Goal: Task Accomplishment & Management: Manage account settings

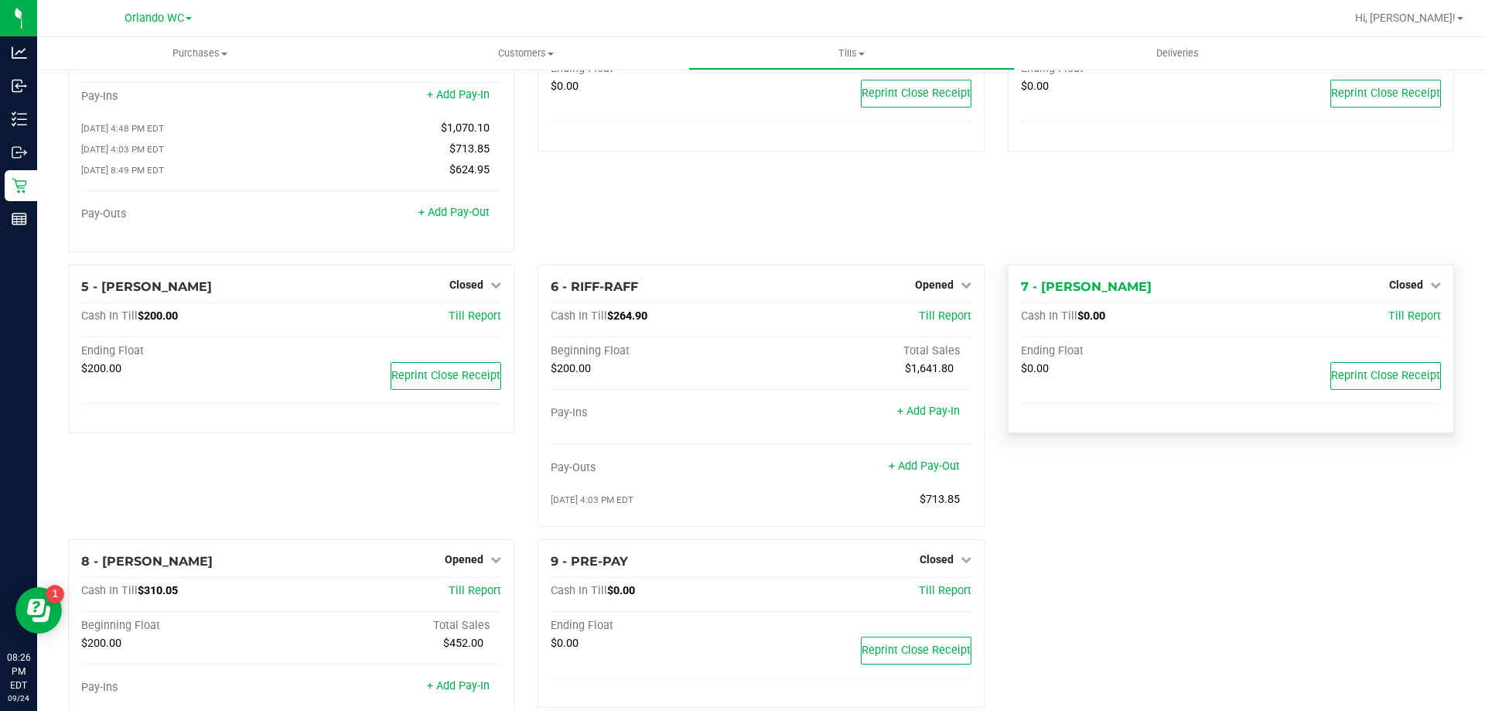
scroll to position [203, 0]
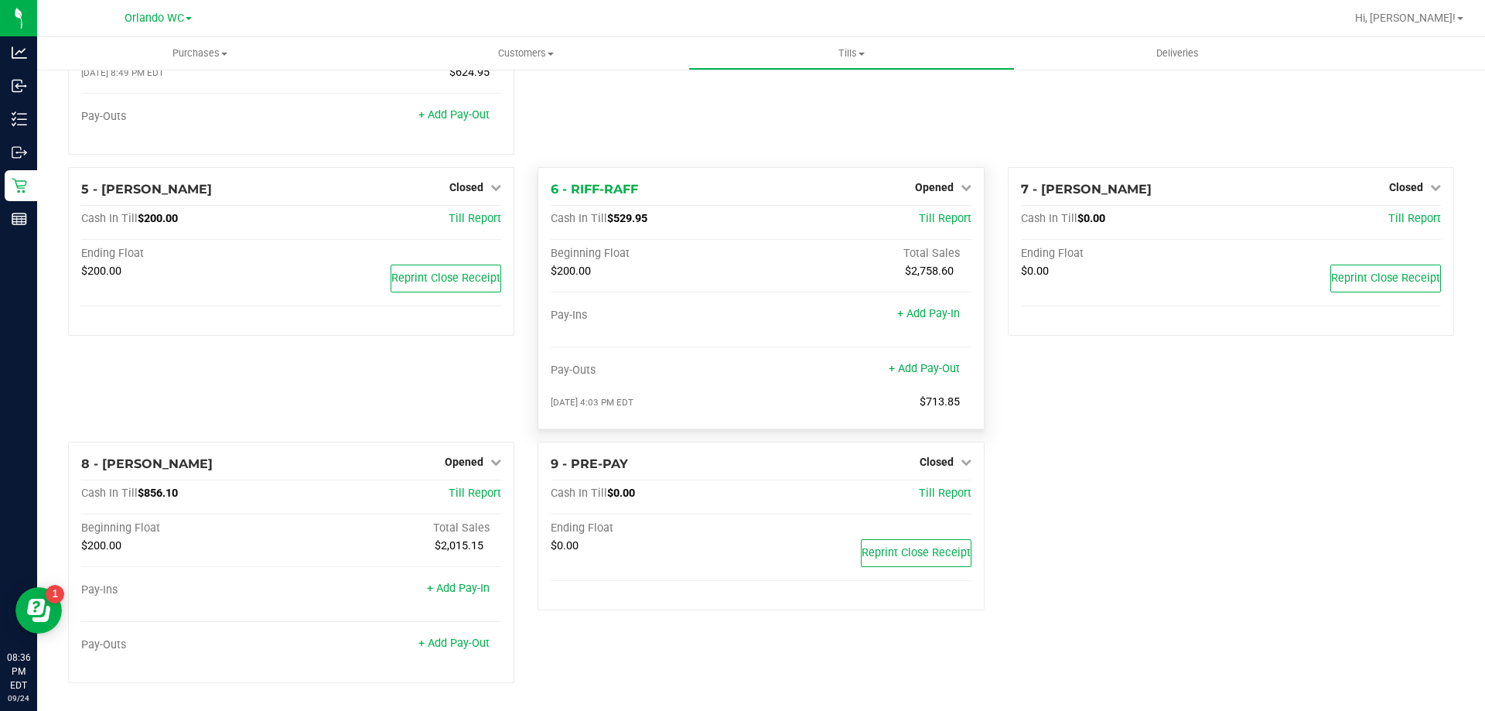
scroll to position [203, 0]
click at [932, 186] on span "Opened" at bounding box center [934, 187] width 39 height 12
click at [933, 207] on div "Close Till" at bounding box center [936, 220] width 116 height 42
click at [933, 214] on link "Close Till" at bounding box center [936, 219] width 42 height 12
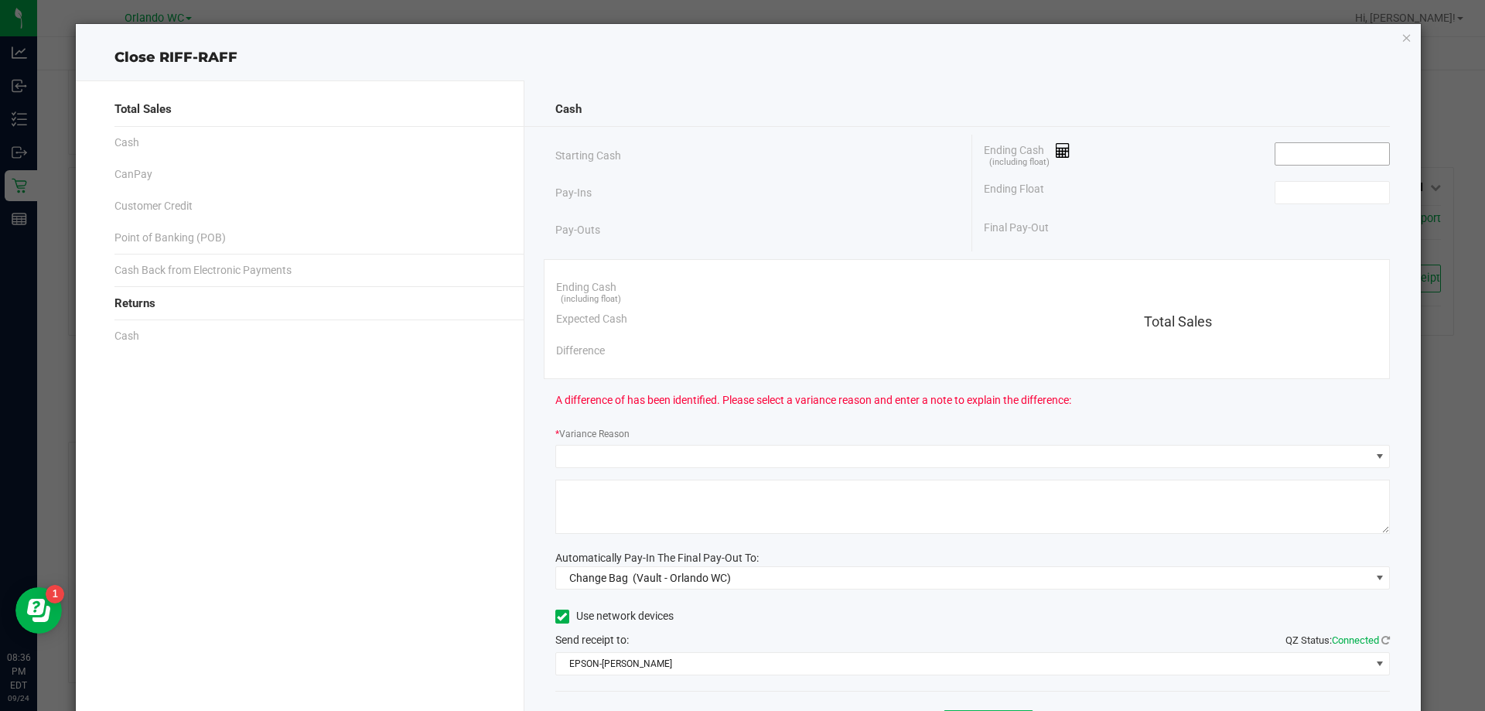
click at [1279, 149] on input at bounding box center [1333, 154] width 114 height 22
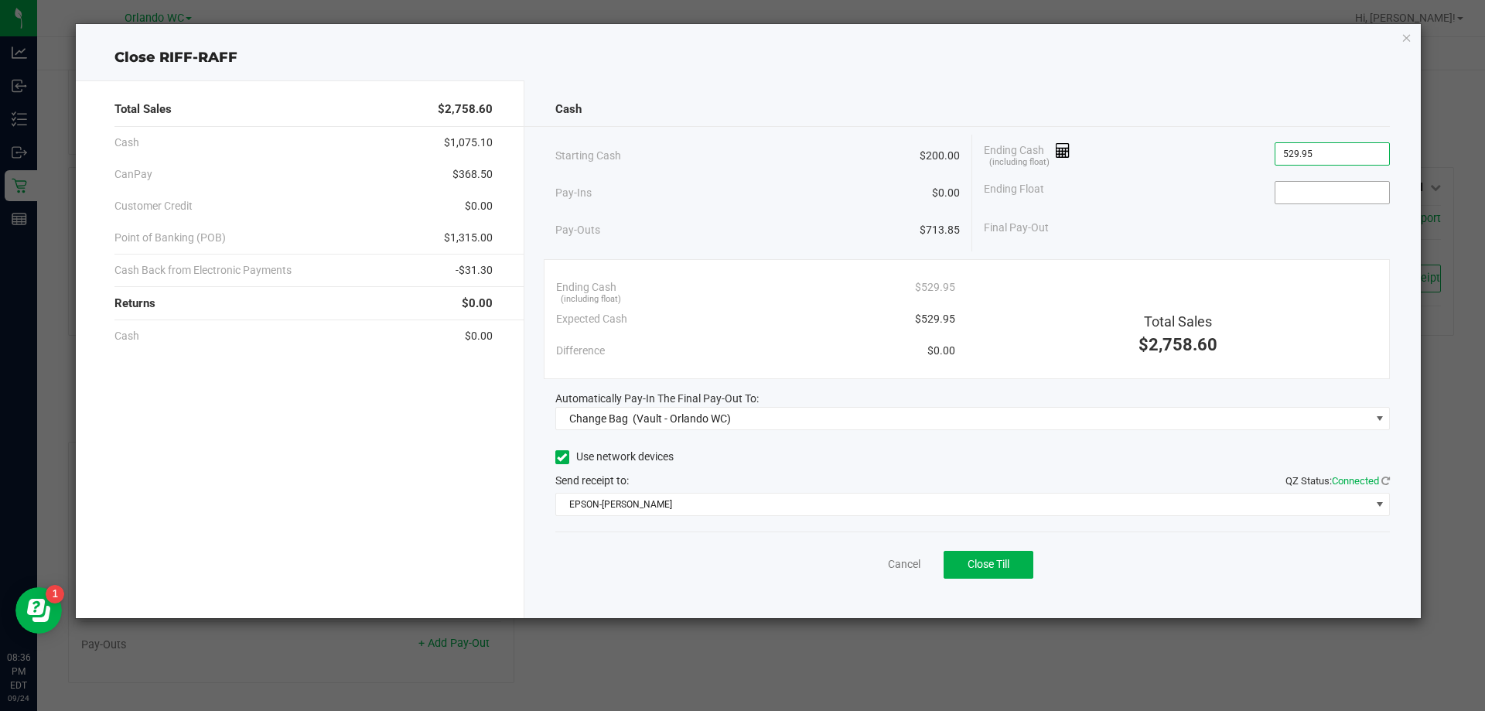
type input "$529.95"
click at [1362, 185] on input at bounding box center [1333, 193] width 114 height 22
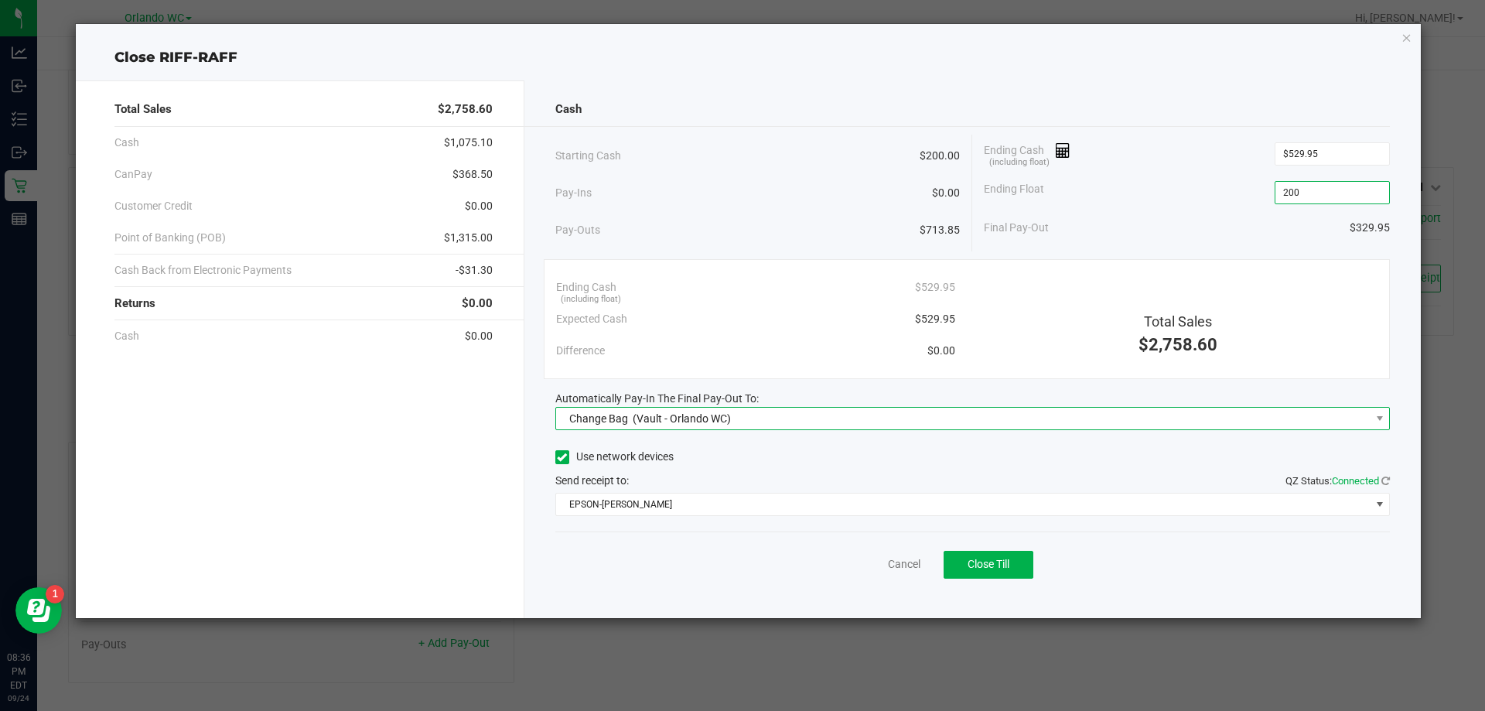
type input "$200.00"
click at [1253, 415] on span "Change Bag (Vault - Orlando WC)" at bounding box center [963, 419] width 815 height 22
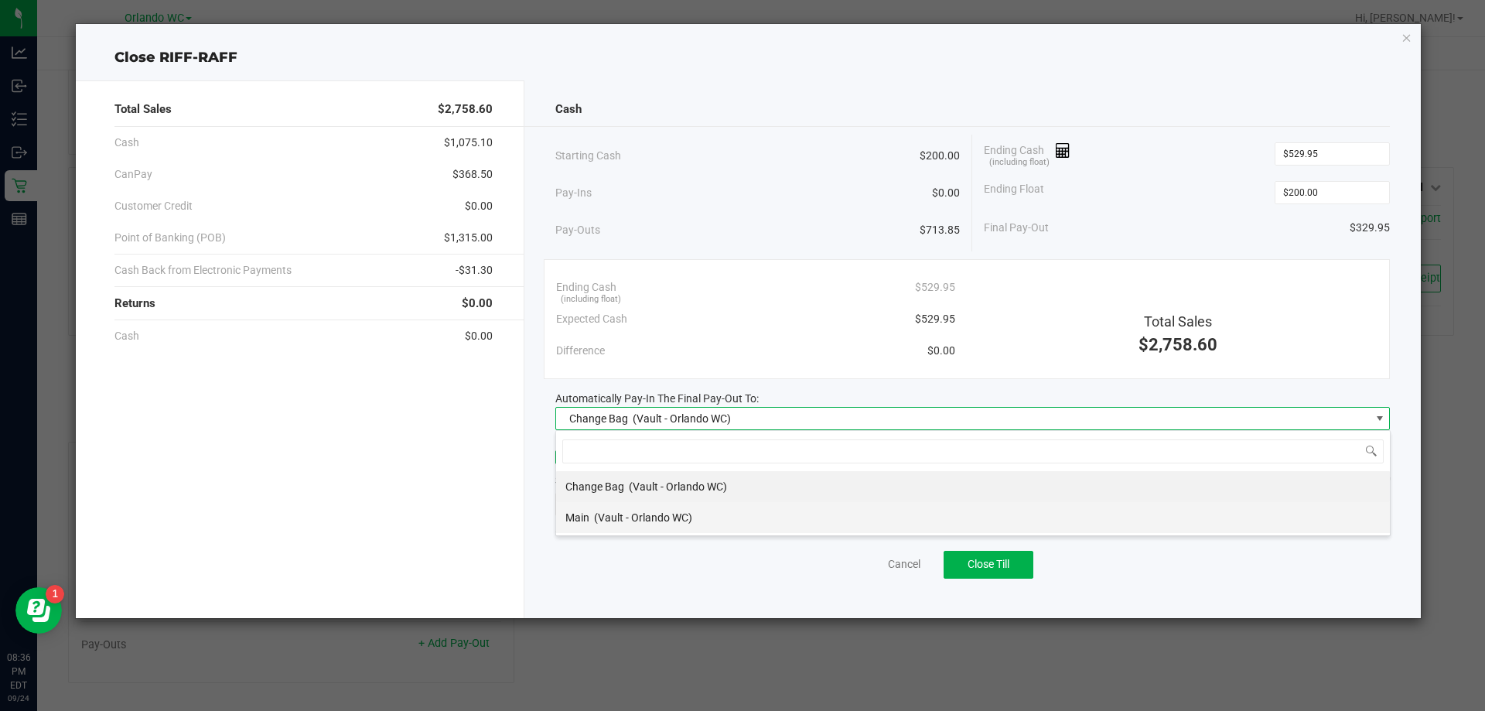
scroll to position [23, 835]
click at [785, 520] on li "Main (Vault - Orlando WC)" at bounding box center [973, 517] width 834 height 31
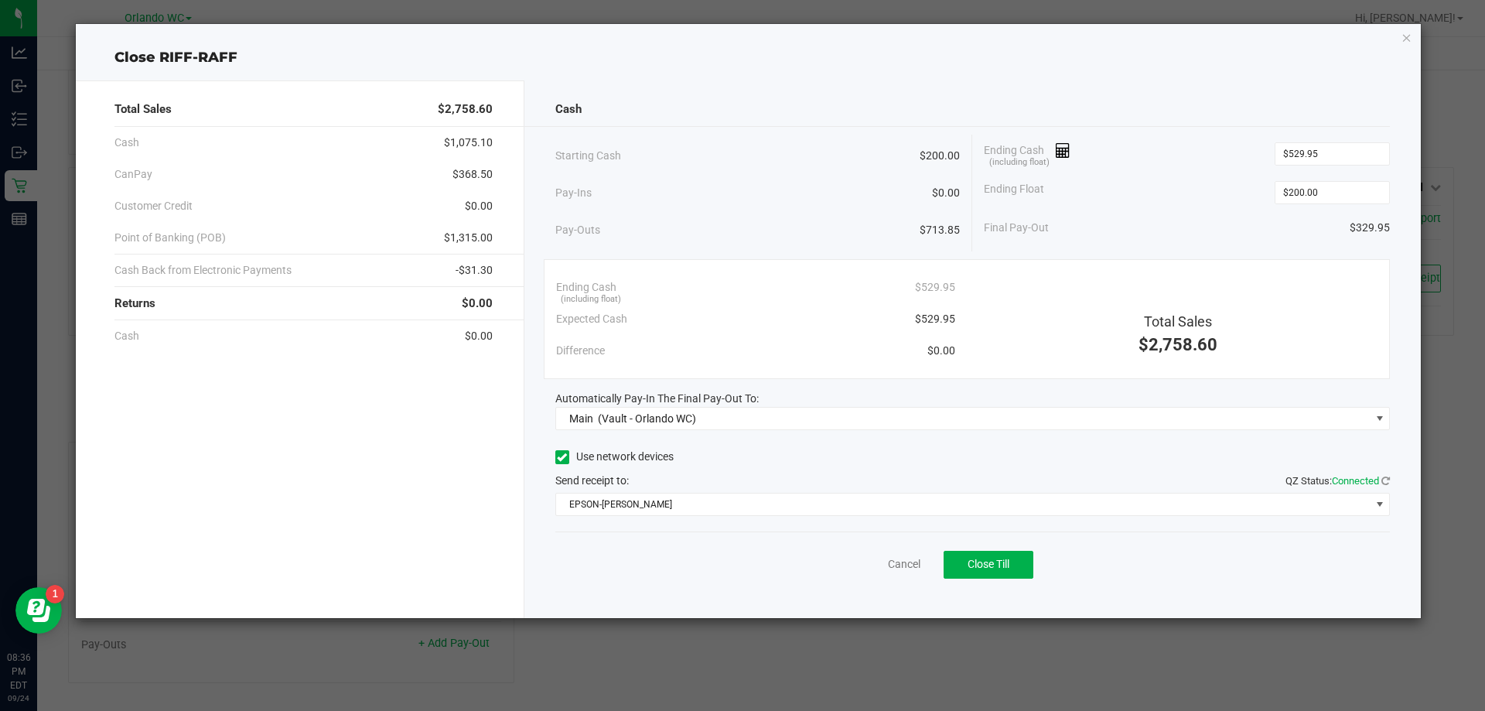
click at [816, 200] on div "Pay-Ins $0.00" at bounding box center [757, 193] width 405 height 32
click at [774, 159] on div "Starting Cash $200.00" at bounding box center [757, 156] width 405 height 43
click at [1010, 564] on span "Close Till" at bounding box center [989, 564] width 42 height 12
click at [884, 565] on link "Dismiss" at bounding box center [870, 564] width 37 height 16
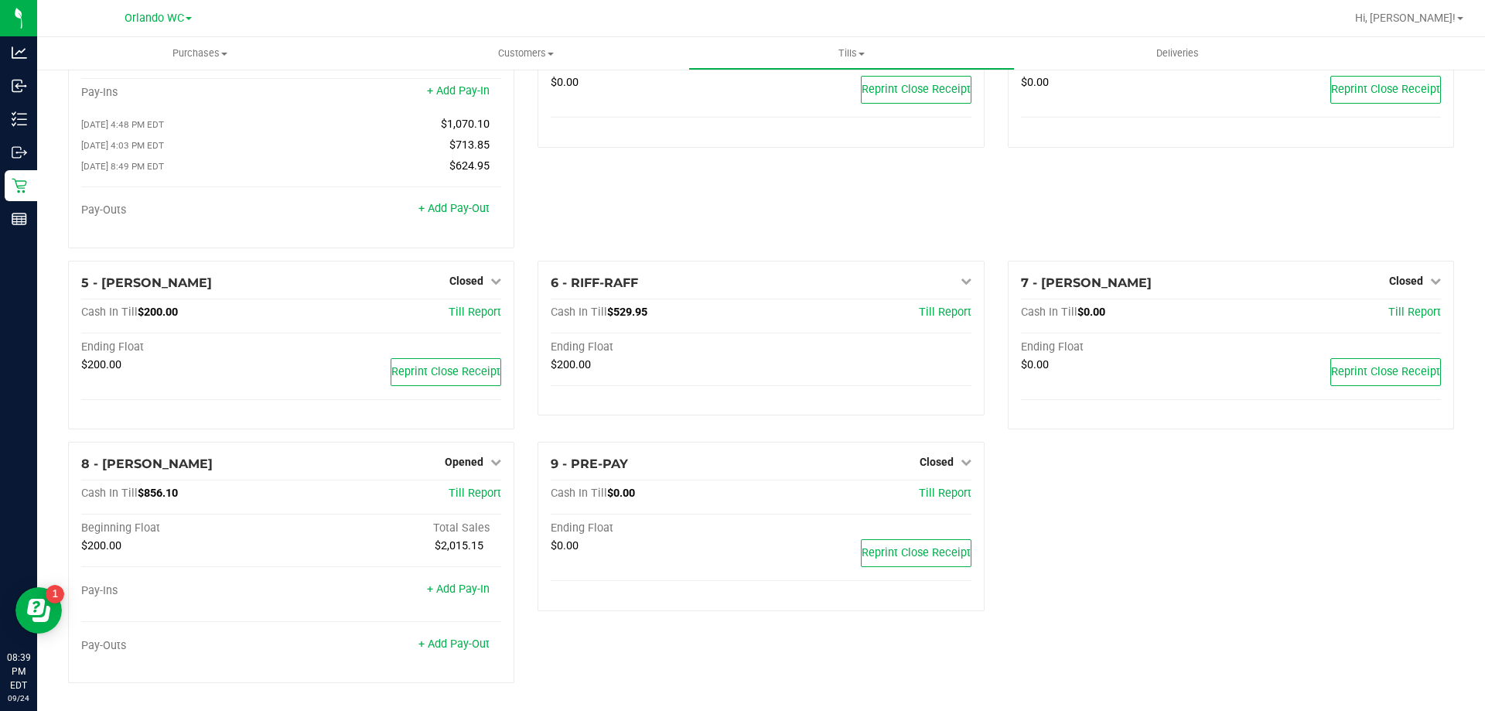
scroll to position [109, 0]
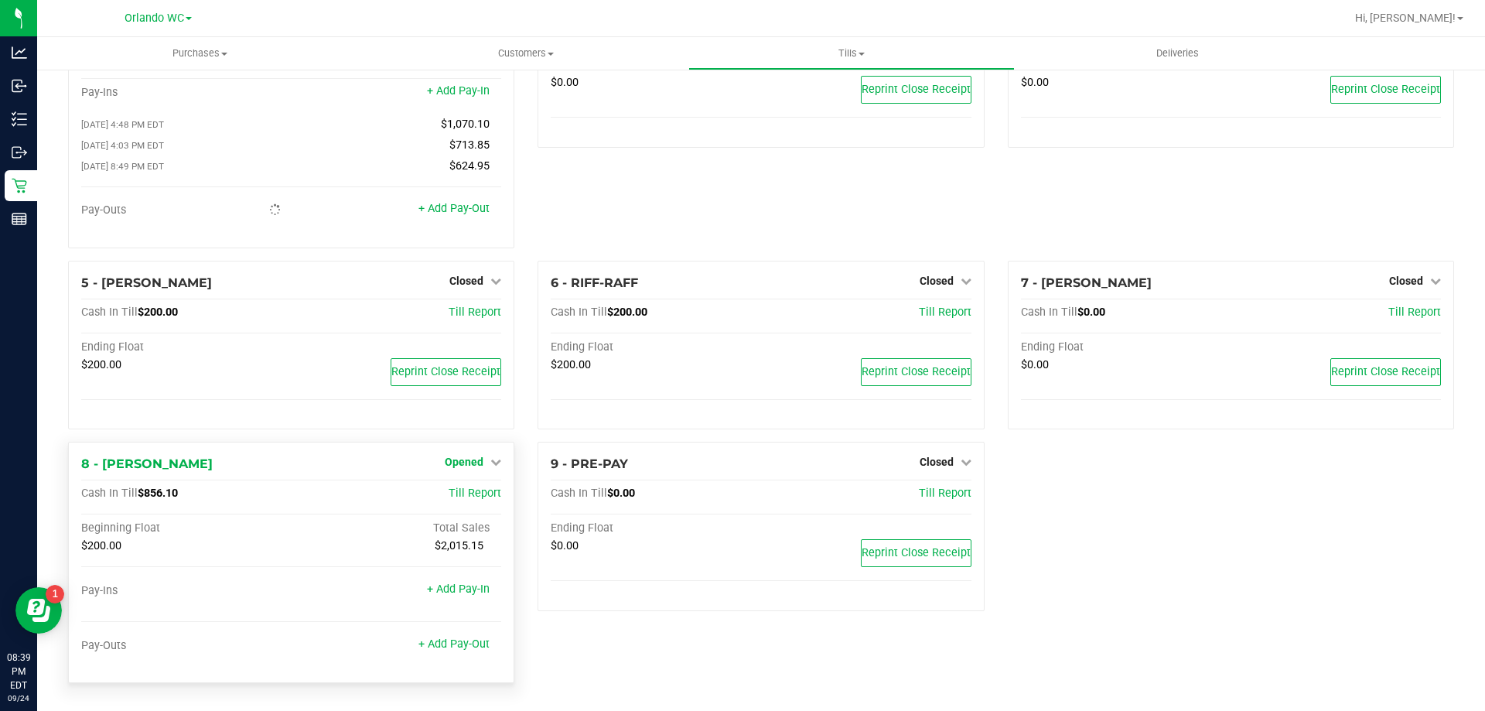
click at [480, 463] on link "Opened" at bounding box center [473, 462] width 56 height 12
click at [466, 490] on link "Close Till" at bounding box center [467, 494] width 42 height 12
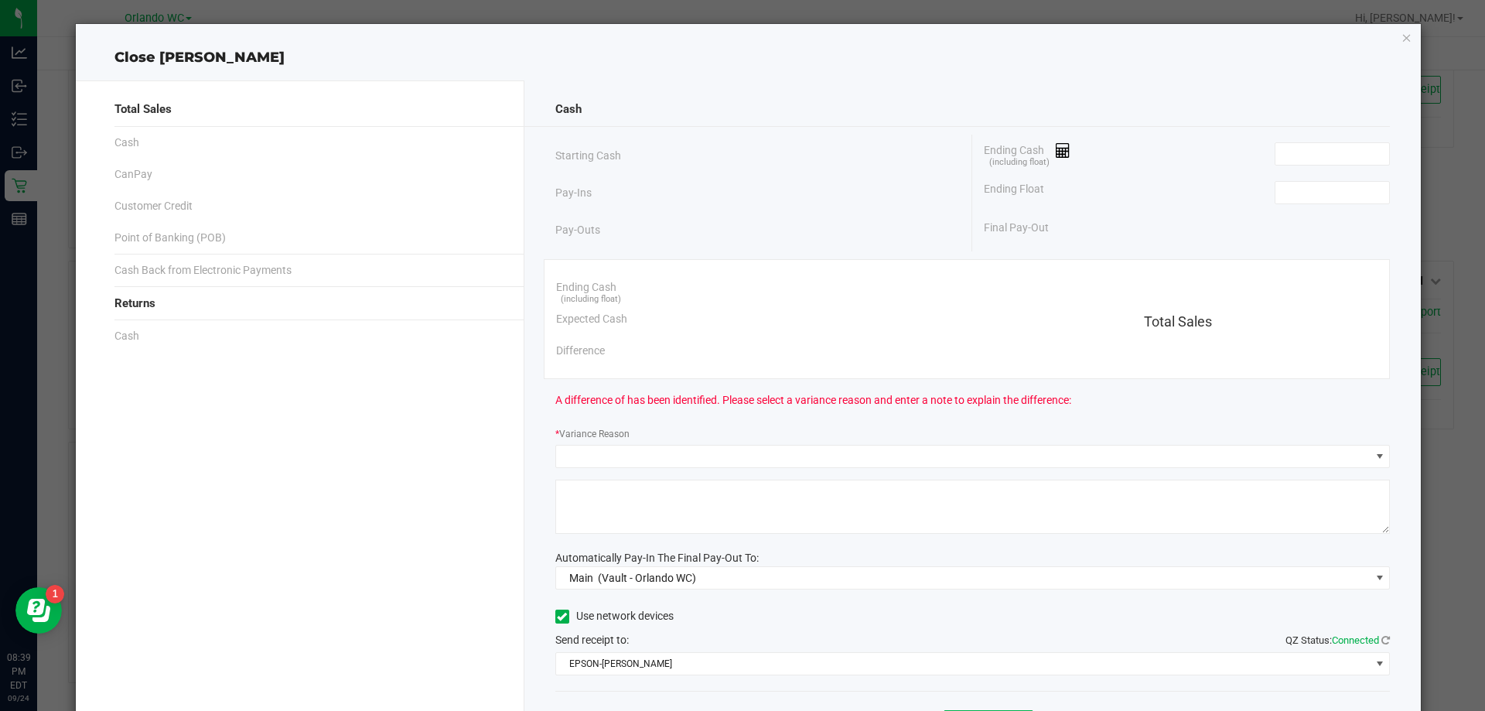
click at [1369, 135] on div "Ending Cash (including float)" at bounding box center [1187, 154] width 406 height 39
click at [1334, 153] on input at bounding box center [1333, 154] width 114 height 22
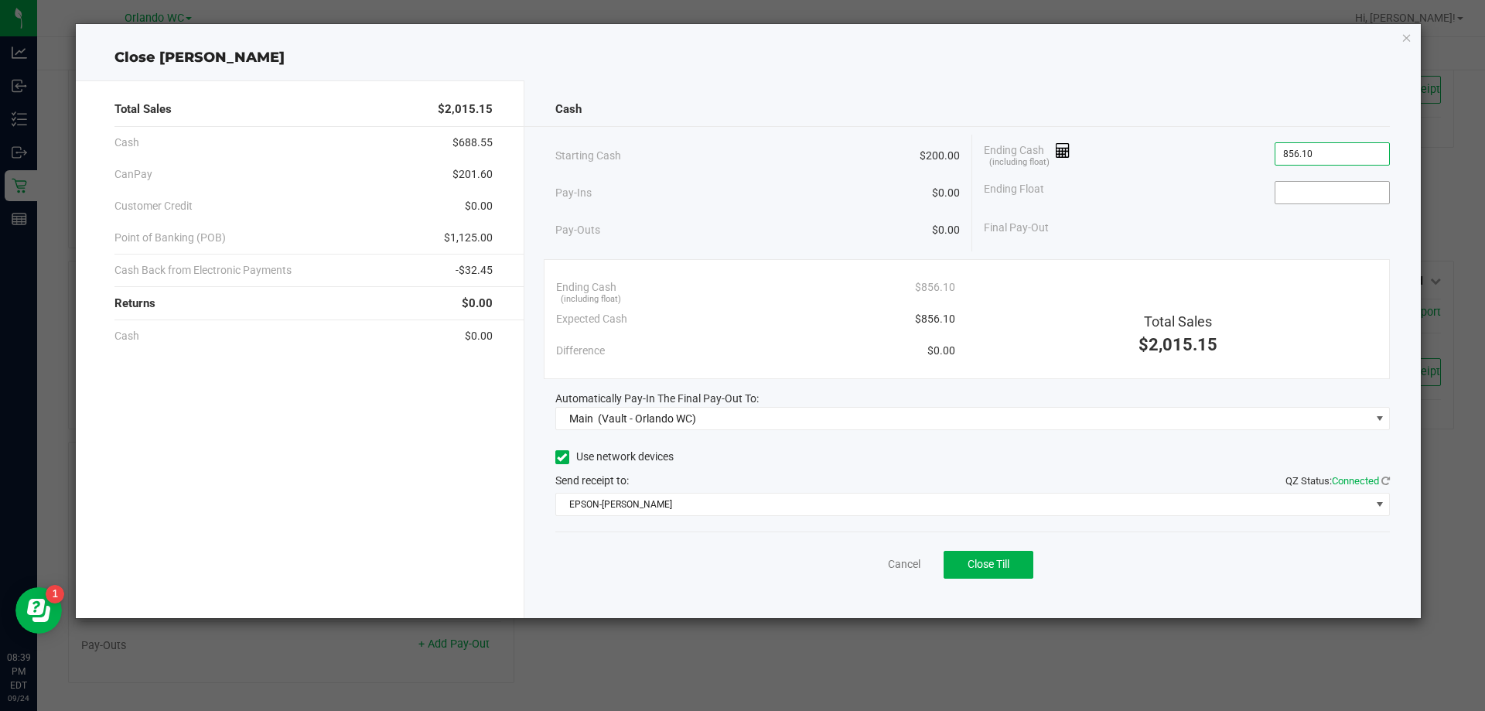
type input "$856.10"
click at [1341, 203] on span at bounding box center [1332, 192] width 115 height 23
click at [1310, 204] on div "Ending Float" at bounding box center [1187, 192] width 406 height 39
click at [1310, 201] on input at bounding box center [1333, 193] width 114 height 22
type input "$200.00"
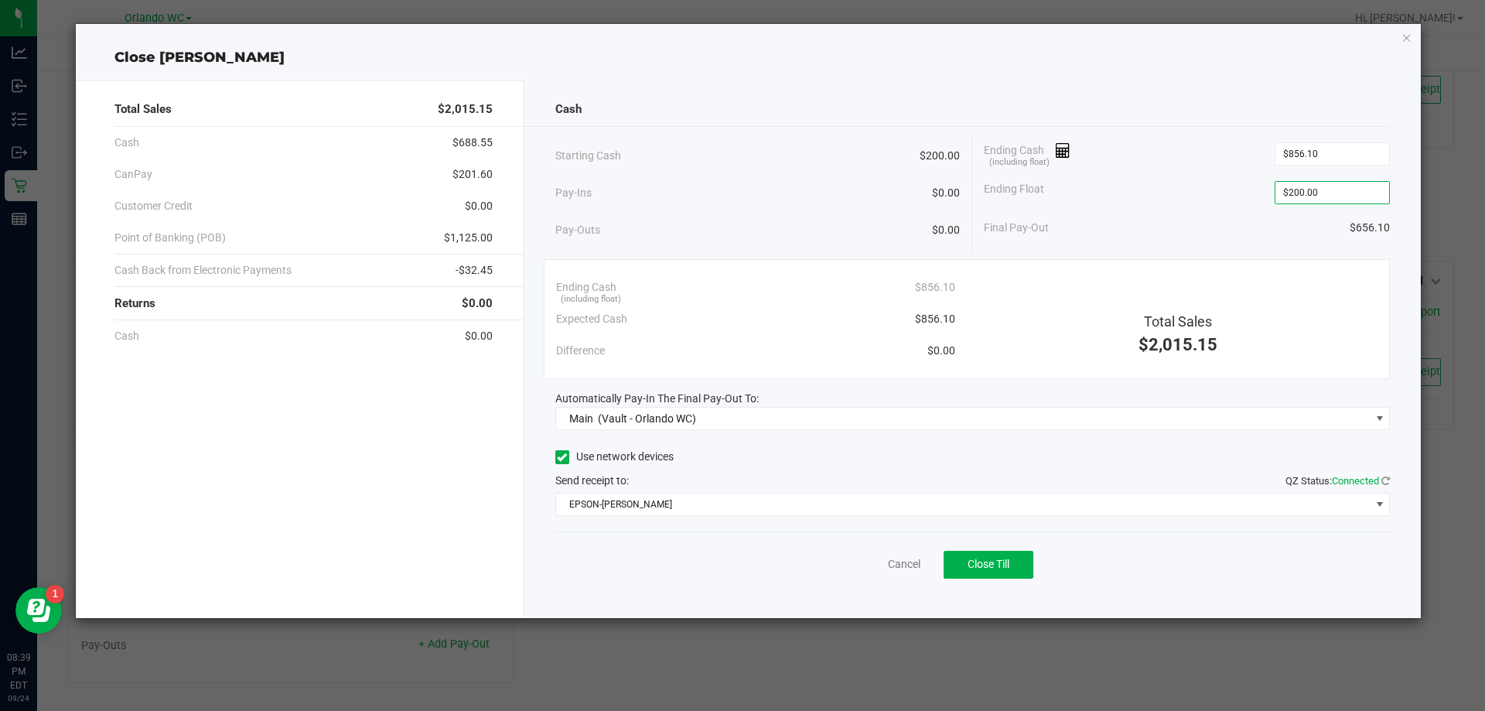
click at [1088, 104] on div "Cash" at bounding box center [972, 109] width 835 height 33
click at [993, 565] on span "Close Till" at bounding box center [989, 564] width 42 height 12
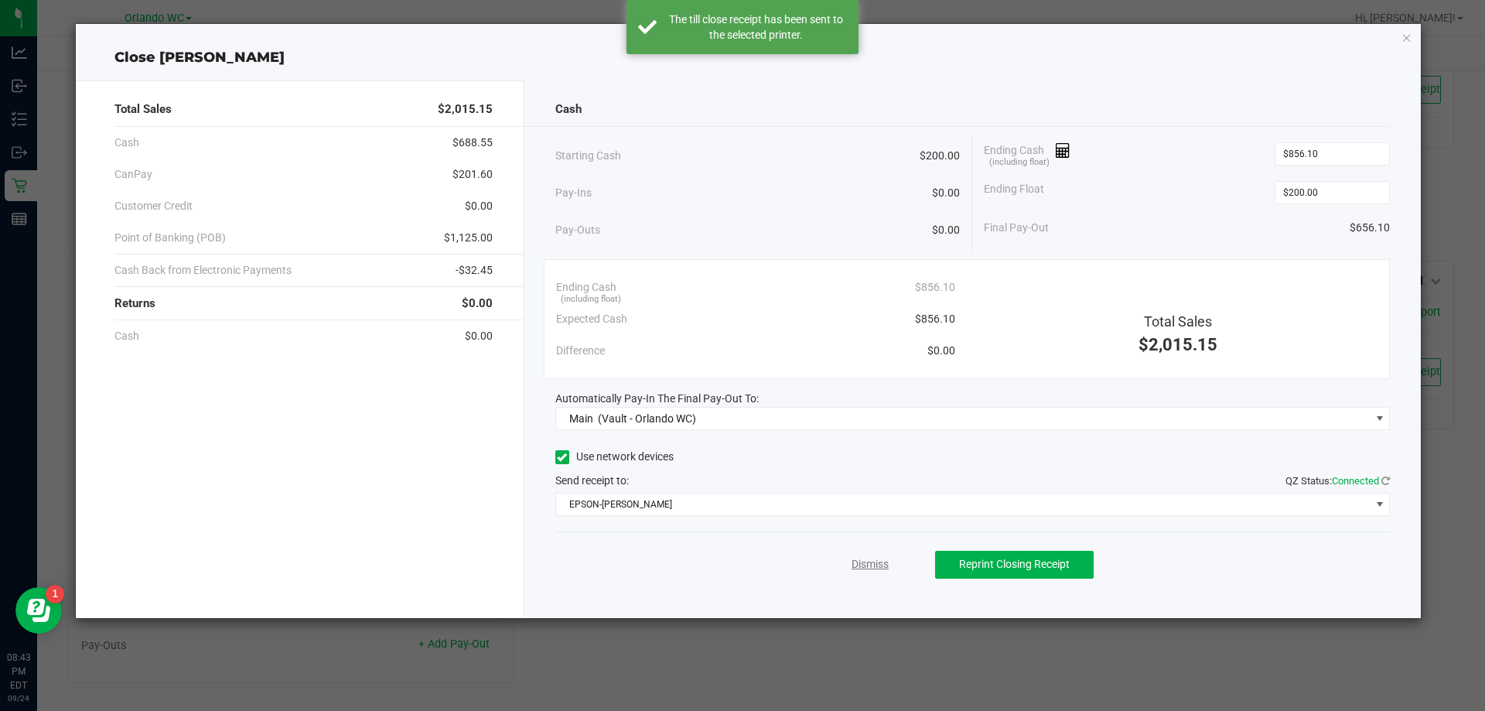
click at [873, 566] on link "Dismiss" at bounding box center [870, 564] width 37 height 16
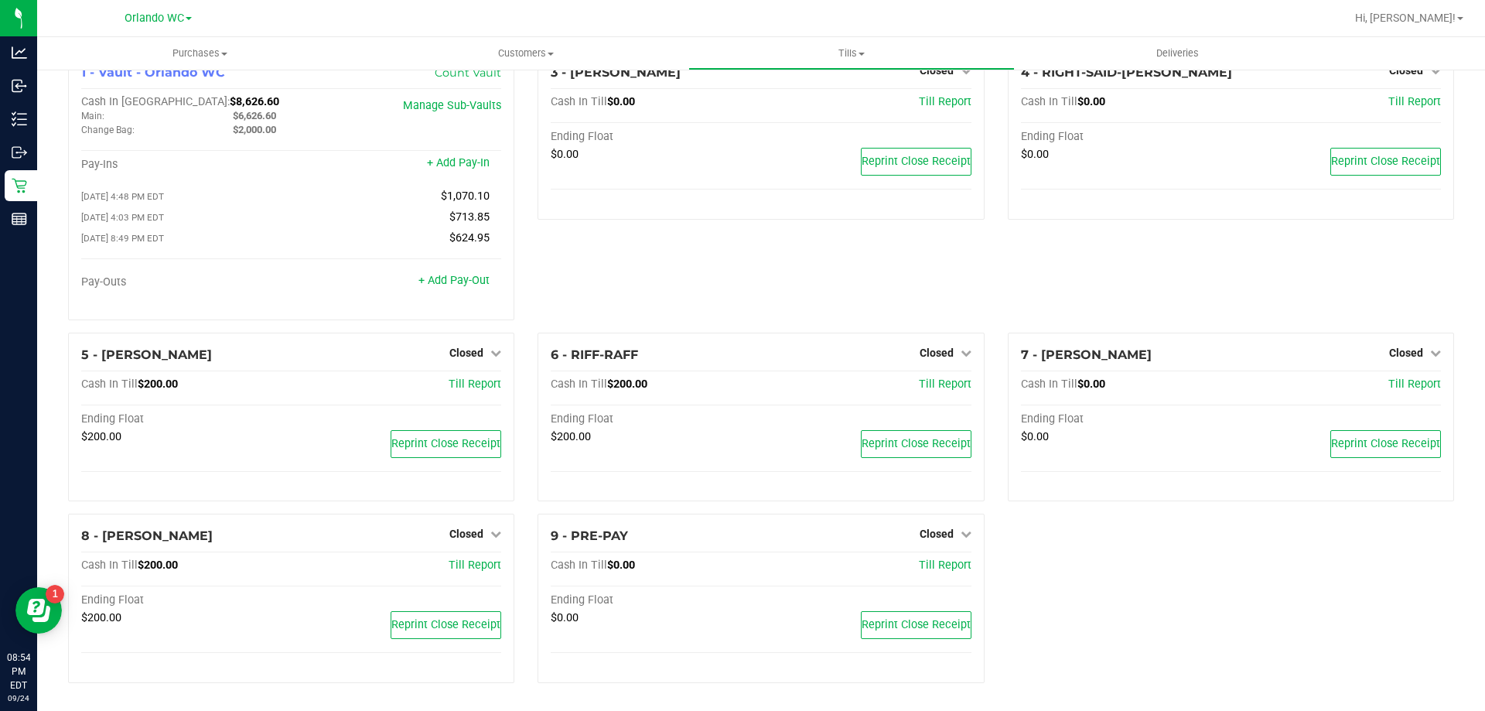
scroll to position [0, 0]
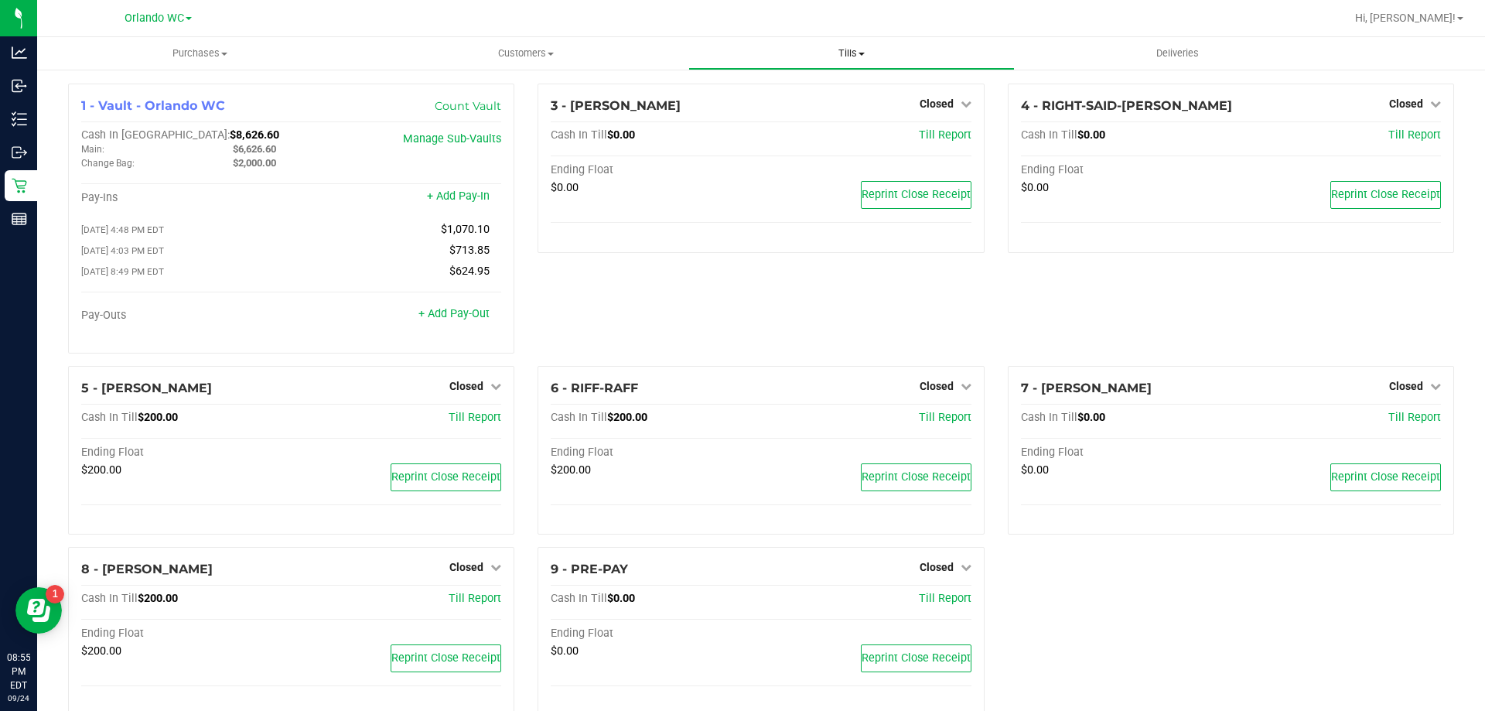
click at [818, 64] on uib-tab-heading "Tills Manage tills Reconcile e-payments" at bounding box center [851, 53] width 324 height 31
click at [792, 105] on span "Reconcile e-payments" at bounding box center [766, 111] width 154 height 13
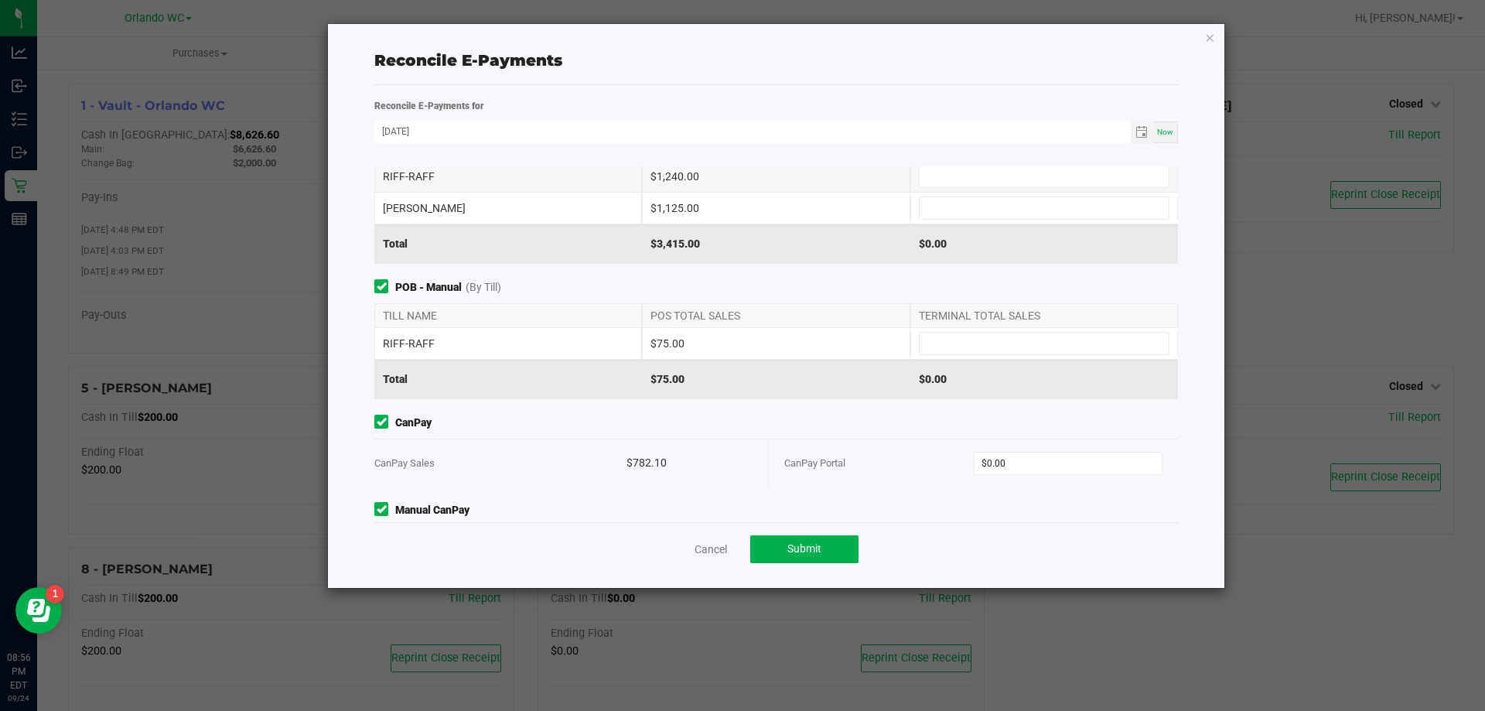
scroll to position [152, 0]
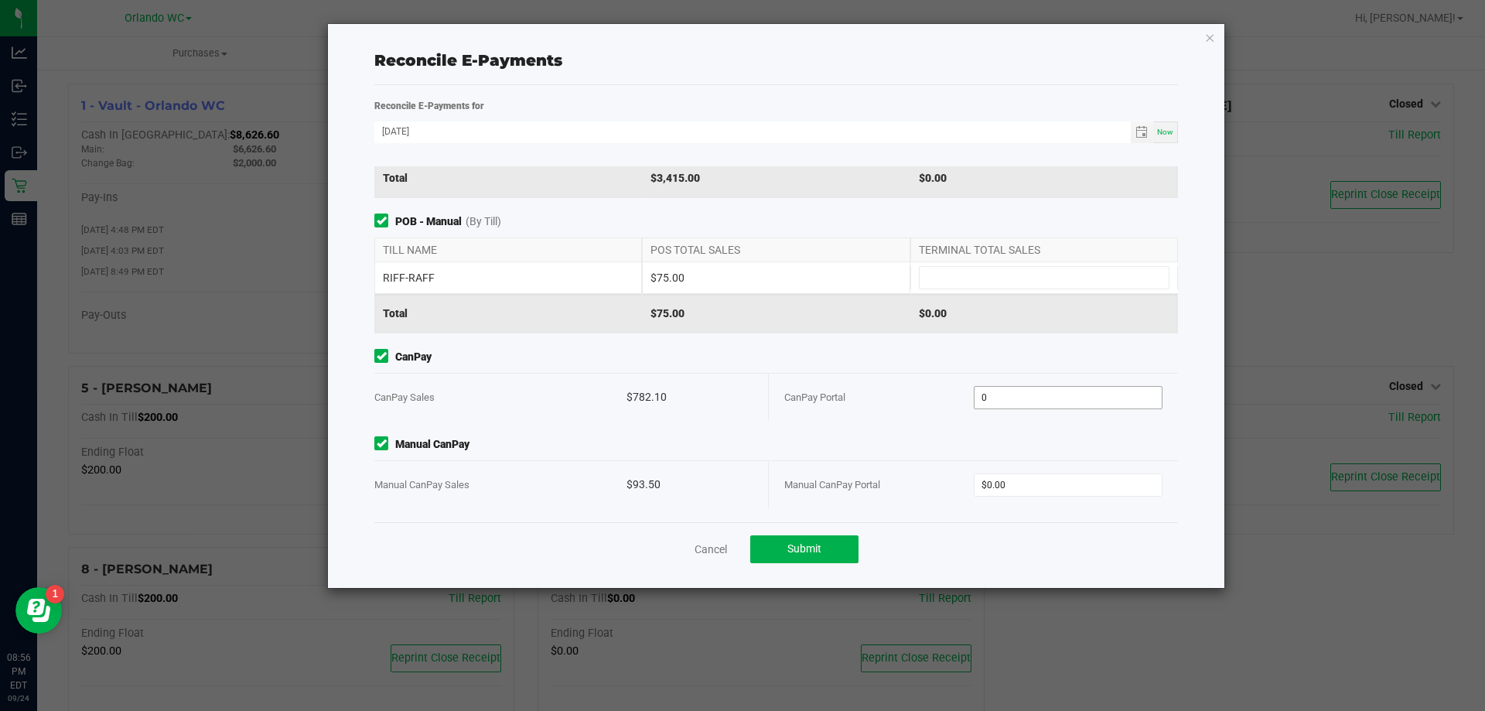
click at [1049, 402] on input "0" at bounding box center [1069, 398] width 188 height 22
type input "$782.10"
click at [1038, 491] on input "0" at bounding box center [1069, 485] width 188 height 22
type input "$93.50"
click at [862, 389] on div "CanPay Portal" at bounding box center [879, 397] width 190 height 47
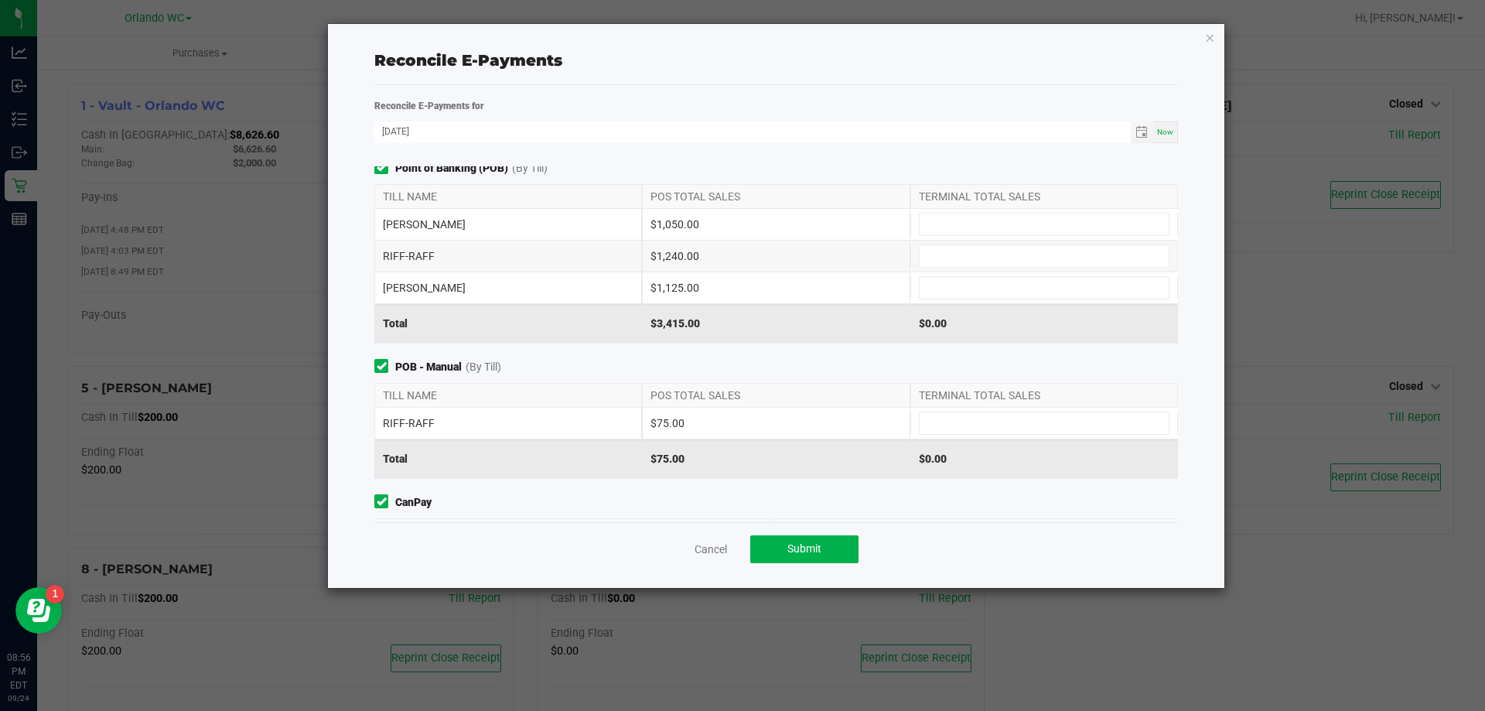
scroll to position [0, 0]
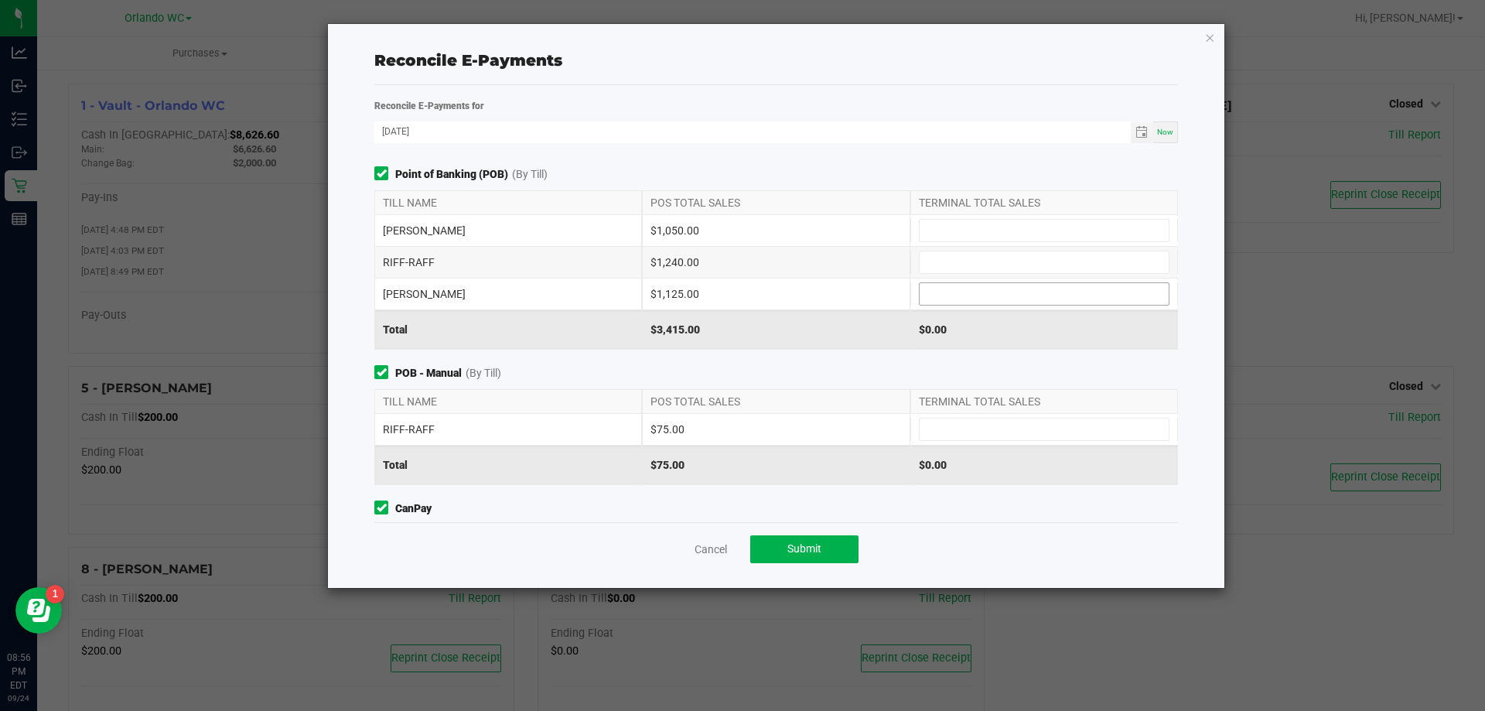
click at [941, 289] on input at bounding box center [1044, 294] width 249 height 22
type input "$1,125.00"
click at [938, 255] on input at bounding box center [1044, 262] width 249 height 22
type input "$1,315.00"
click at [940, 220] on input at bounding box center [1044, 231] width 249 height 22
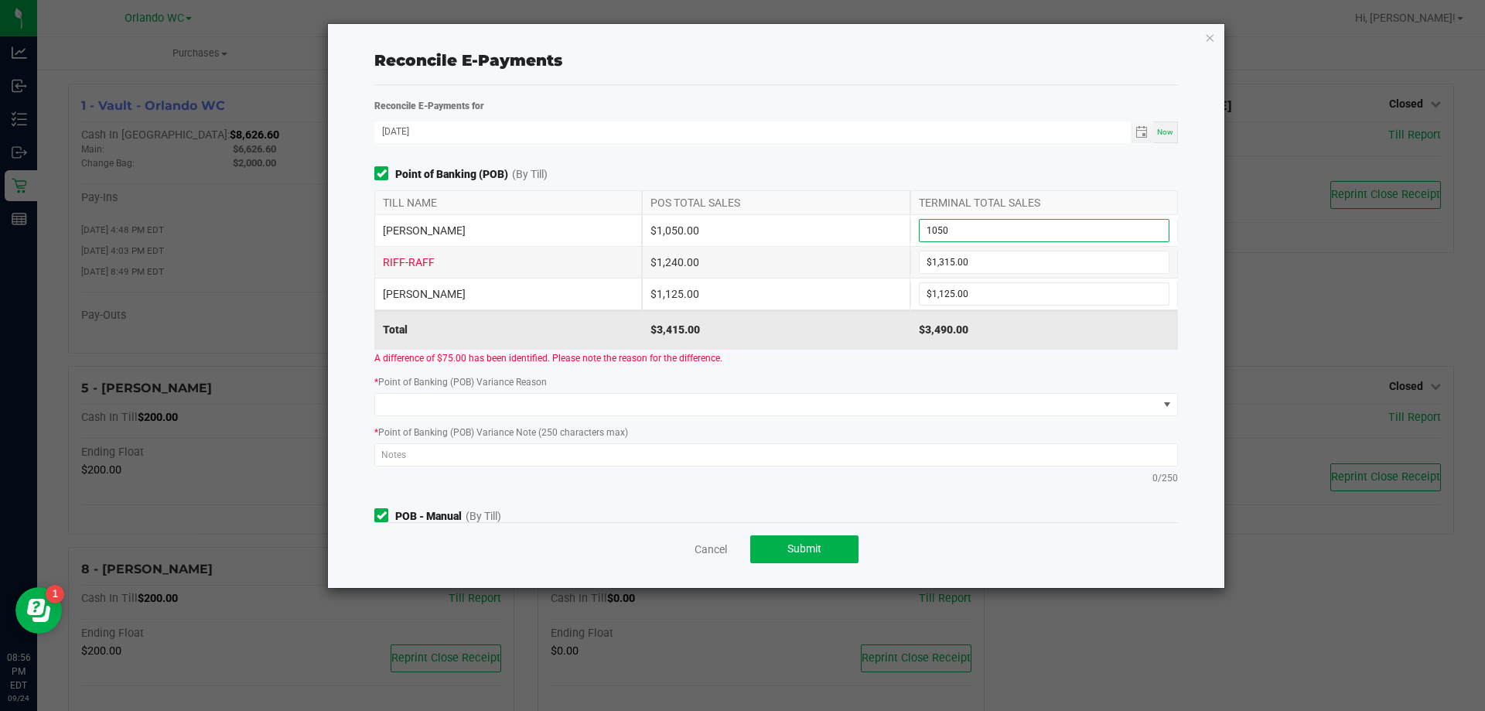
type input "$1,050.00"
click at [870, 208] on div "POS TOTAL SALES" at bounding box center [776, 202] width 268 height 23
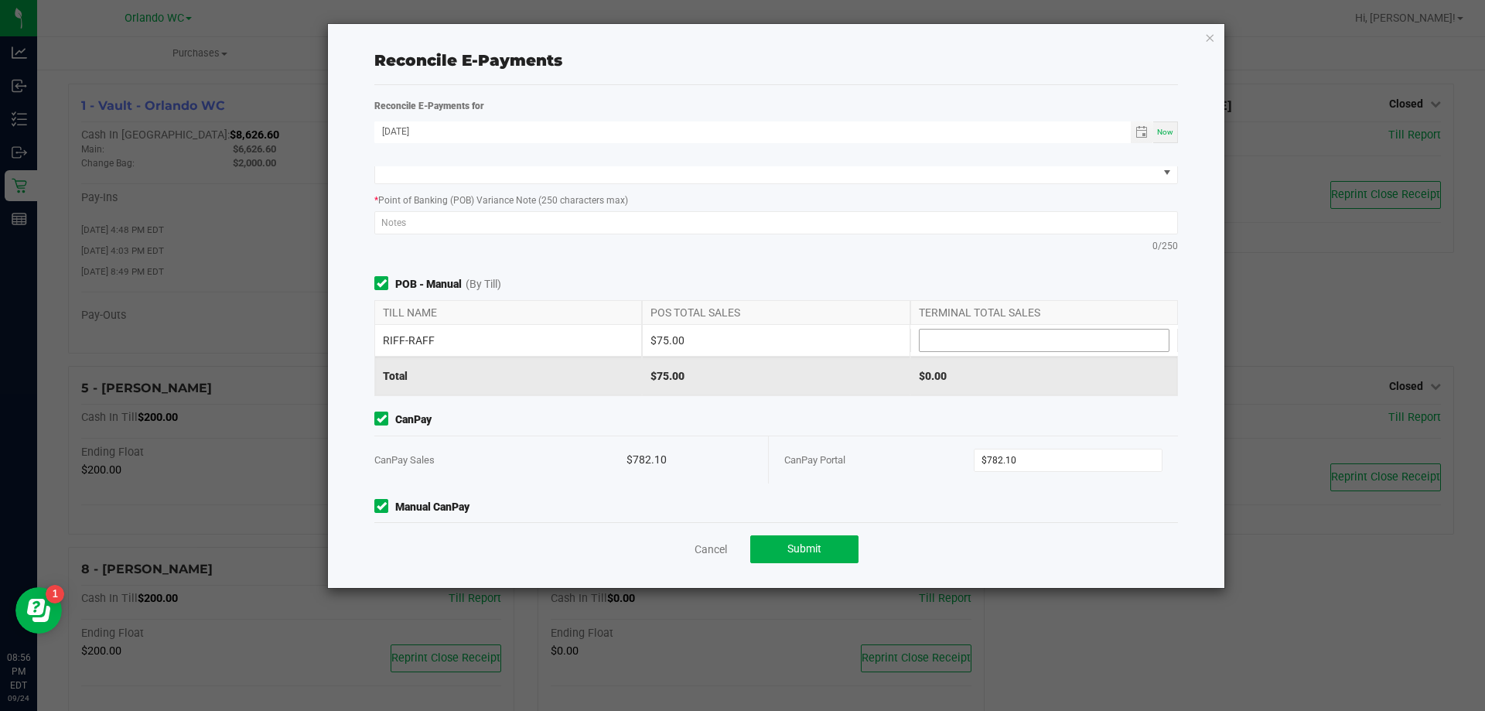
click at [976, 343] on input at bounding box center [1044, 341] width 249 height 22
type input "$75.00"
click at [914, 256] on div "Point of Banking (POB) (By Till) TILL NAME POS TOTAL SALES TERMINAL TOTAL SALES…" at bounding box center [776, 97] width 827 height 326
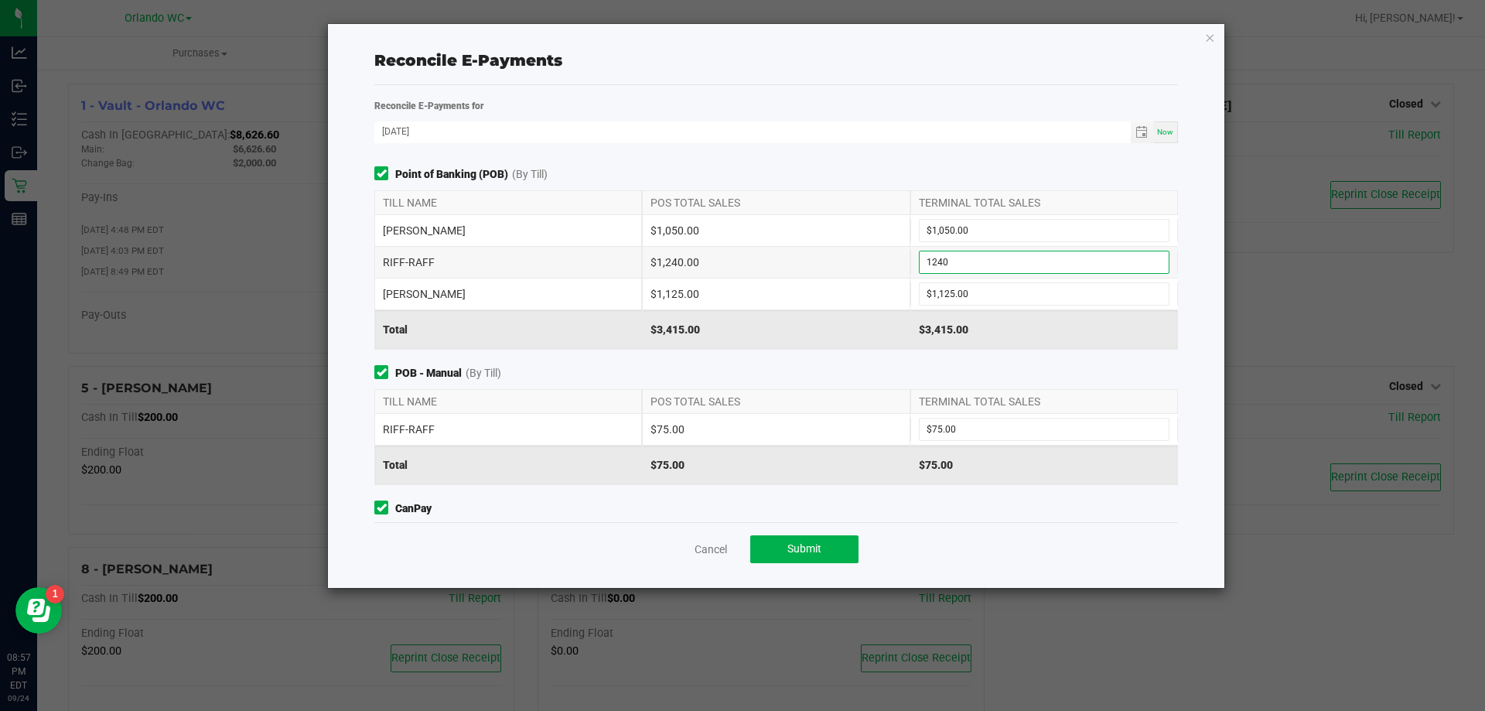
type input "$1,240.00"
click at [690, 157] on div "Reconcile E-Payments for 09/24/2025 Now Point of Banking (POB) (By Till) TILL N…" at bounding box center [776, 309] width 827 height 425
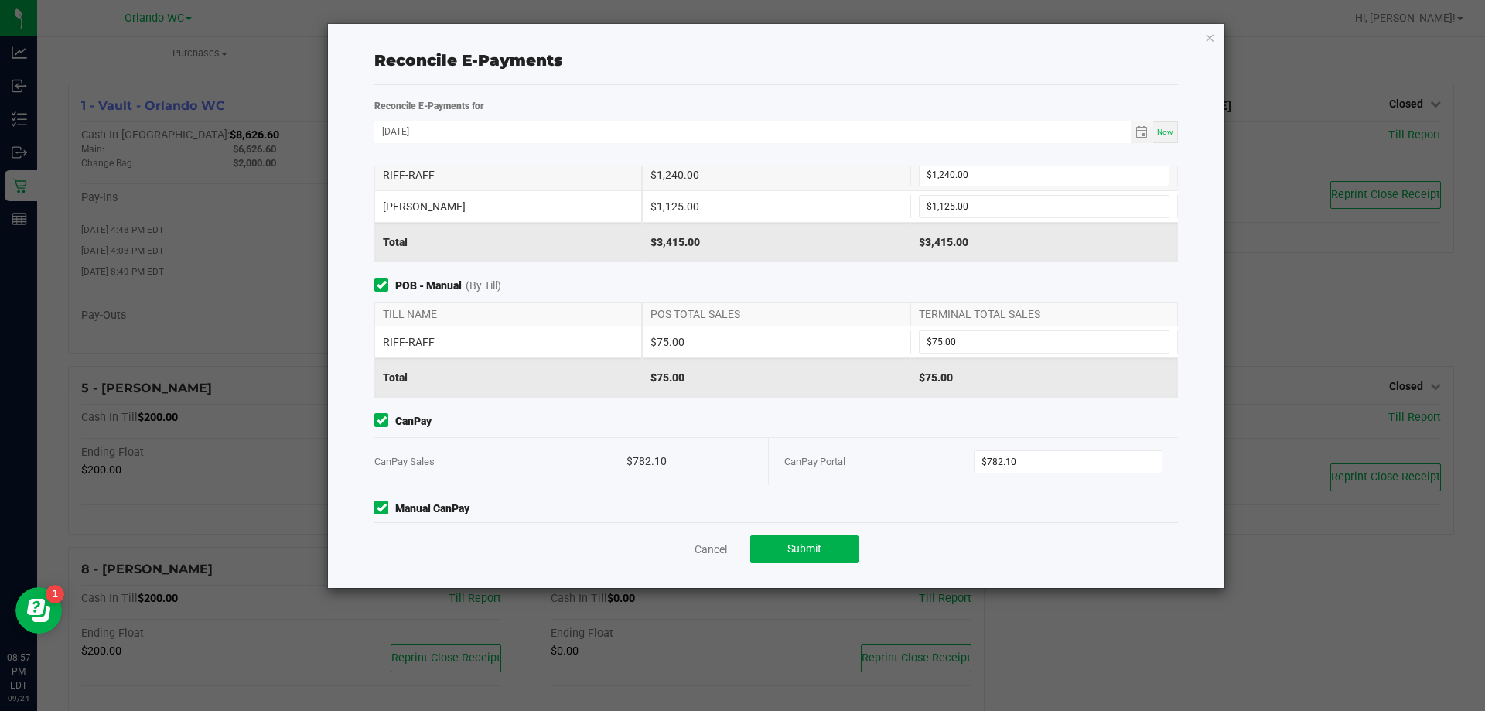
scroll to position [152, 0]
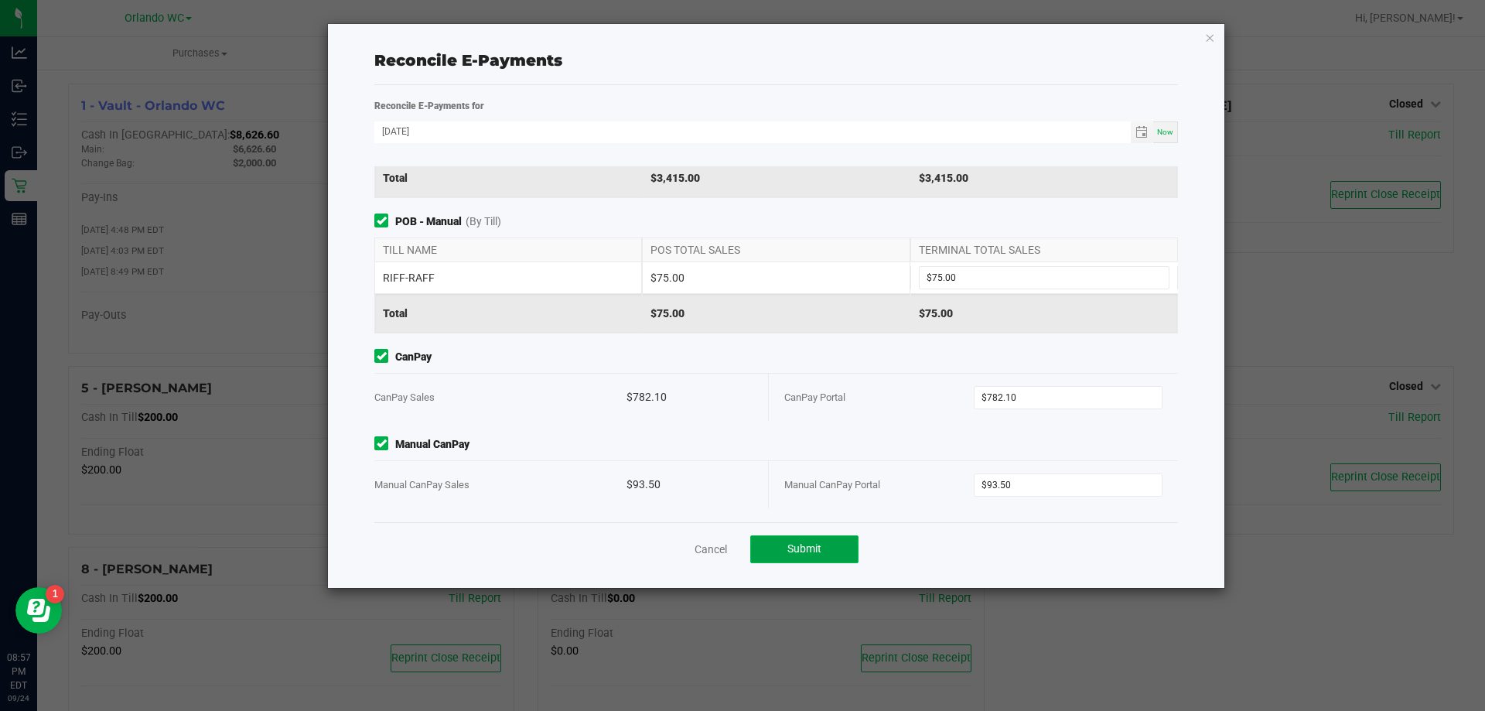
click at [840, 540] on button "Submit" at bounding box center [804, 549] width 108 height 28
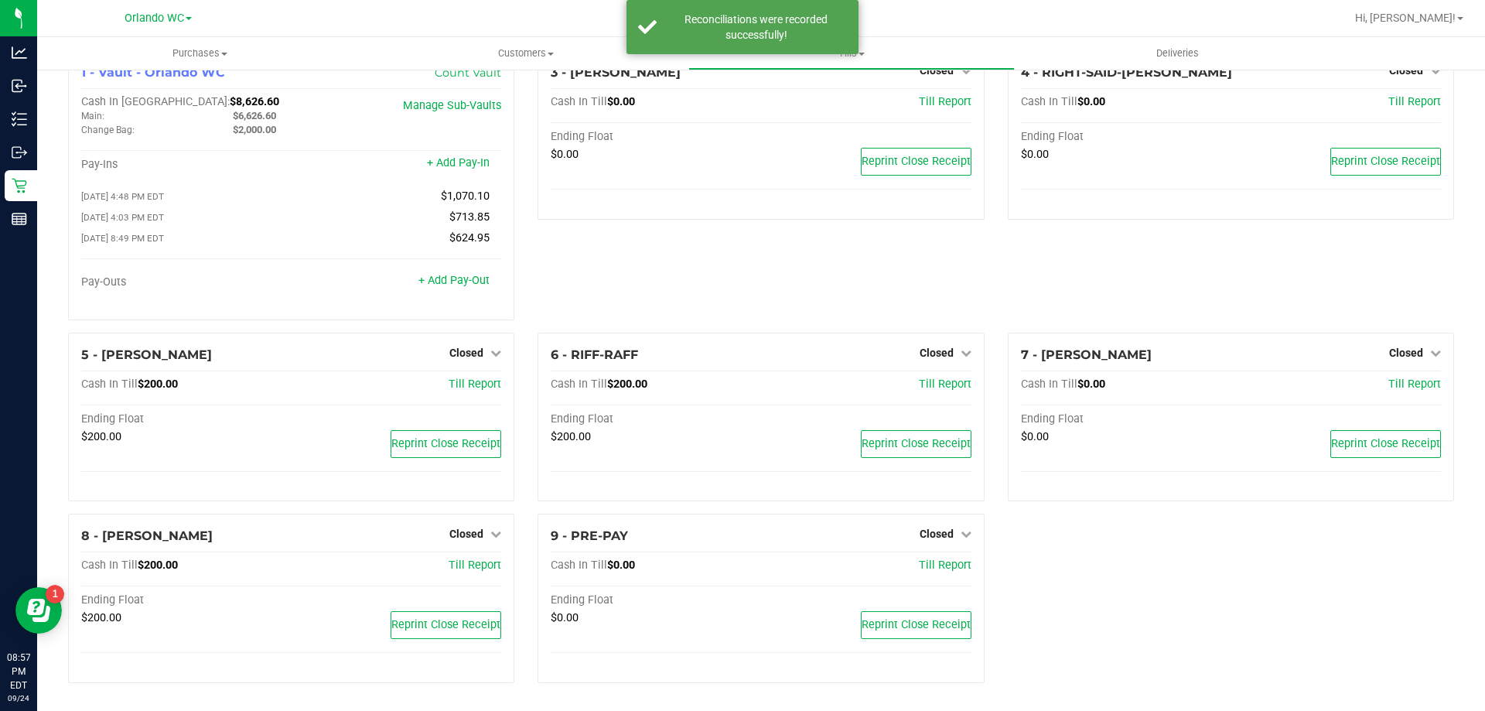
scroll to position [0, 0]
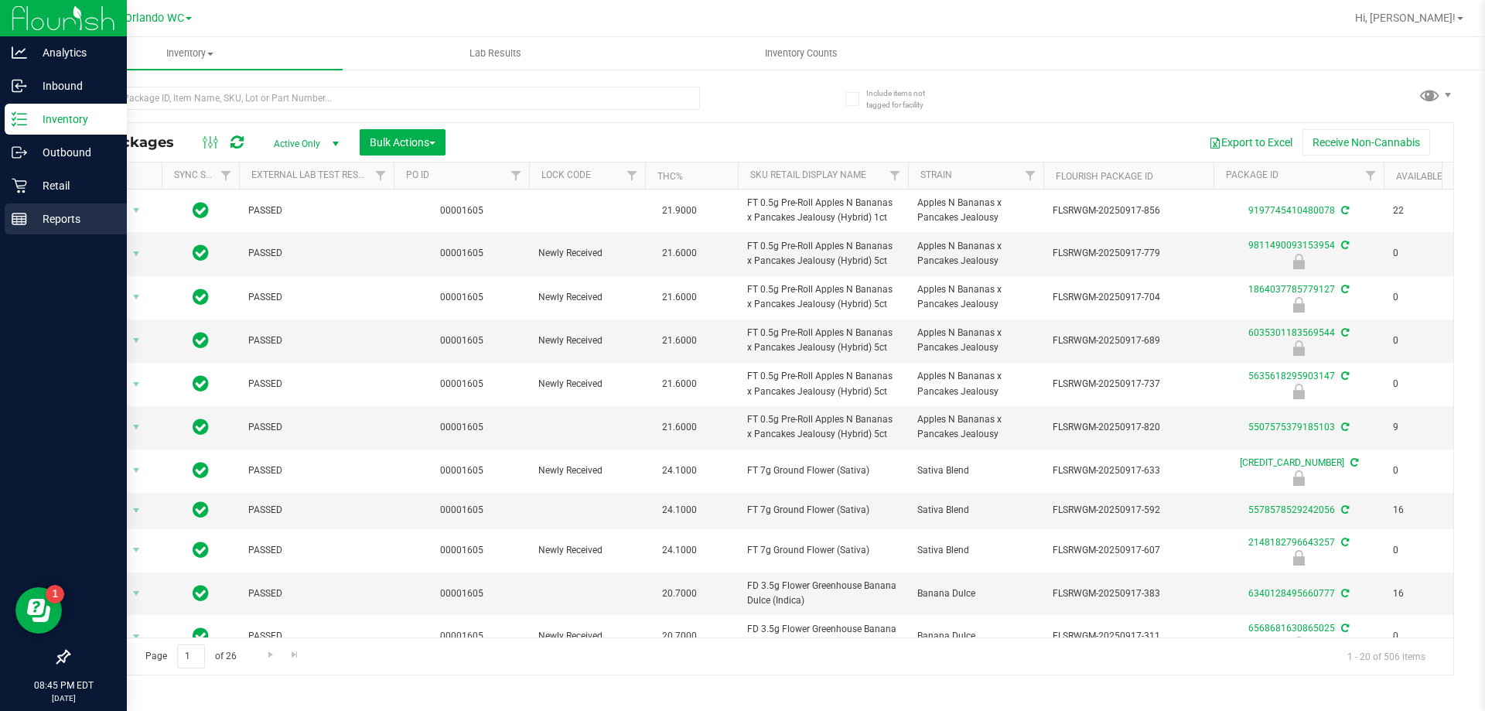
click at [34, 220] on p "Reports" at bounding box center [73, 219] width 93 height 19
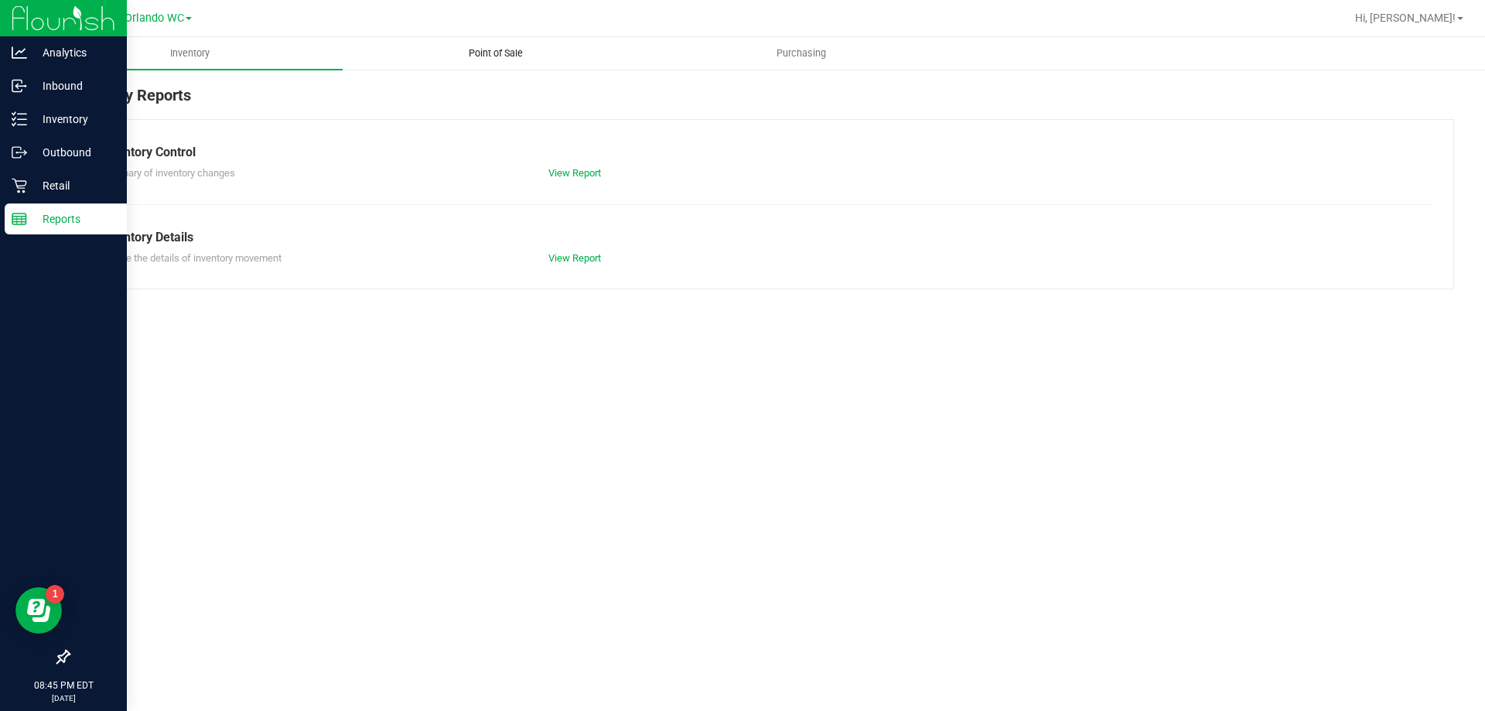
click at [531, 46] on span "Point of Sale" at bounding box center [496, 53] width 96 height 14
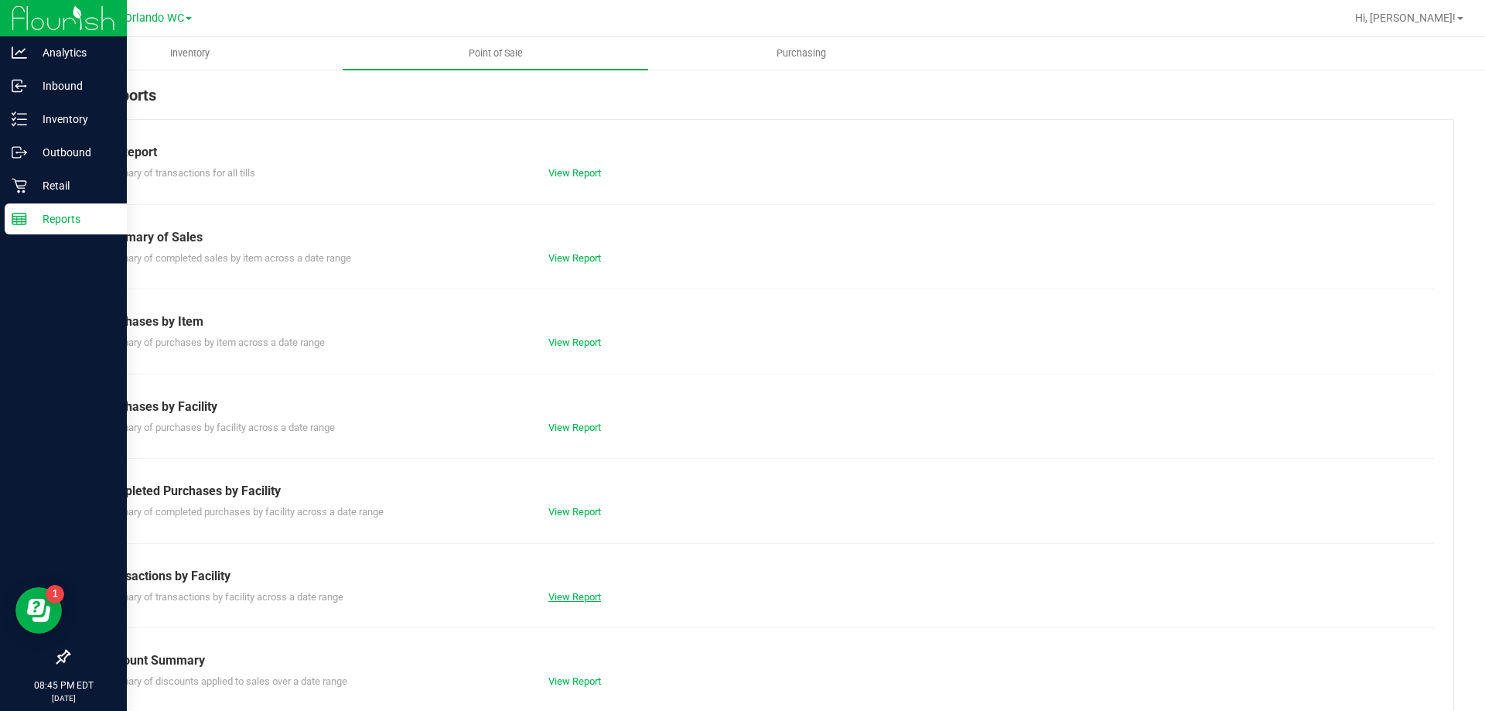
click at [558, 599] on link "View Report" at bounding box center [574, 597] width 53 height 12
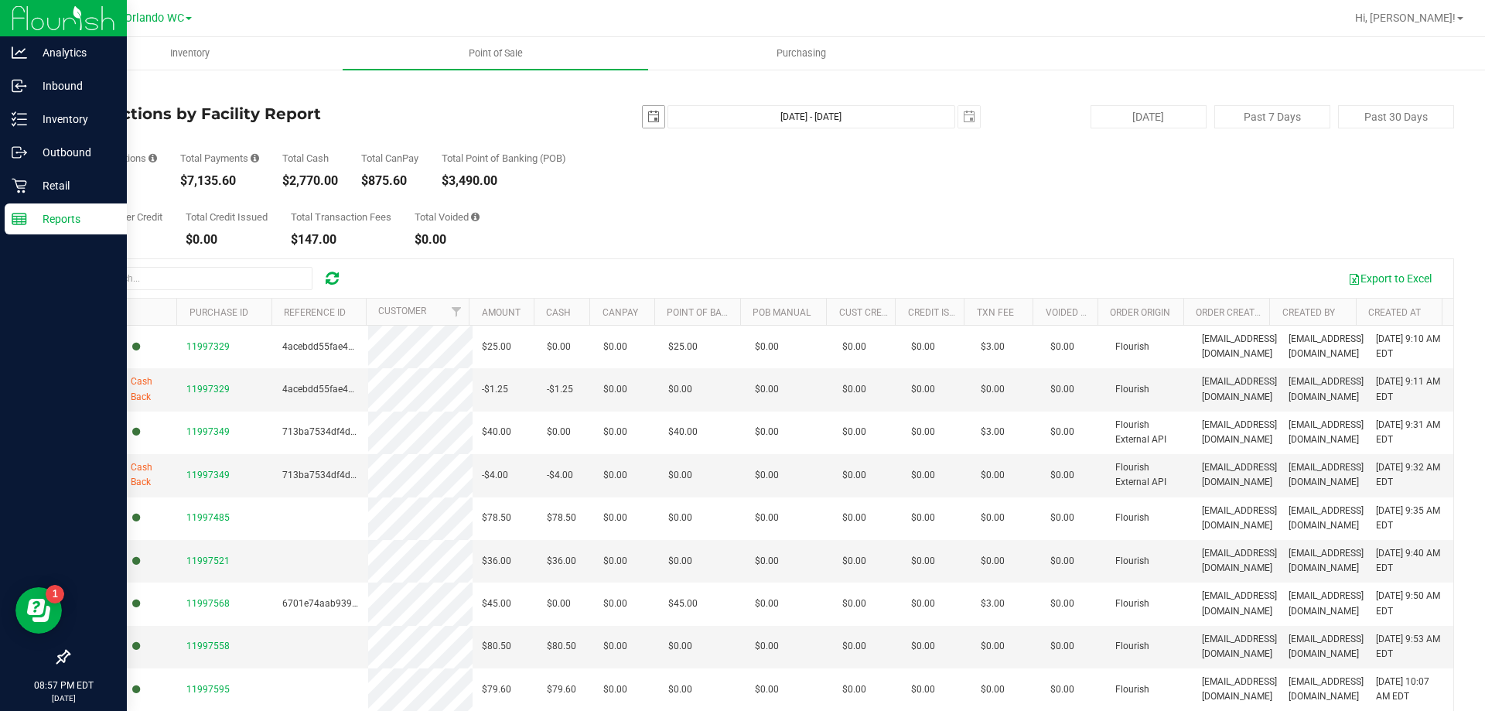
click at [652, 112] on span "select" at bounding box center [654, 117] width 22 height 22
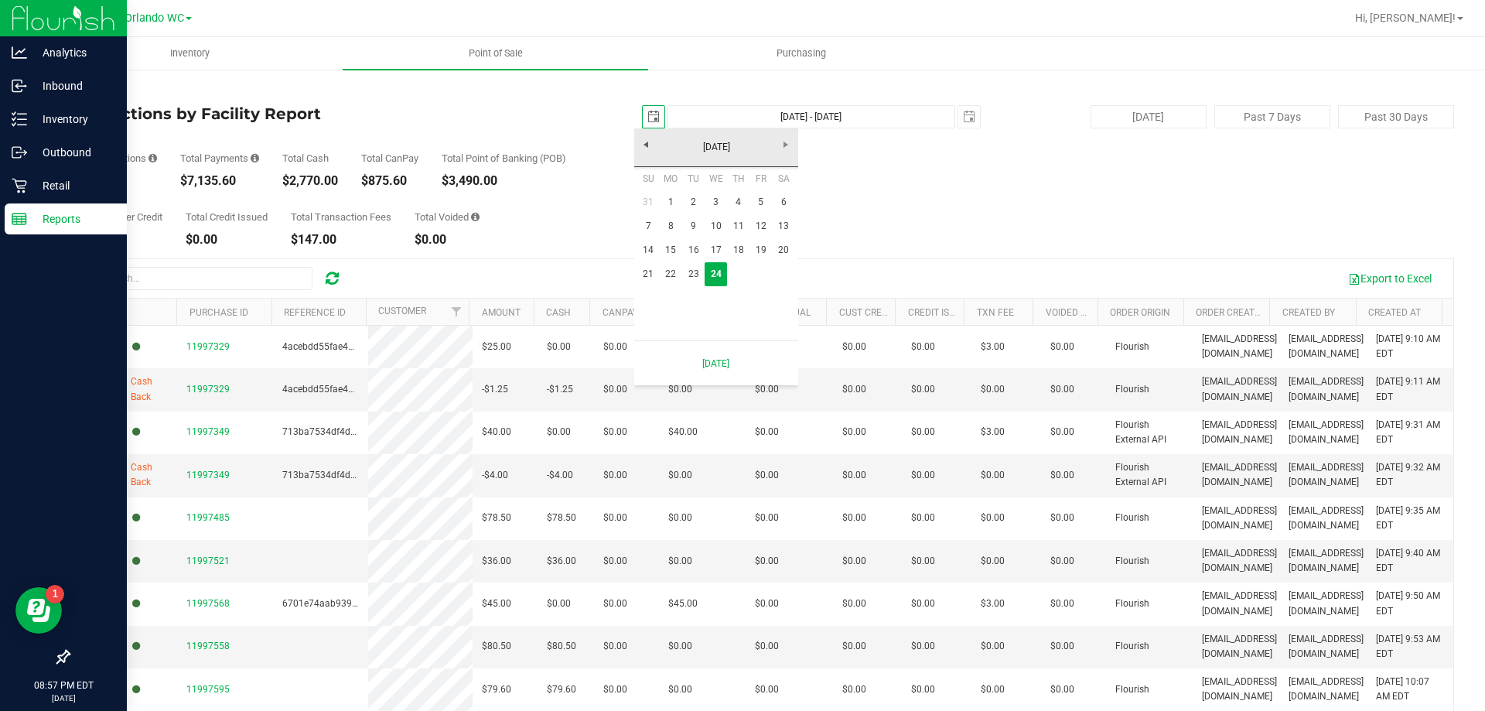
scroll to position [0, 39]
click at [652, 273] on link "21" at bounding box center [648, 274] width 22 height 24
type input "[DATE]"
type input "[DATE] - [DATE]"
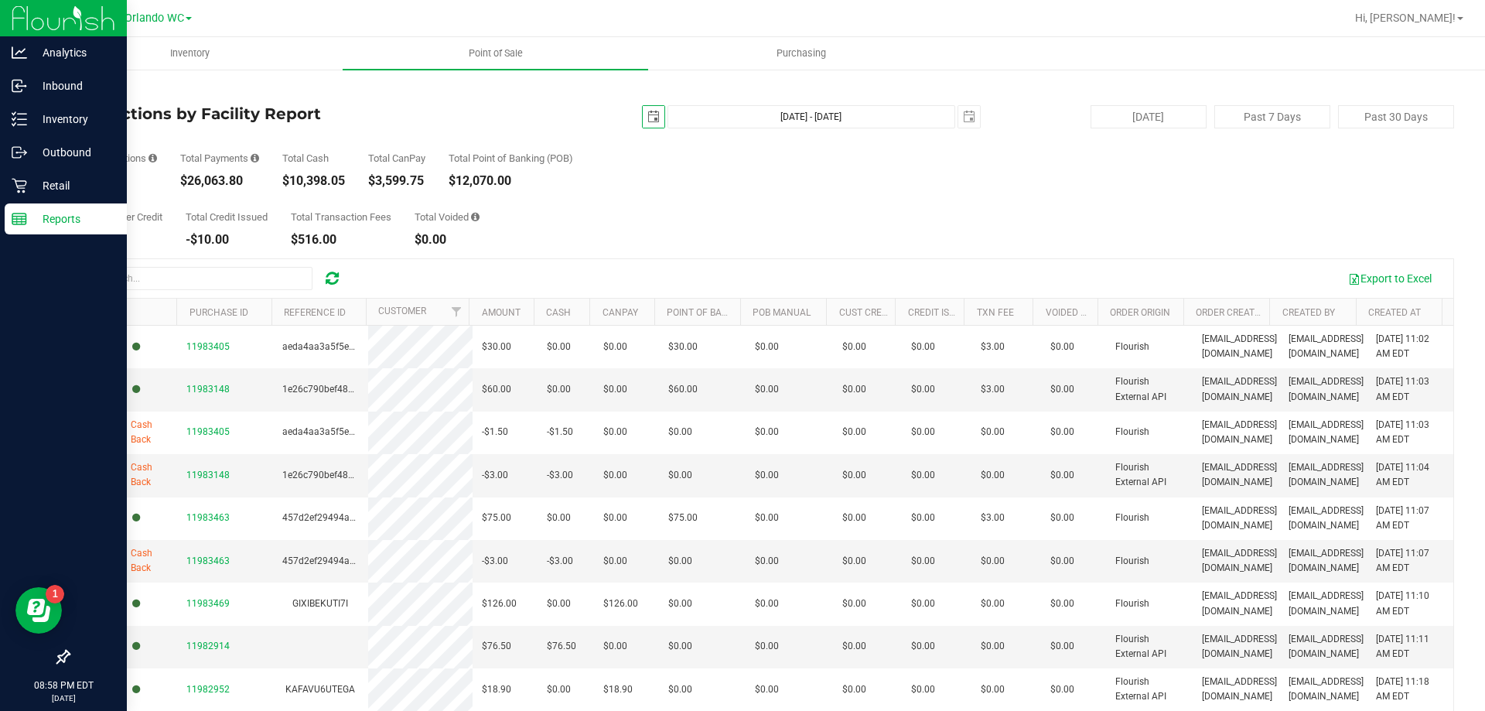
click at [646, 105] on span "[DATE]" at bounding box center [653, 116] width 23 height 23
click at [650, 112] on span "select" at bounding box center [654, 117] width 12 height 12
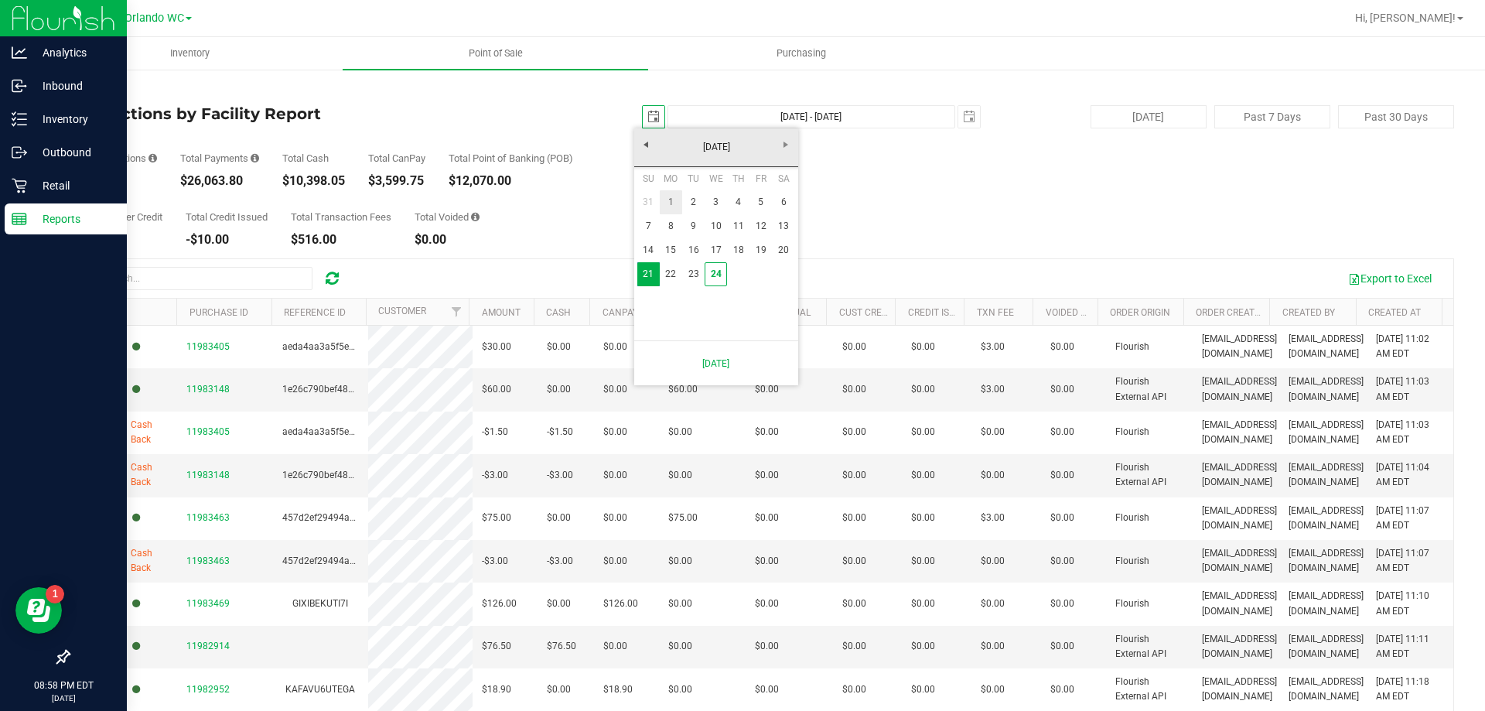
click at [665, 195] on link "1" at bounding box center [671, 202] width 22 height 24
type input "2025-09-01"
type input "Sep 1, 2025 - Sep 24, 2025"
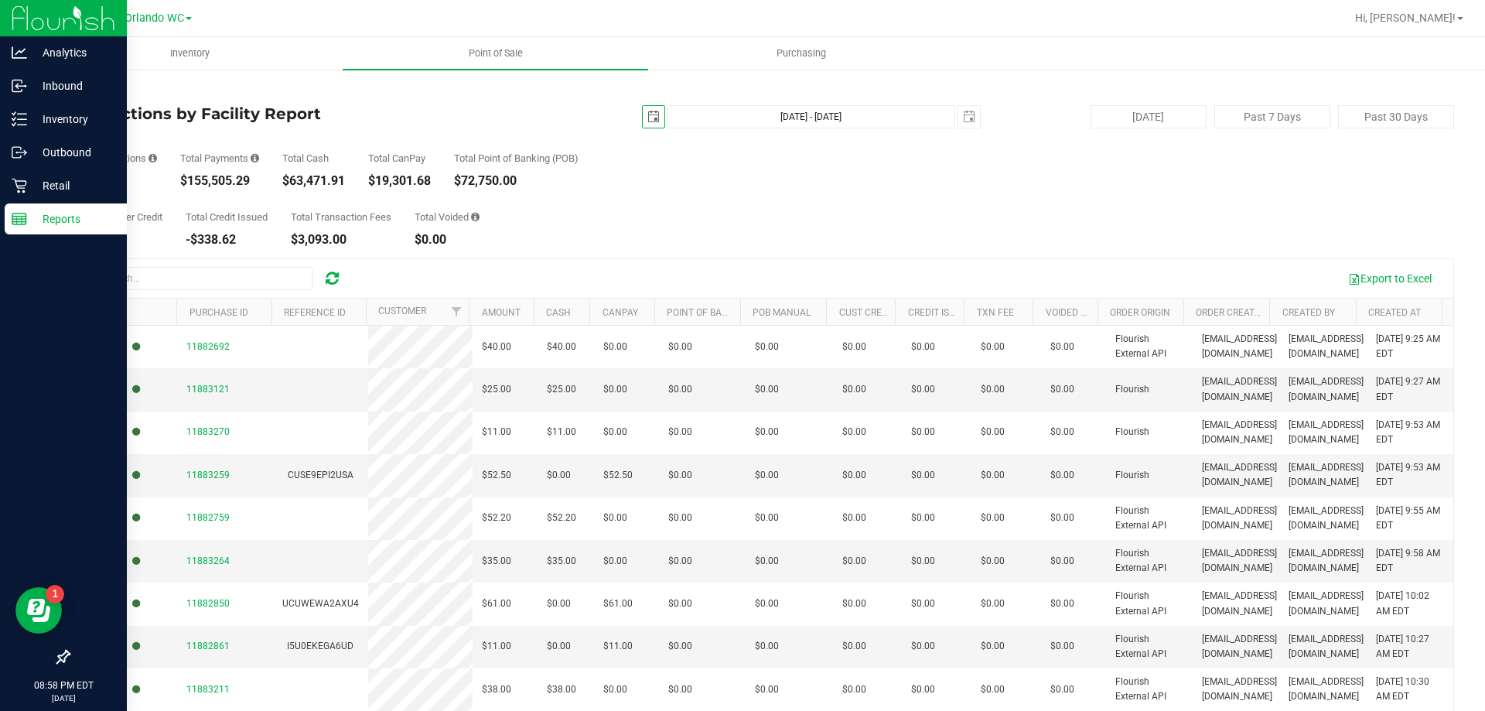
click at [654, 105] on span "2025-09-01" at bounding box center [653, 116] width 23 height 23
click at [654, 117] on span "select" at bounding box center [654, 117] width 22 height 22
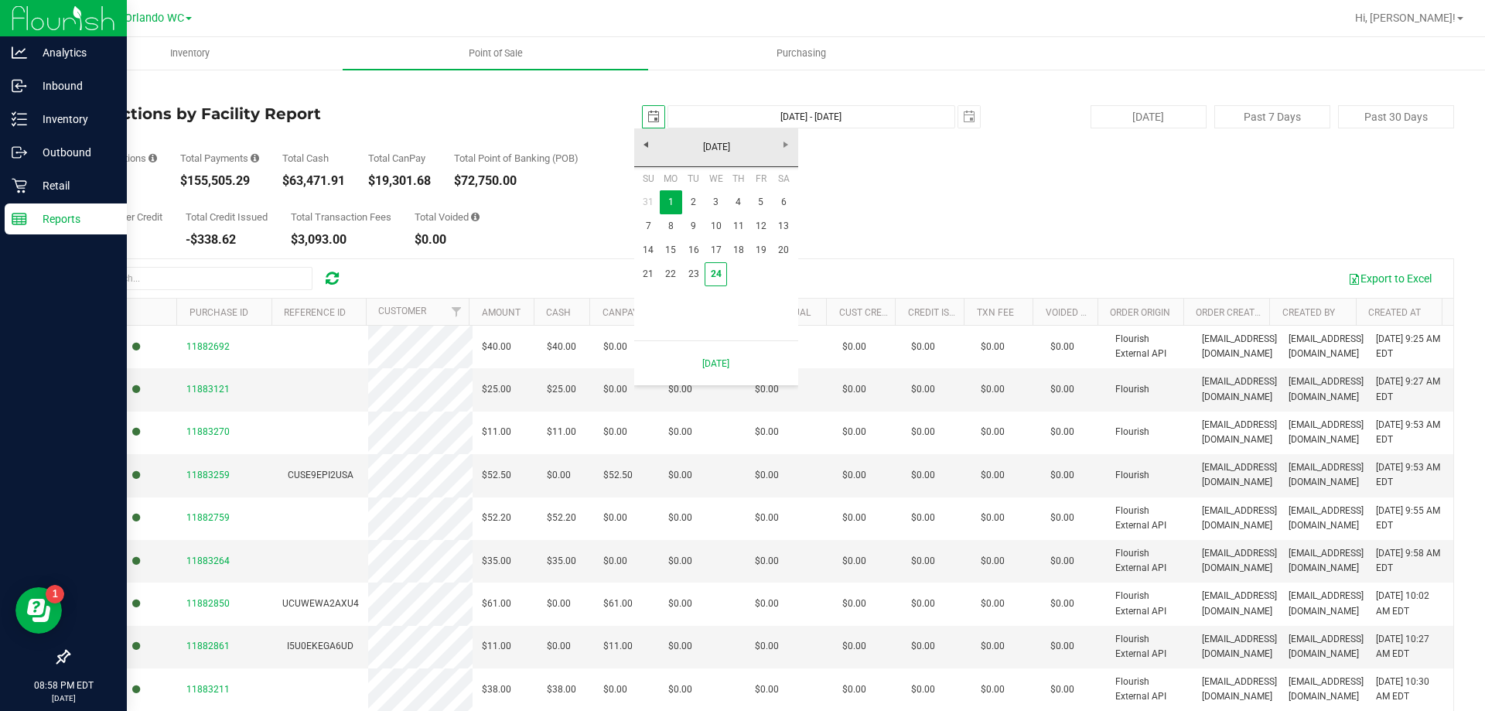
scroll to position [0, 39]
click at [723, 277] on link "24" at bounding box center [716, 274] width 22 height 24
type input "[DATE]"
type input "[DATE] - [DATE]"
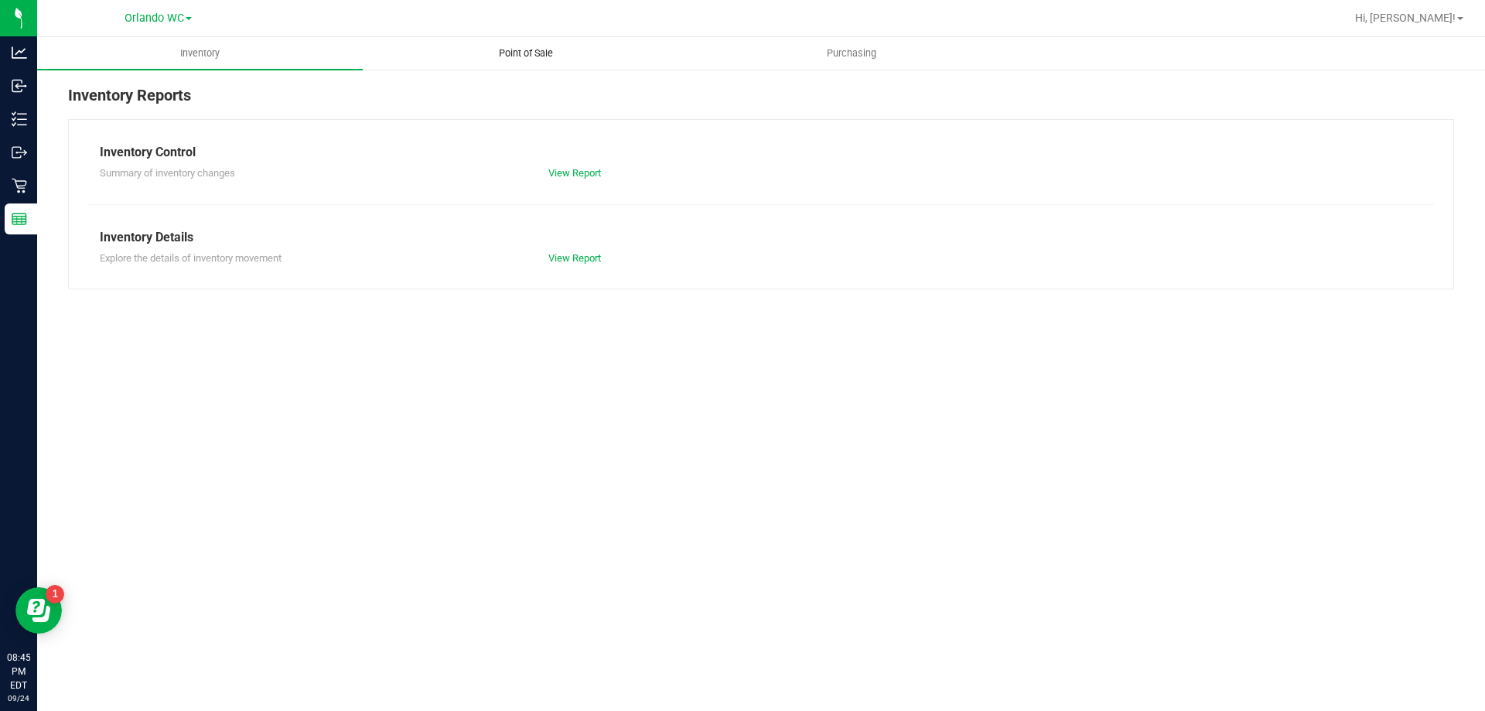
click at [525, 58] on span "Point of Sale" at bounding box center [526, 53] width 96 height 14
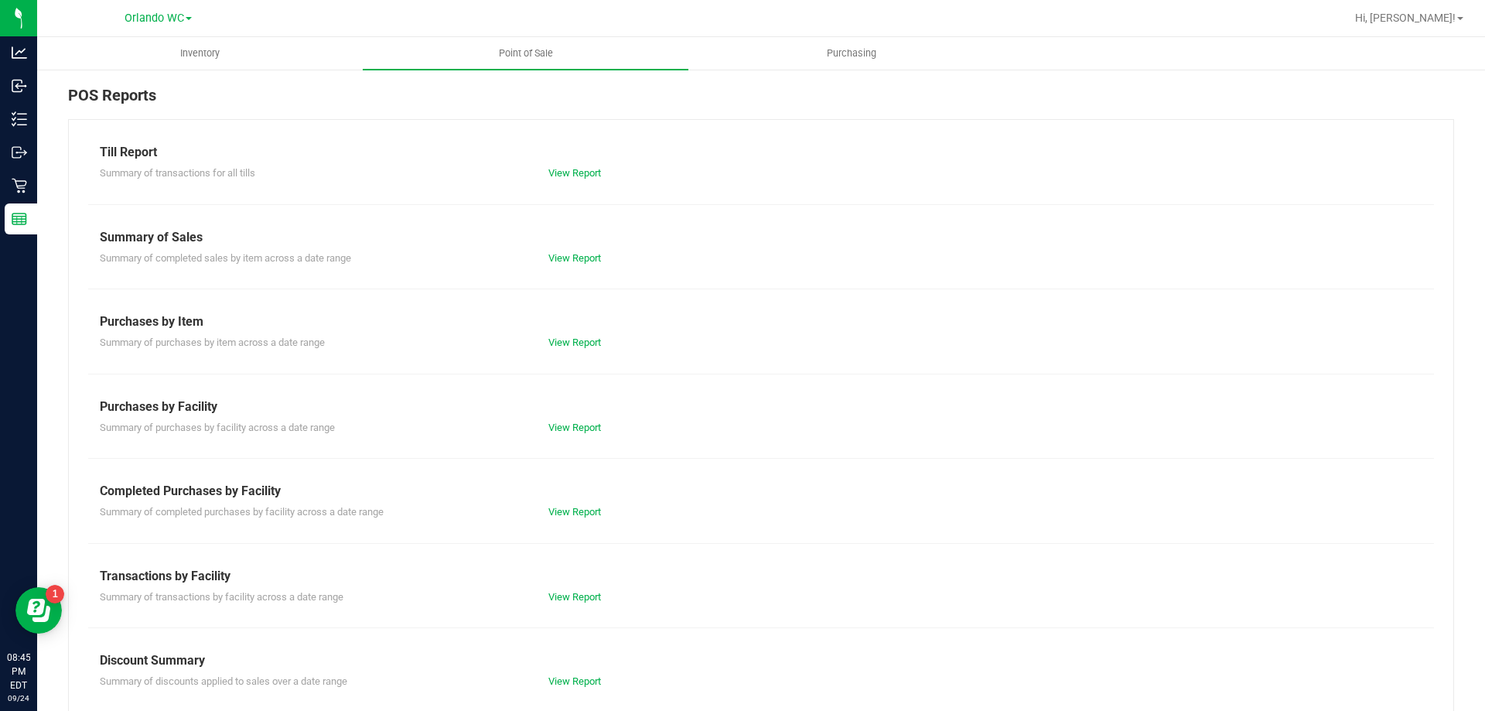
click at [588, 526] on div "Till Report Summary of transactions for all tills View Report Summary of Sales …" at bounding box center [761, 458] width 1386 height 678
click at [586, 518] on div "View Report" at bounding box center [649, 511] width 224 height 15
click at [580, 510] on link "View Report" at bounding box center [574, 512] width 53 height 12
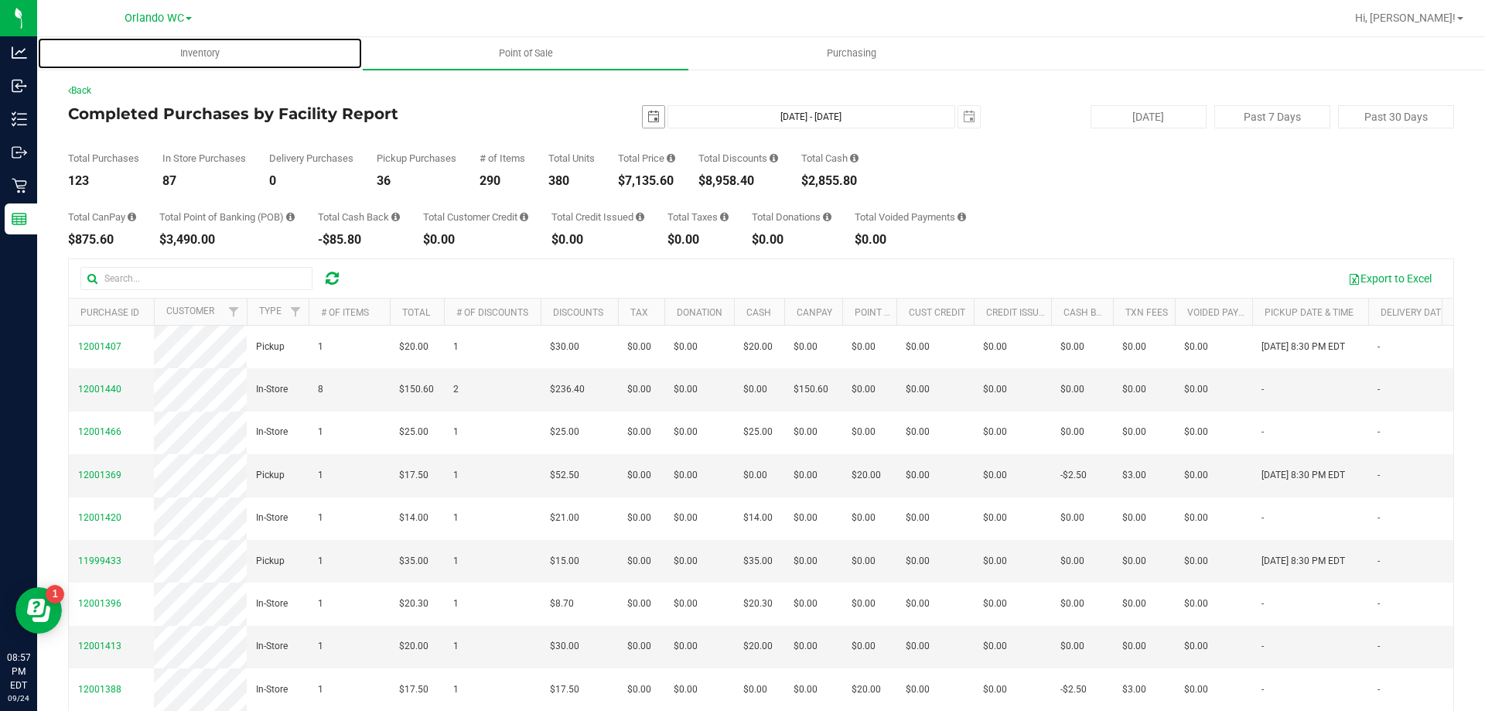
click at [648, 114] on span "select" at bounding box center [654, 117] width 12 height 12
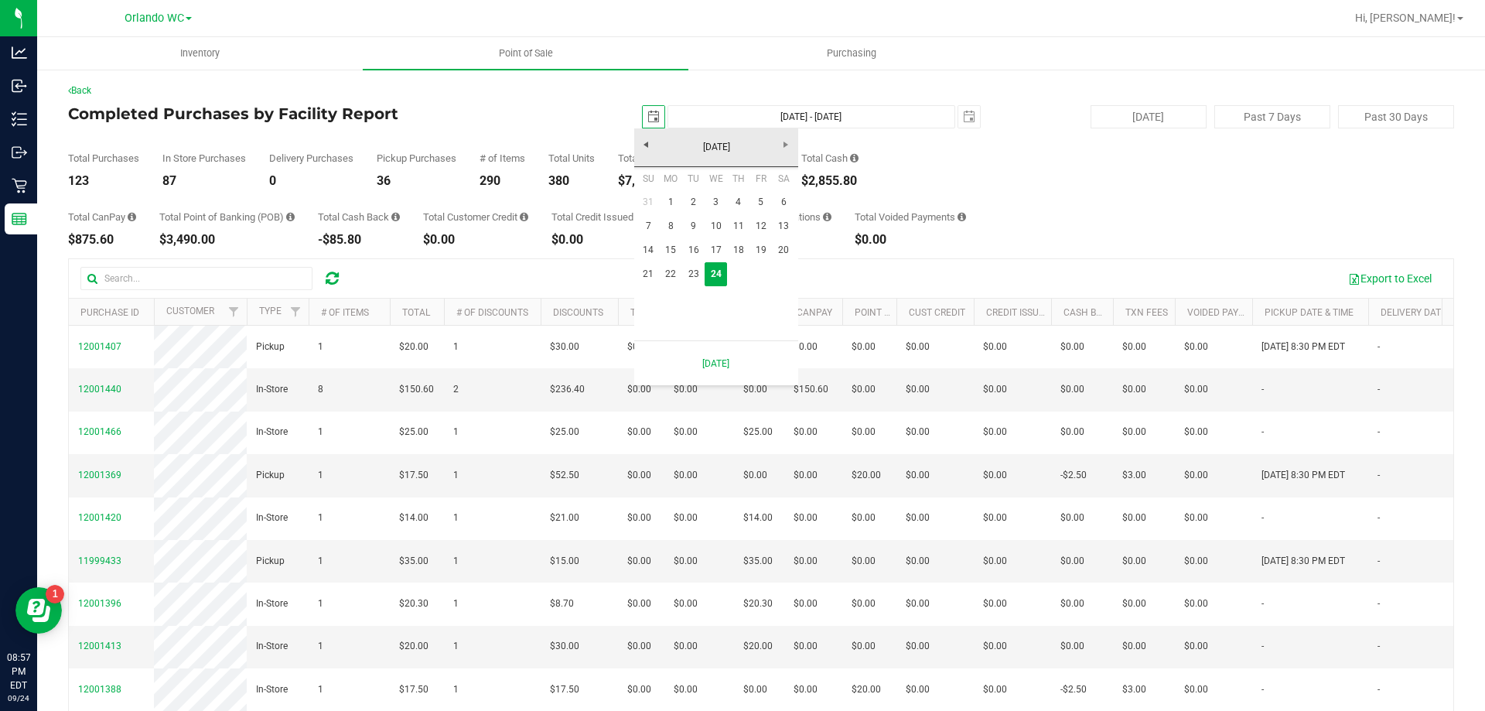
scroll to position [0, 39]
click at [641, 284] on link "21" at bounding box center [648, 274] width 22 height 24
type input "[DATE]"
type input "[DATE] - [DATE]"
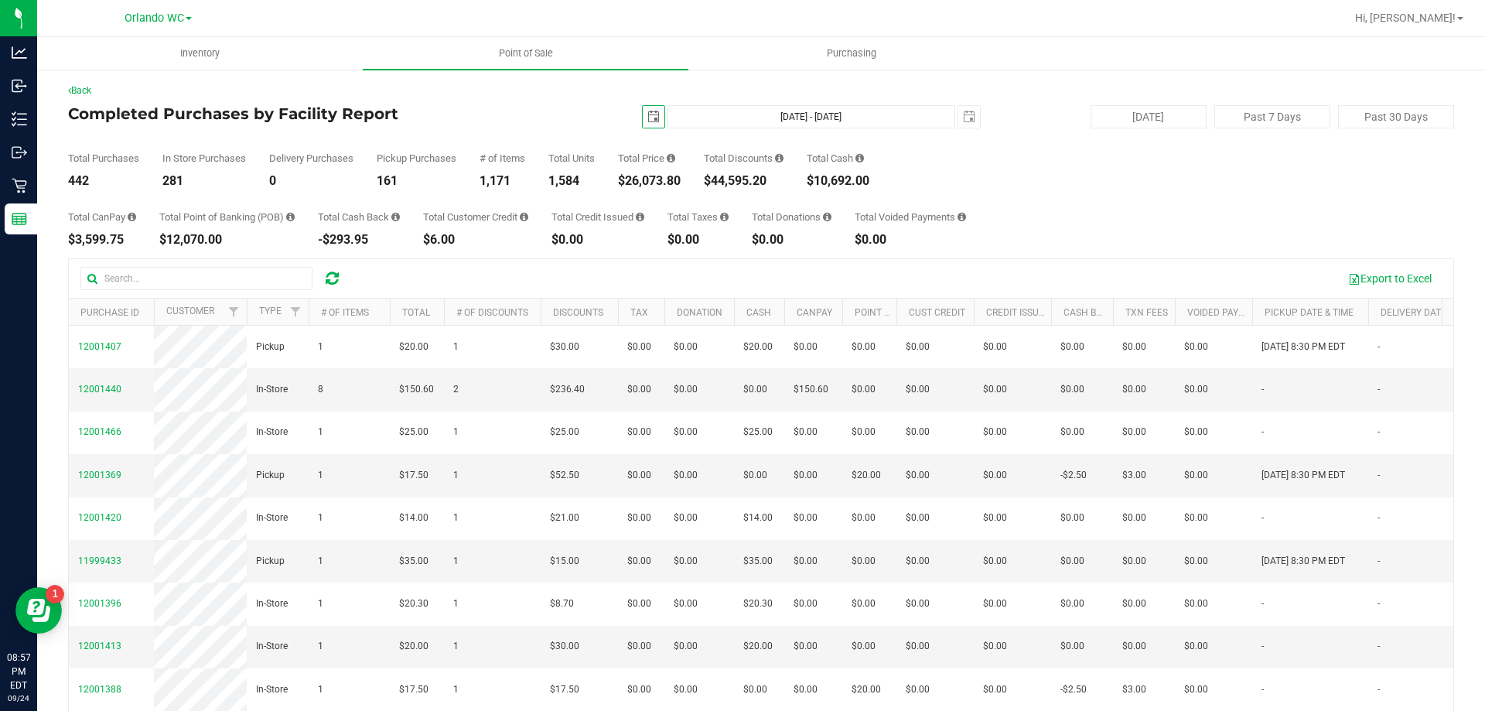
click at [643, 118] on span "select" at bounding box center [654, 117] width 22 height 22
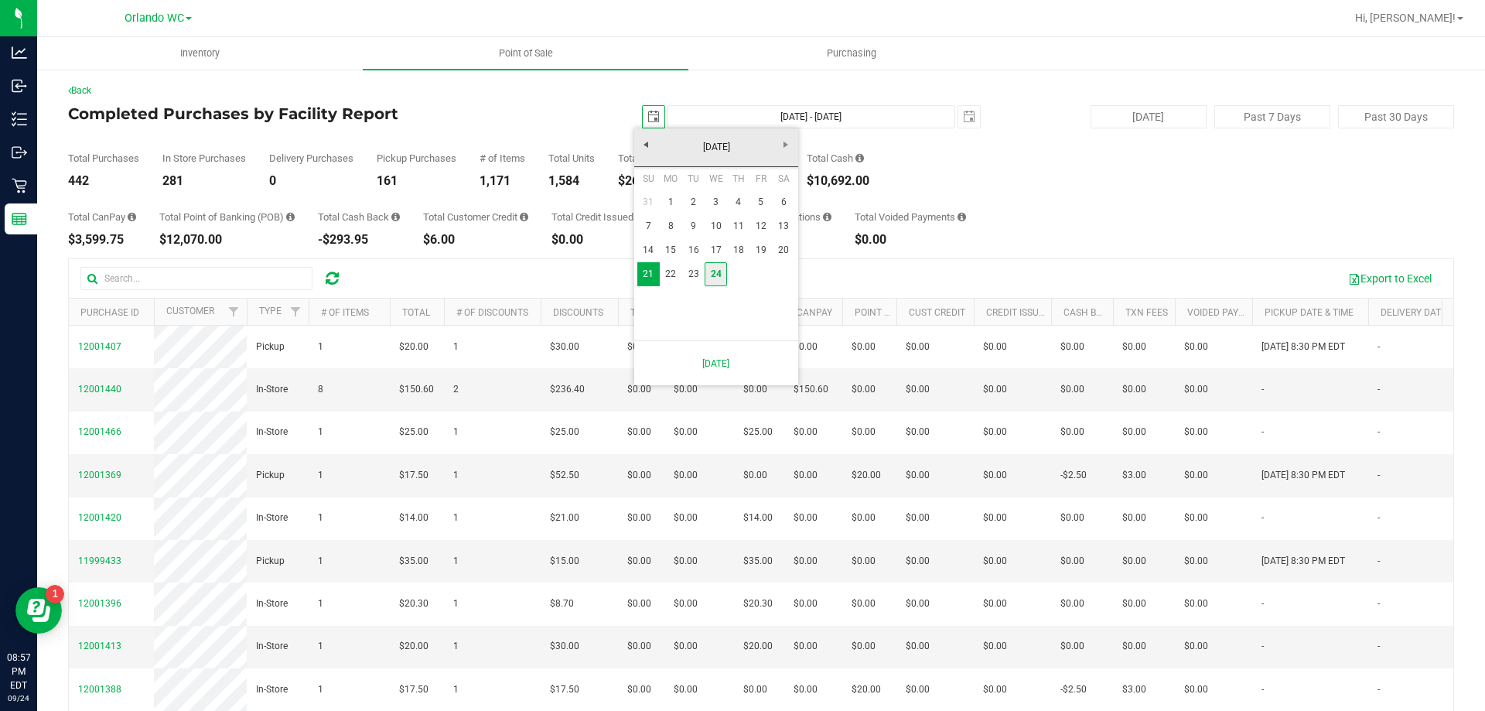
click at [716, 275] on link "24" at bounding box center [716, 274] width 22 height 24
type input "[DATE]"
type input "[DATE] - [DATE]"
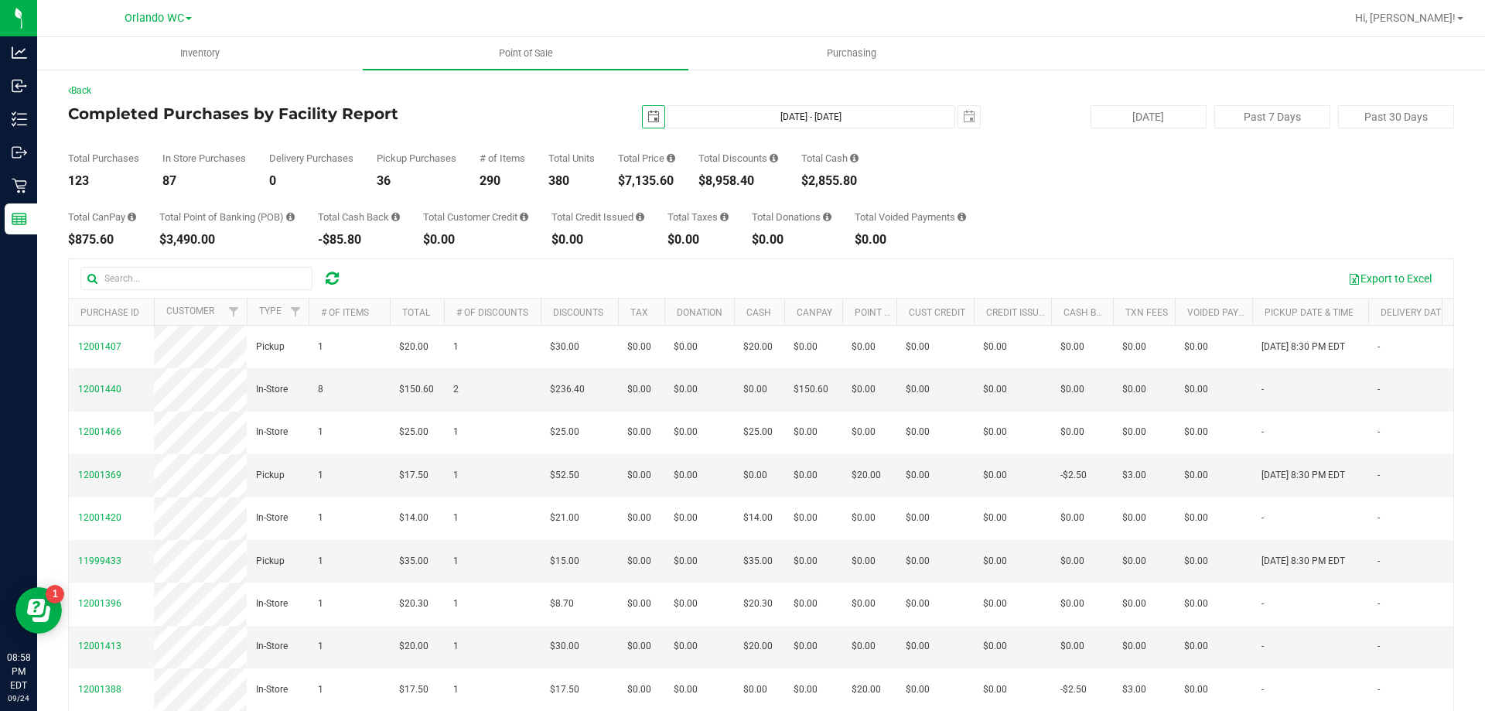
click at [648, 111] on span "select" at bounding box center [654, 117] width 12 height 12
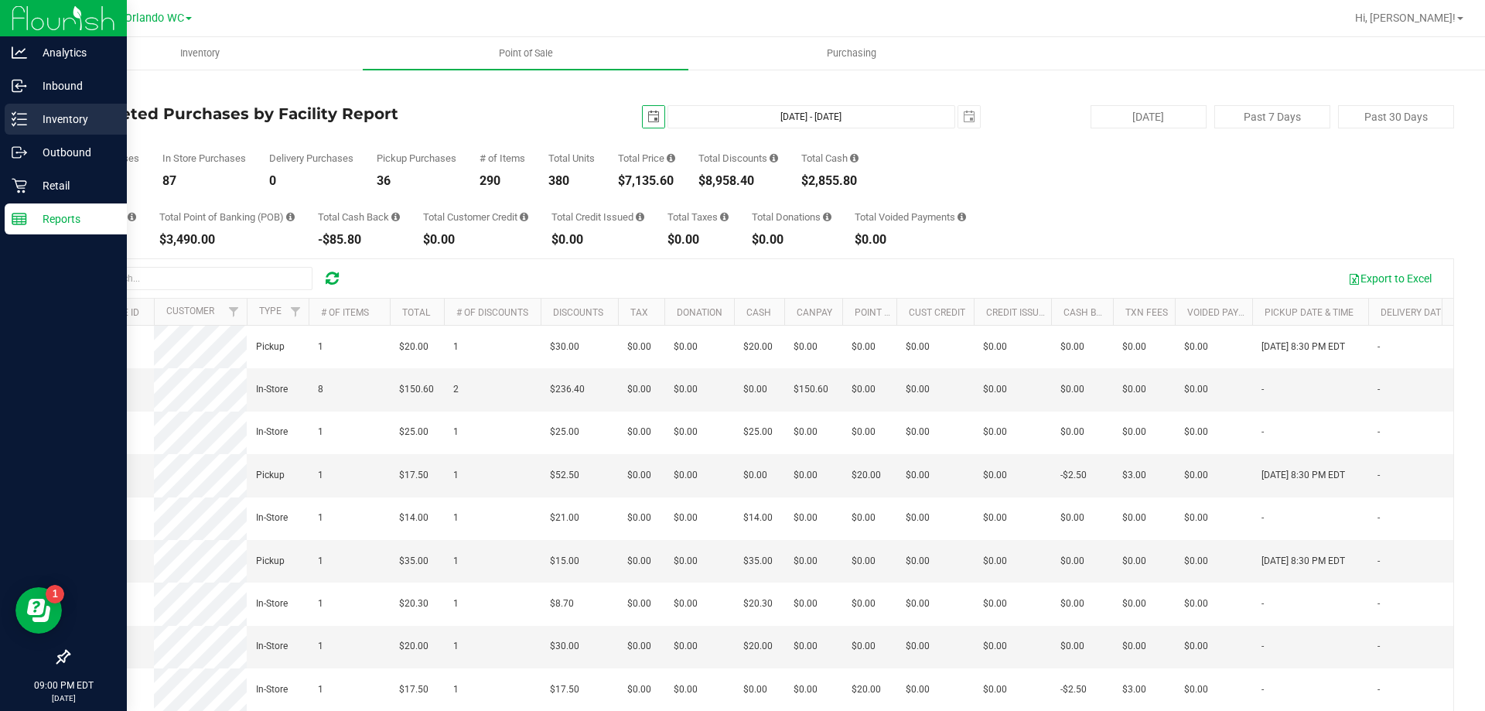
click at [36, 113] on p "Inventory" at bounding box center [73, 119] width 93 height 19
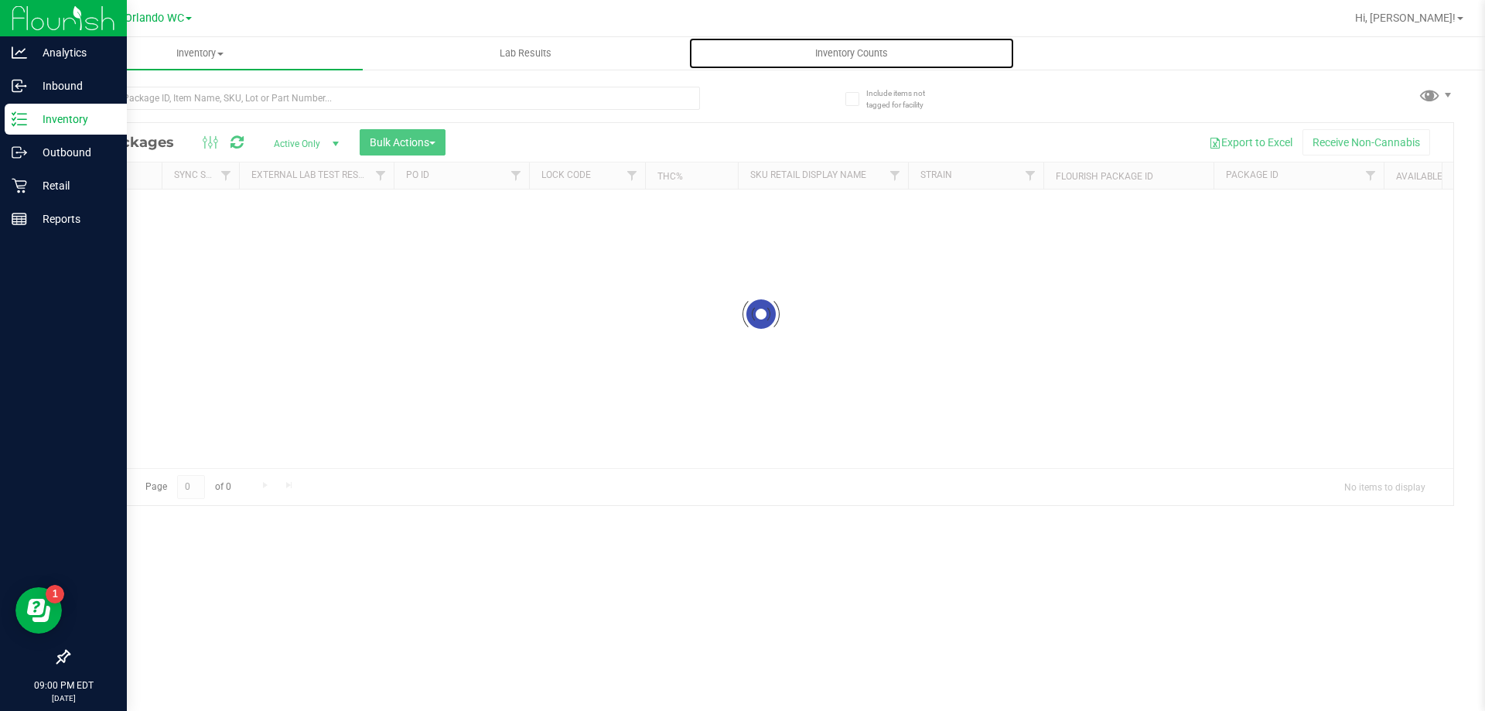
click at [878, 60] on uib-tab-heading "Inventory Counts" at bounding box center [851, 53] width 324 height 31
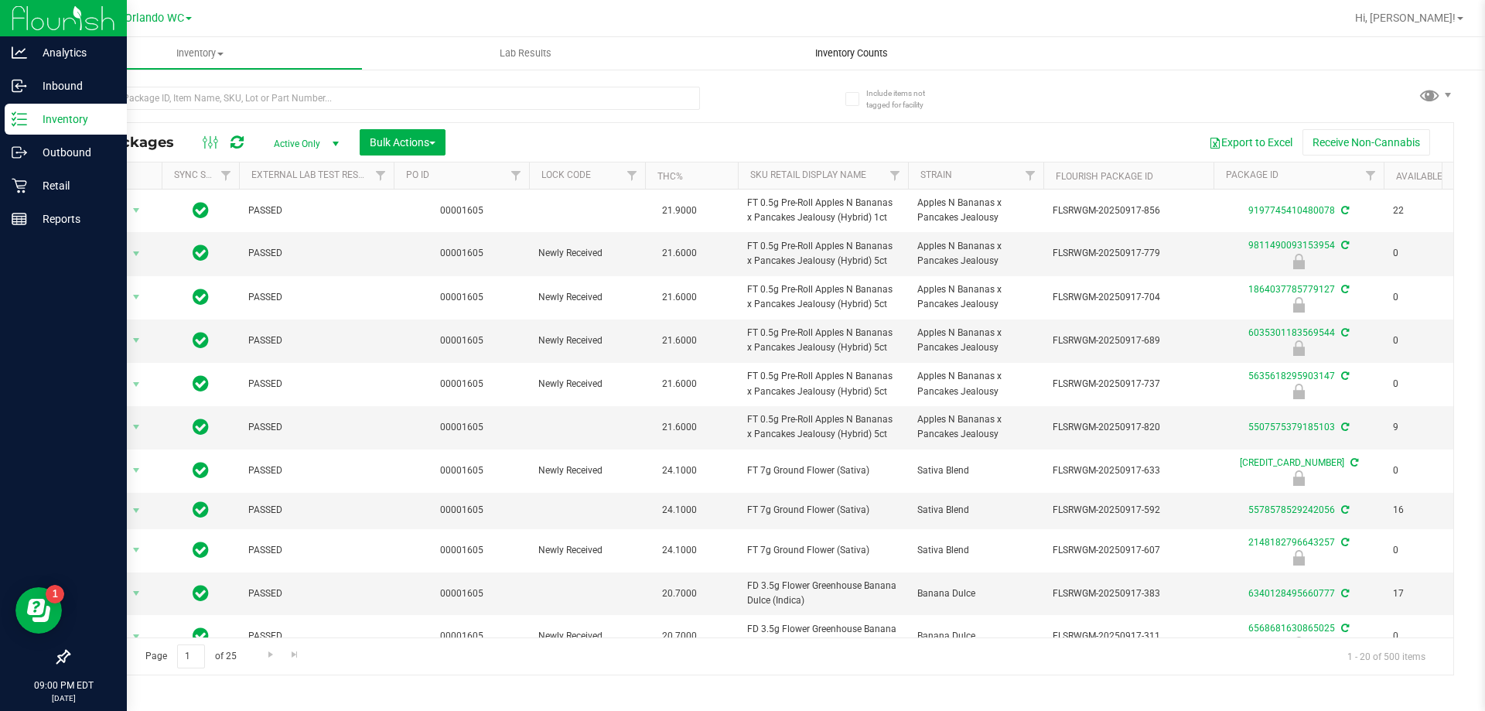
click at [794, 44] on uib-tab-heading "Inventory Counts" at bounding box center [852, 53] width 326 height 32
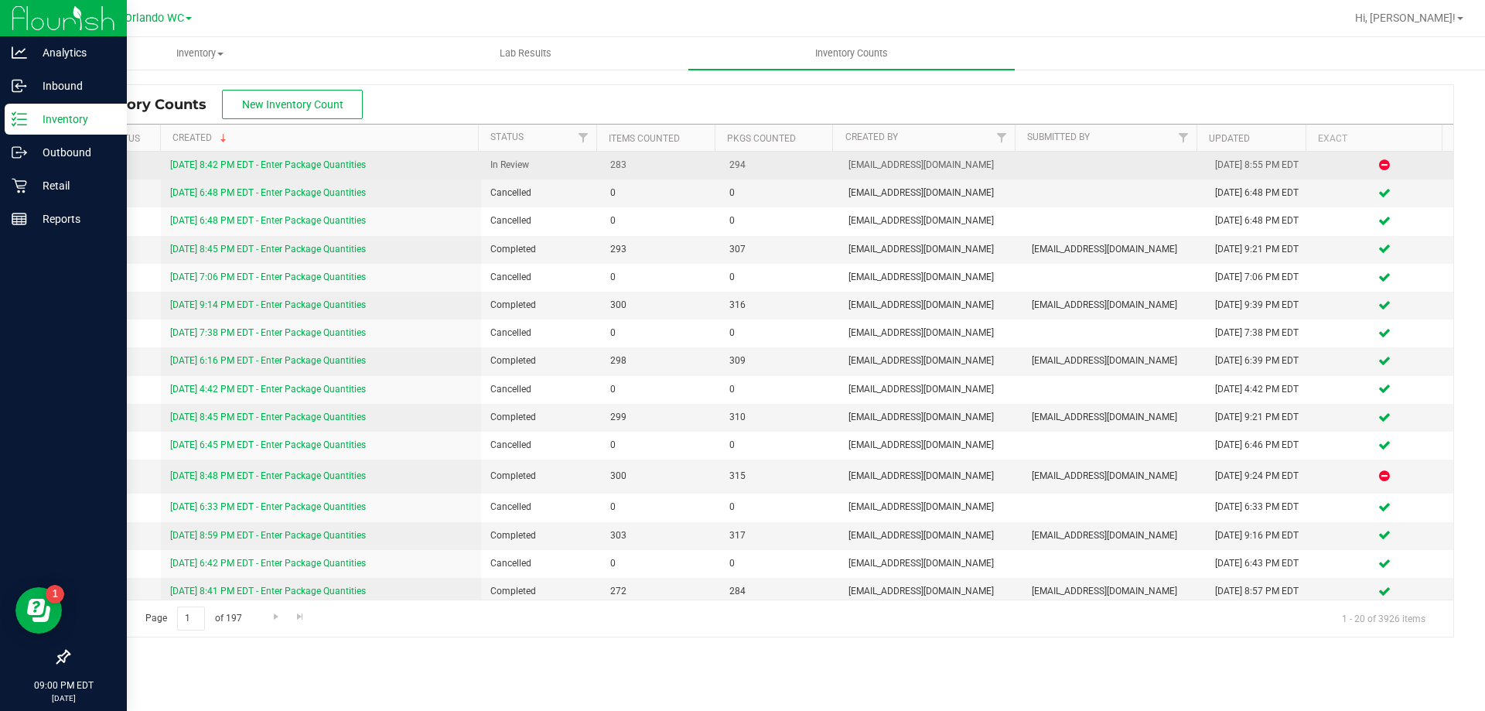
click at [268, 160] on link "[DATE] 8:42 PM EDT - Enter Package Quantities" at bounding box center [268, 164] width 196 height 11
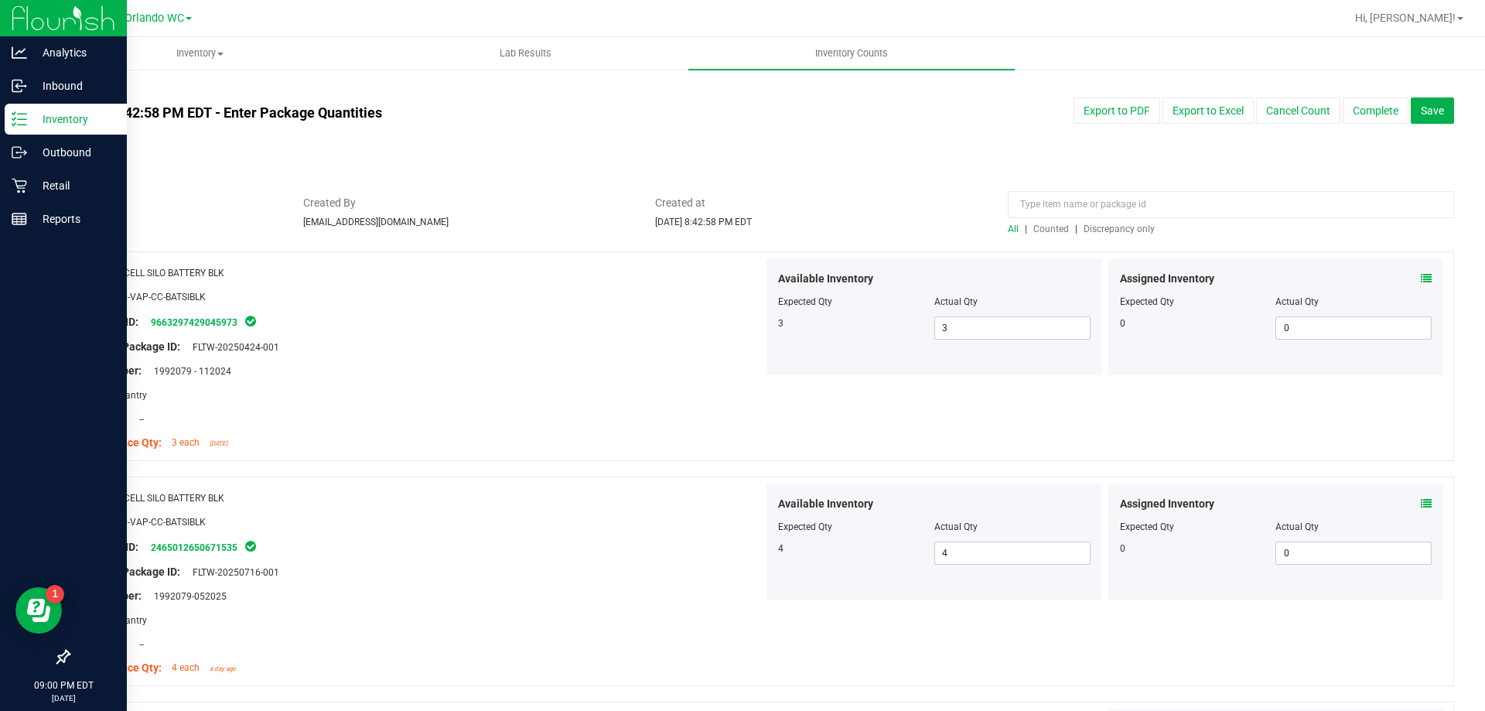
click at [1112, 226] on span "Discrepancy only" at bounding box center [1119, 229] width 71 height 11
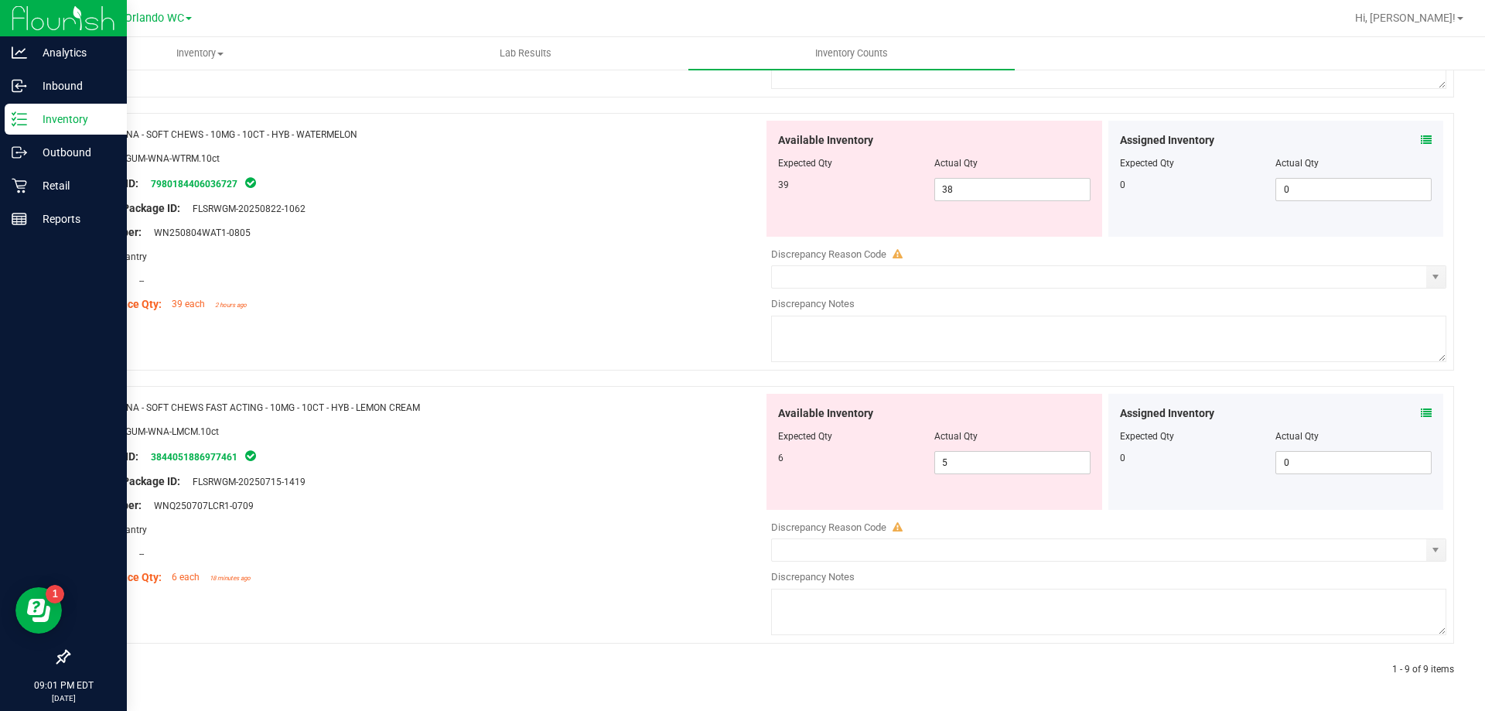
scroll to position [2051, 0]
drag, startPoint x: 1016, startPoint y: 189, endPoint x: 706, endPoint y: 197, distance: 309.6
click at [698, 188] on div "Name: WNA - SOFT CHEWS - 10MG - 10CT - HYB - WATERMELON SKU: EDI-GUM-WNA-WTRM.1…" at bounding box center [761, 241] width 1386 height 258
type input "39"
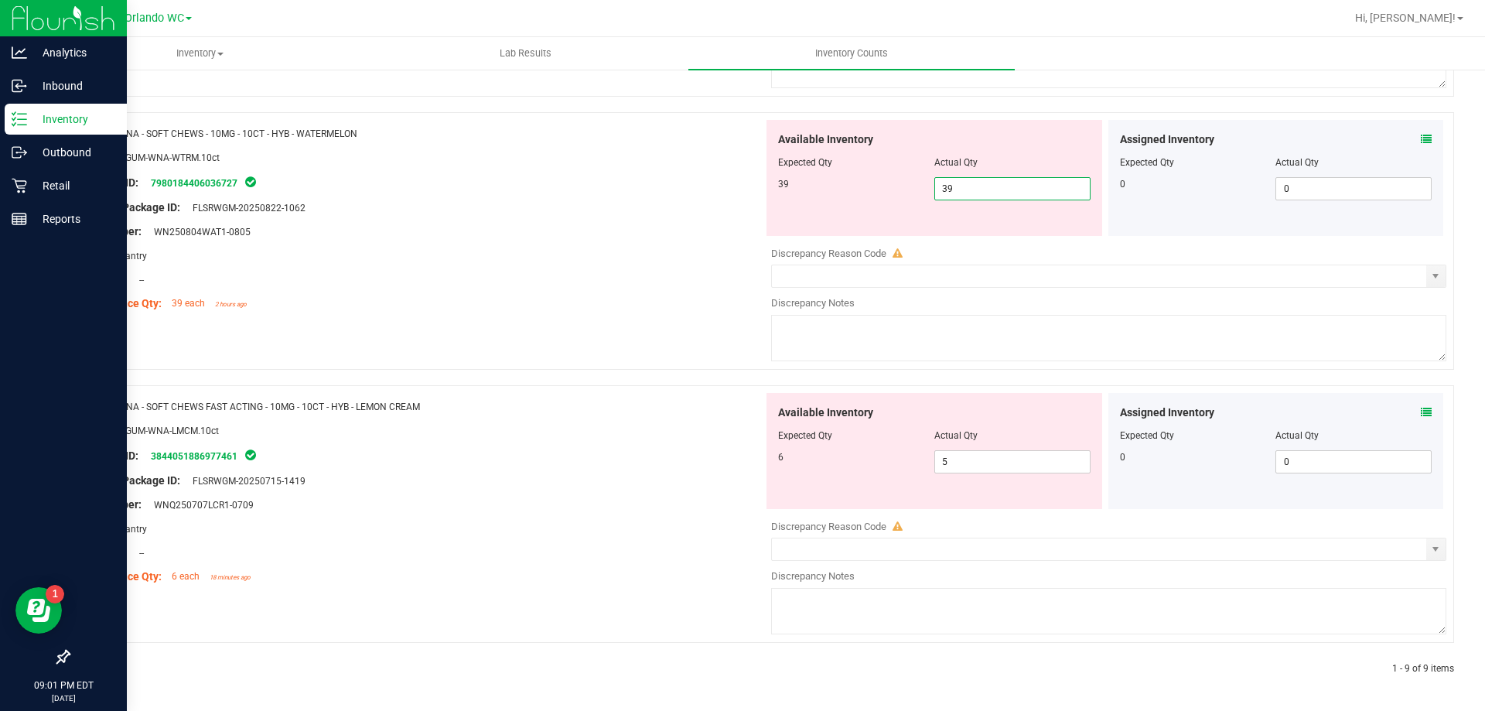
click at [745, 233] on div "Name: WNA - SOFT CHEWS - 10MG - 10CT - HYB - WATERMELON SKU: EDI-GUM-WNA-WTRM.1…" at bounding box center [421, 218] width 683 height 197
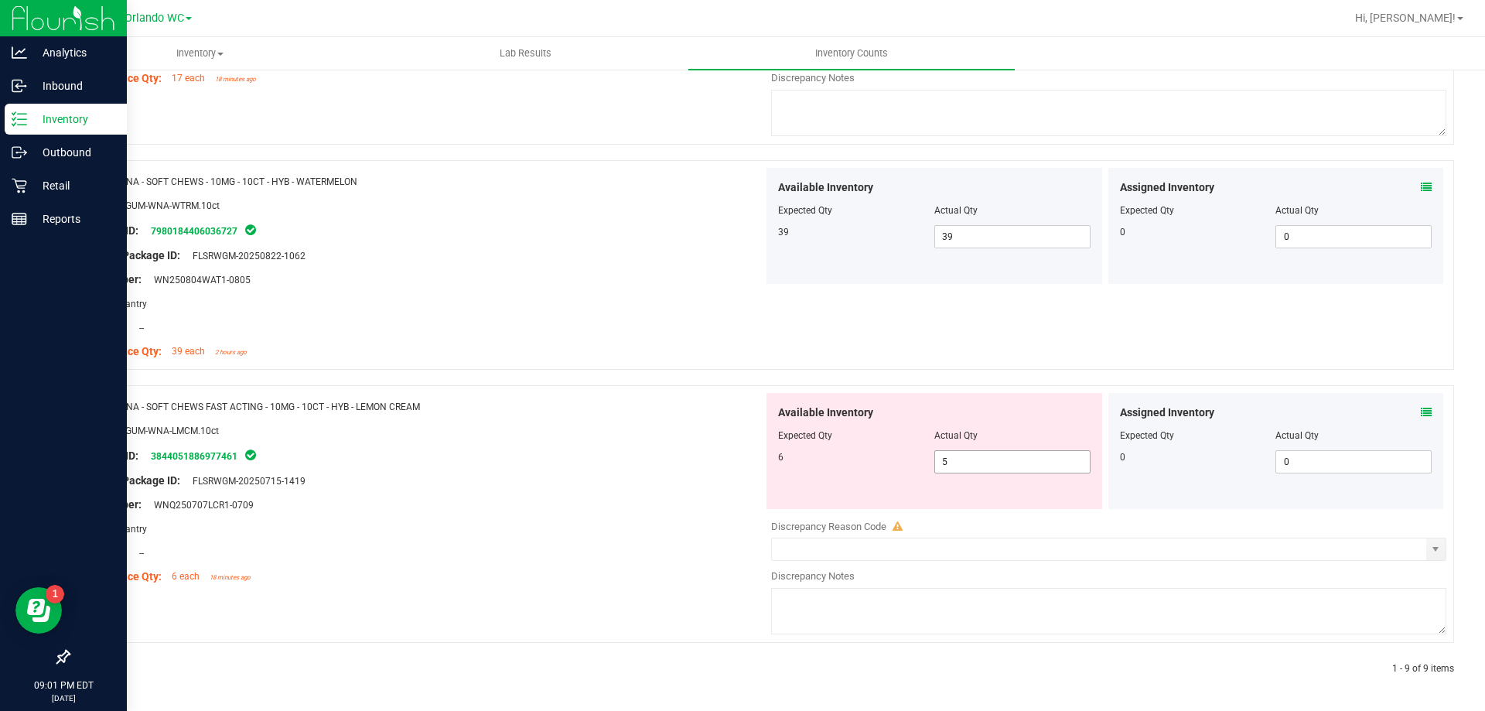
drag, startPoint x: 1000, startPoint y: 470, endPoint x: 465, endPoint y: 473, distance: 534.6
click at [473, 473] on div "Name: WNA - SOFT CHEWS FAST ACTING - 10MG - 10CT - HYB - LEMON CREAM SKU: EDI-G…" at bounding box center [761, 514] width 1386 height 258
type input "6"
click at [460, 473] on div "Name: WNA - SOFT CHEWS FAST ACTING - 10MG - 10CT - HYB - LEMON CREAM SKU: EDI-G…" at bounding box center [421, 491] width 683 height 197
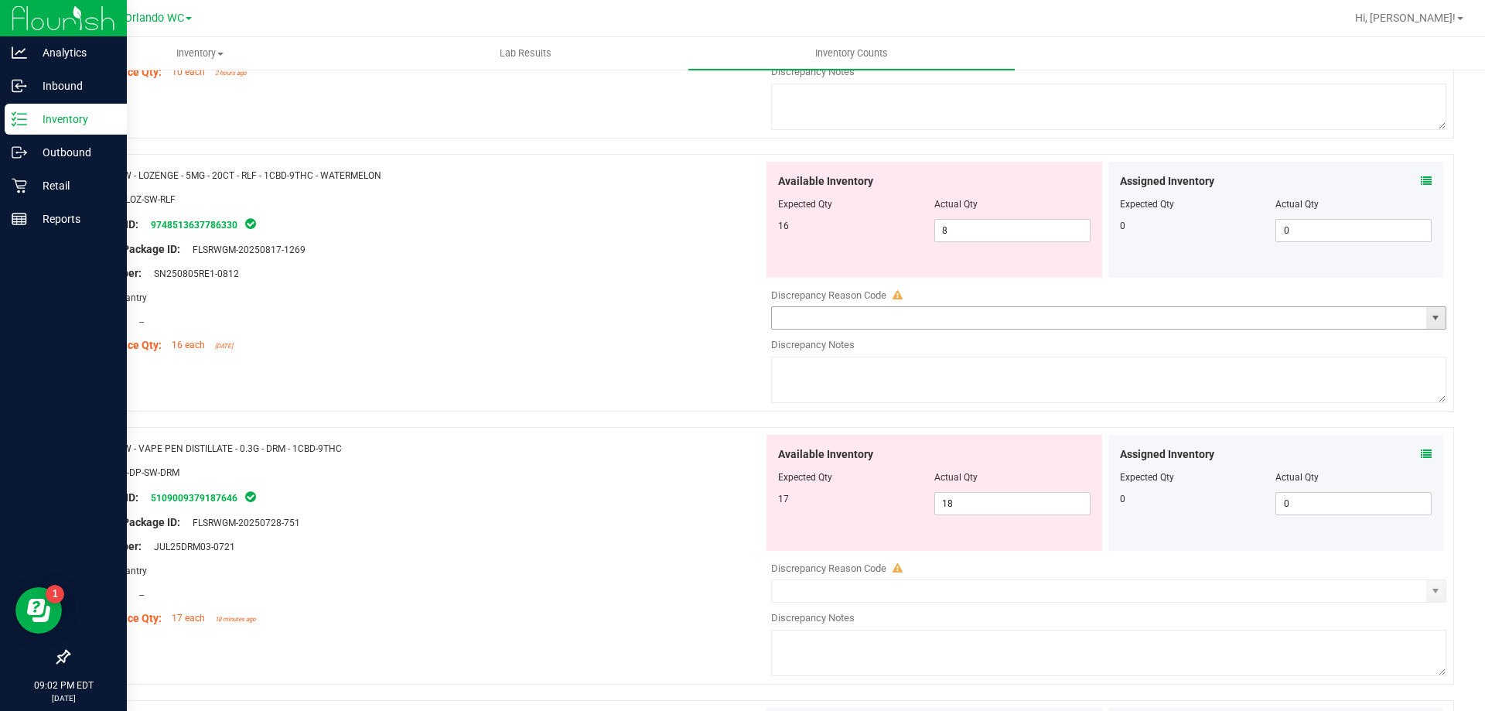
scroll to position [1491, 0]
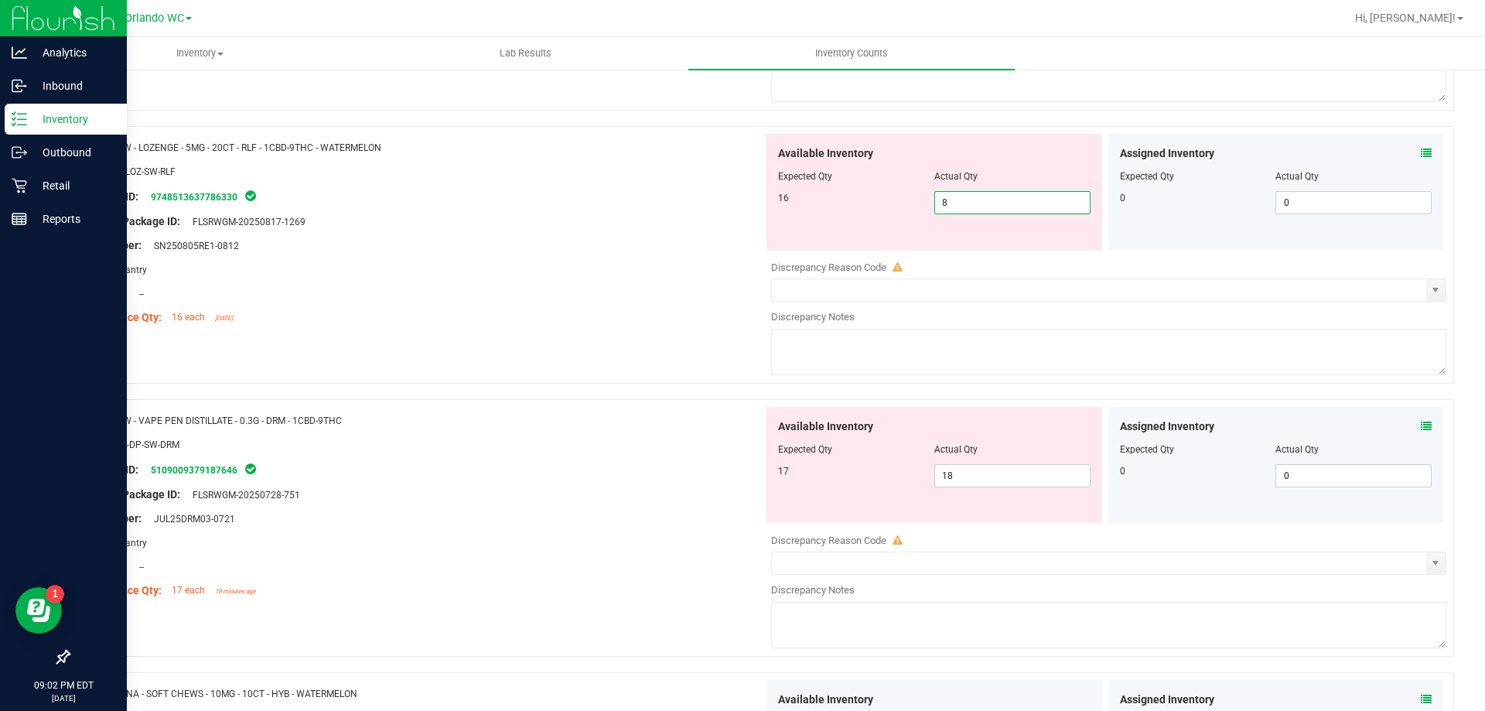
drag, startPoint x: 1030, startPoint y: 193, endPoint x: 531, endPoint y: 182, distance: 499.1
click at [531, 182] on div "Name: SW - LOZENGE - 5MG - 20CT - RLF - 1CBD-9THC - WATERMELON SKU: EDI-LOZ-SW-…" at bounding box center [761, 255] width 1386 height 258
type input "16"
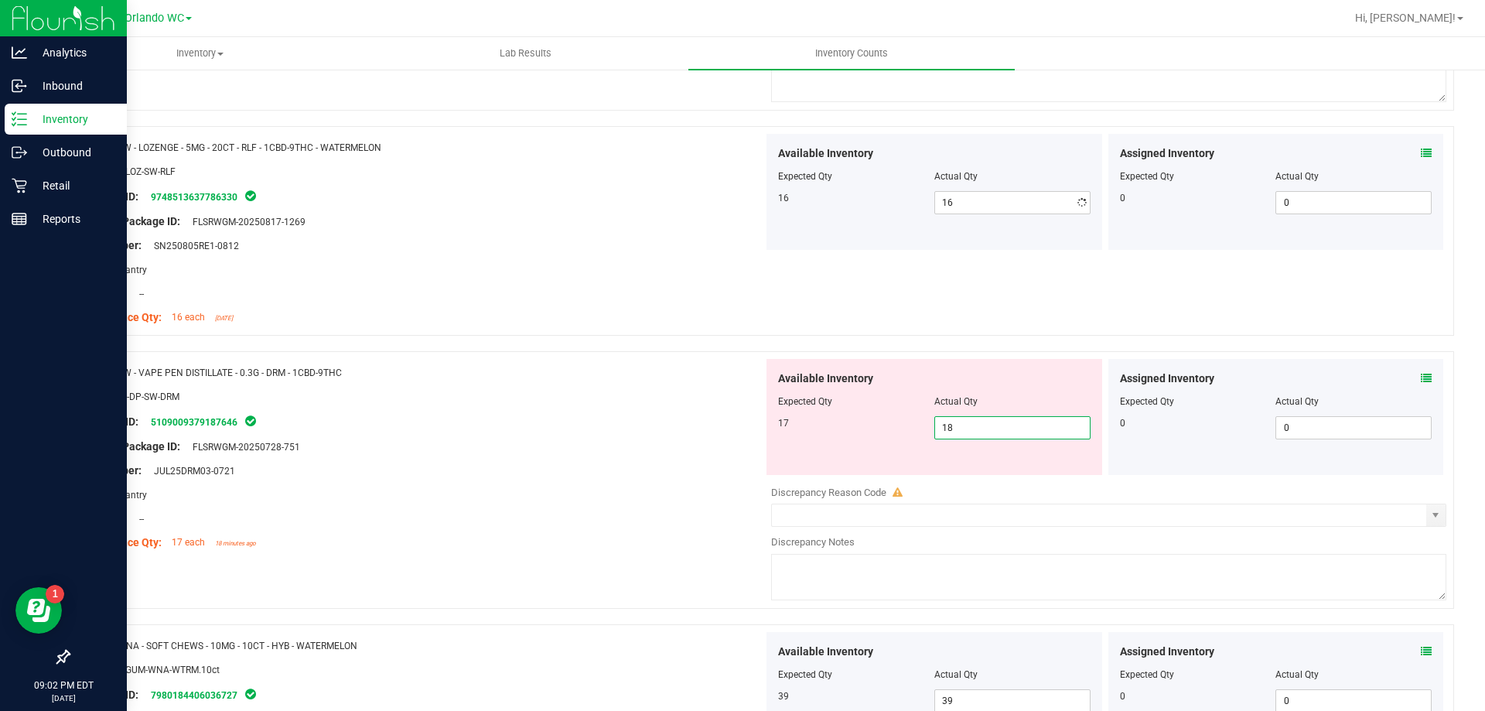
drag, startPoint x: 993, startPoint y: 477, endPoint x: 449, endPoint y: 434, distance: 545.6
click at [473, 436] on div "Name: SW - VAPE PEN DISTILLATE - 0.3G - DRM - 1CBD-9THC SKU: BAP-DP-SW-DRM Pack…" at bounding box center [761, 480] width 1386 height 258
type input "17"
click at [514, 487] on div "Area: Pantry" at bounding box center [421, 495] width 683 height 16
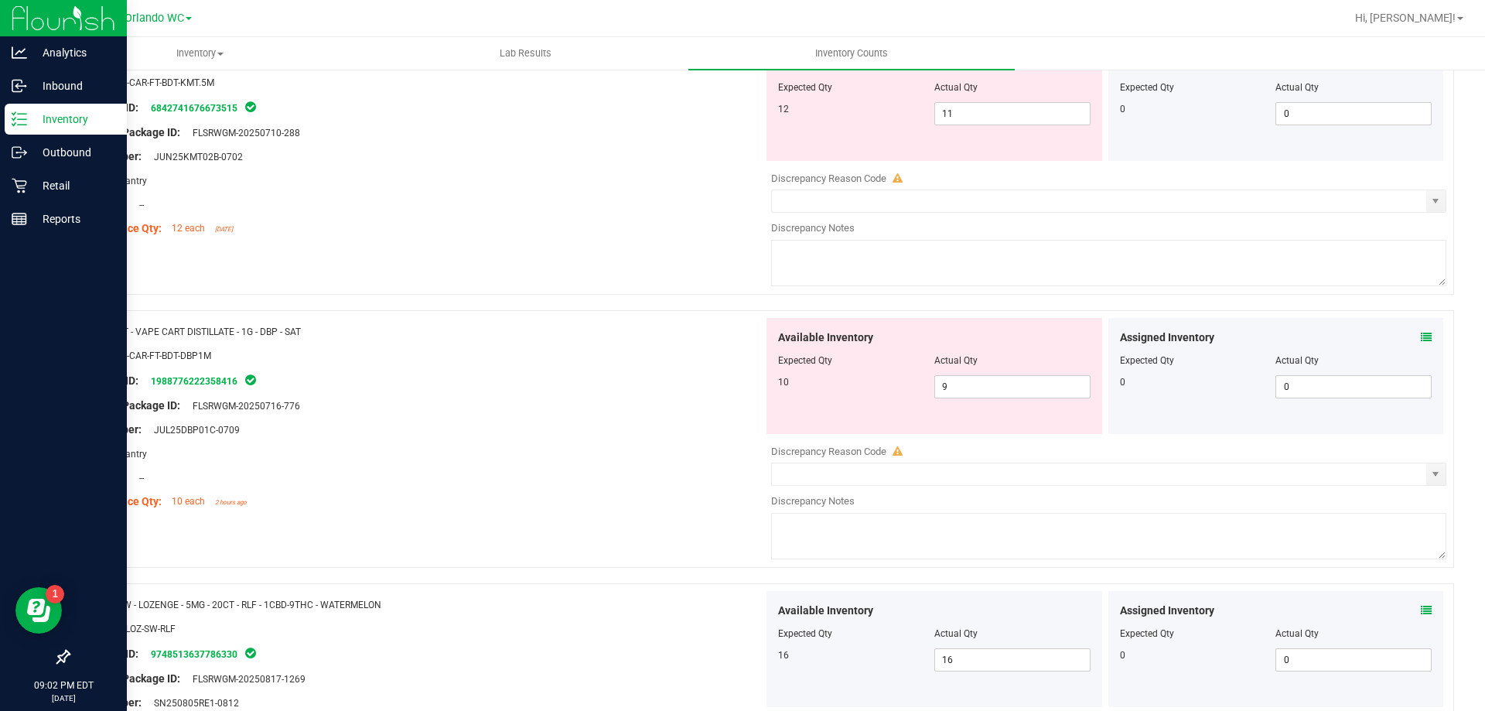
scroll to position [1083, 0]
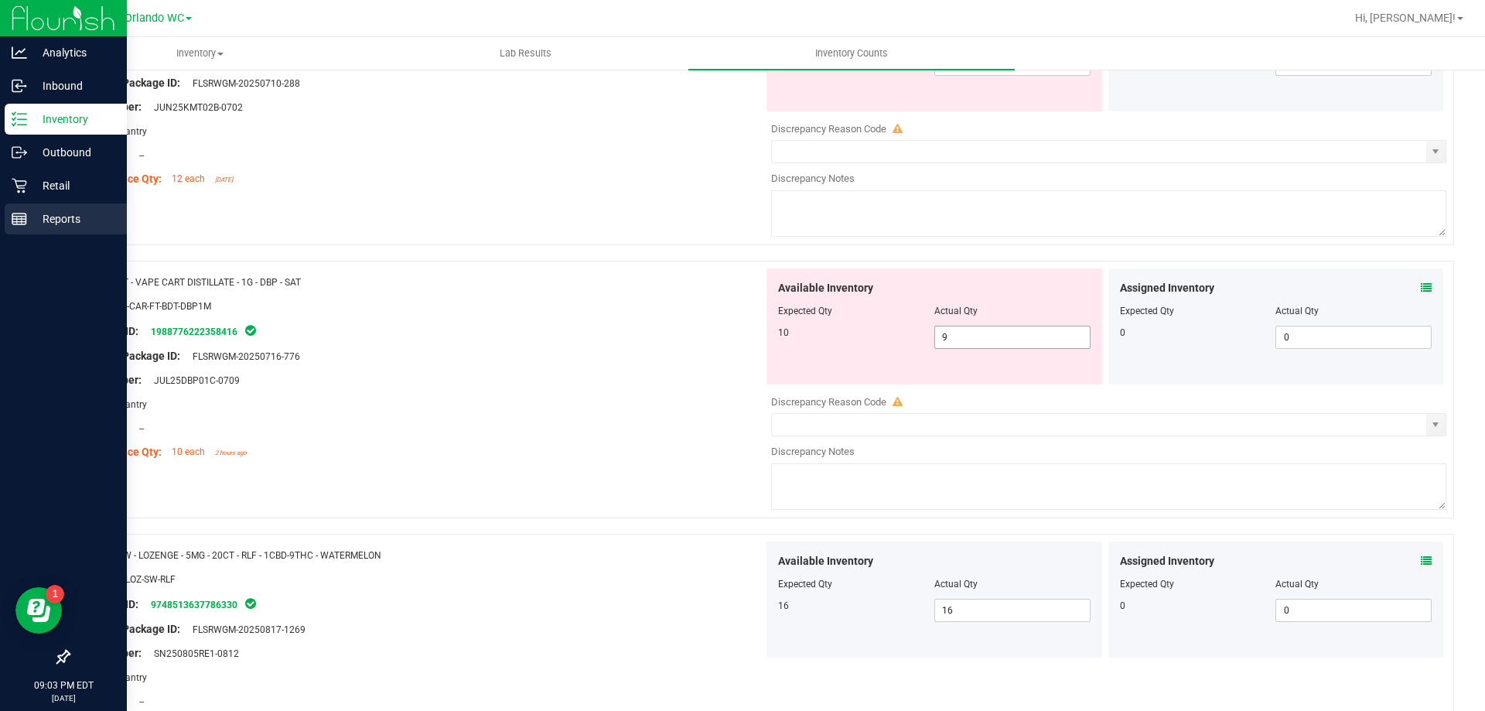
drag, startPoint x: 977, startPoint y: 339, endPoint x: 13, endPoint y: 214, distance: 971.9
click at [225, 285] on div "Name: FT - VAPE CART DISTILLATE - 1G - DBP - SAT SKU: BAP-CAR-FT-BDT-DBP1M Pack…" at bounding box center [761, 390] width 1386 height 258
type input "10"
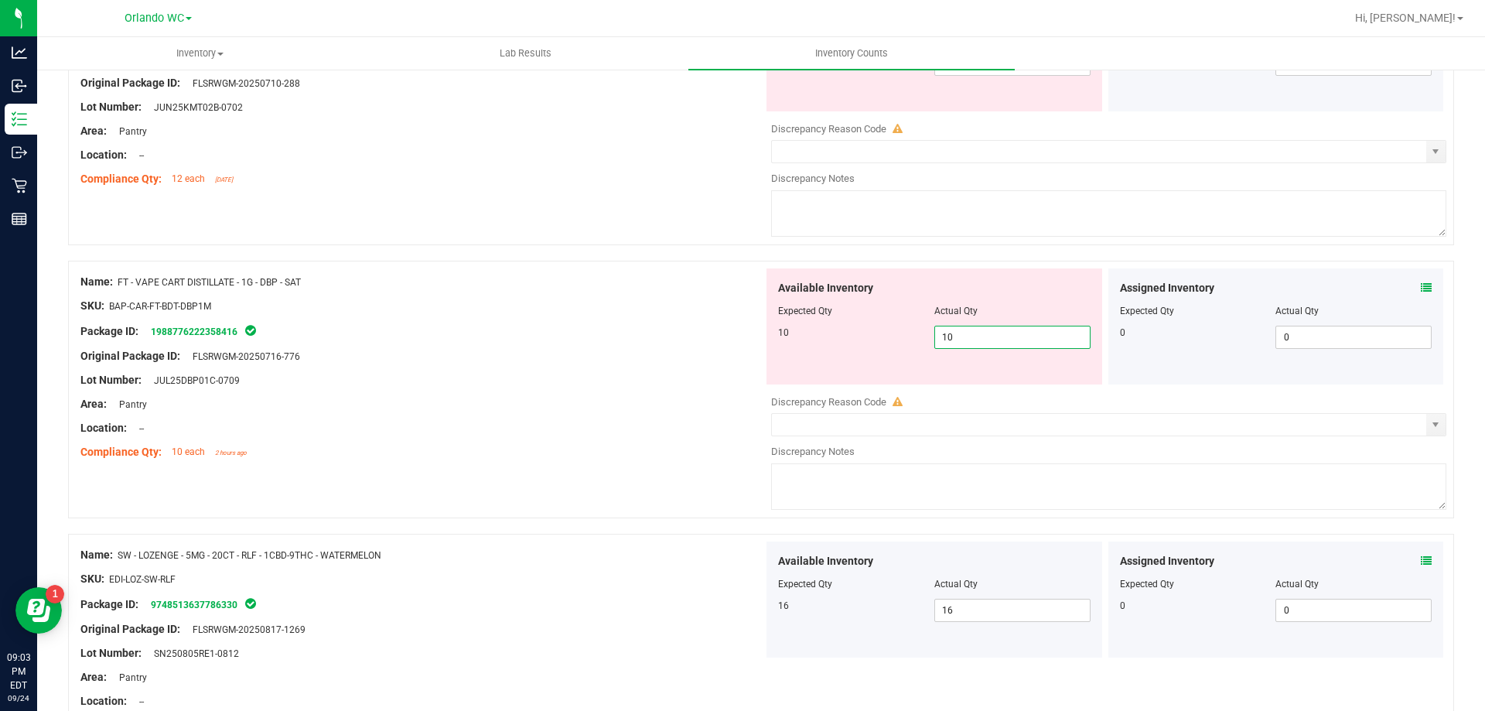
type input "10"
click at [700, 402] on div "Area: Pantry" at bounding box center [421, 404] width 683 height 16
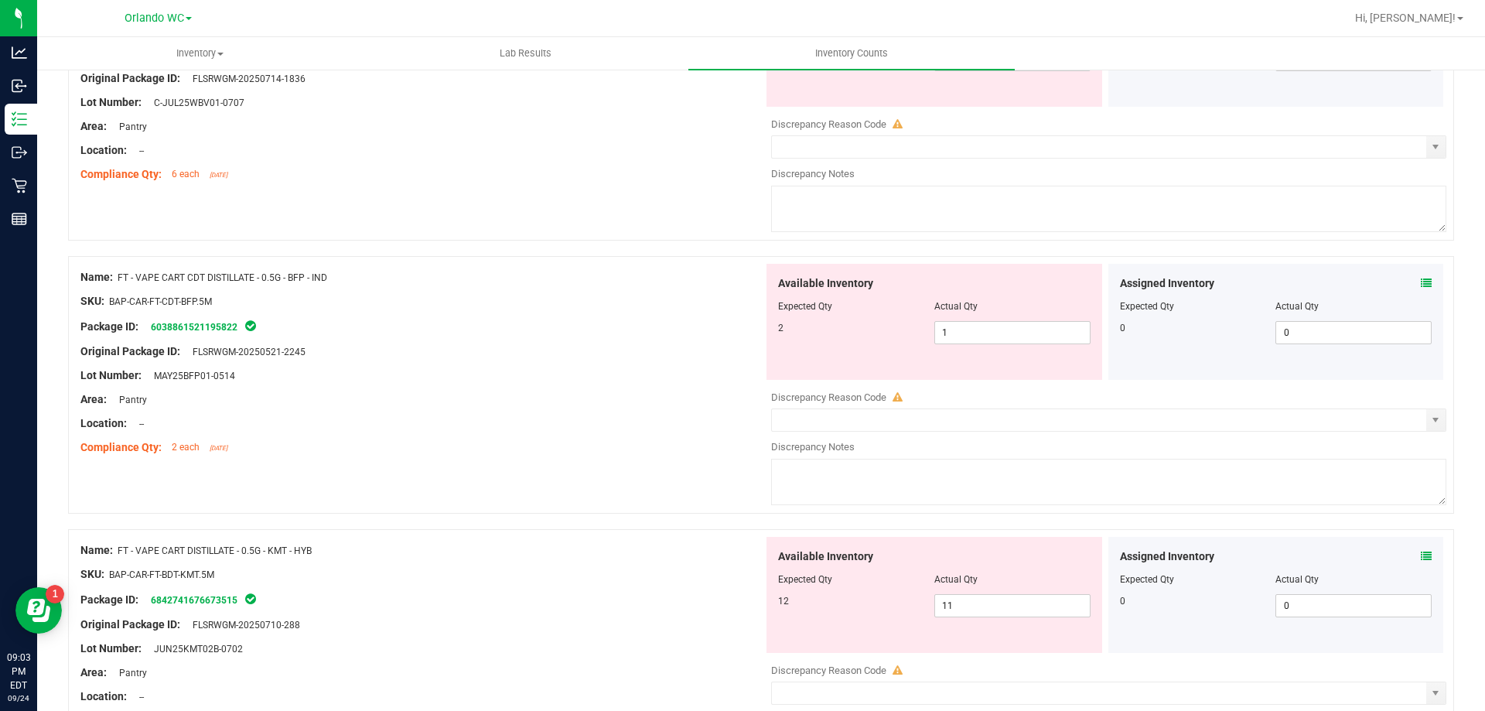
scroll to position [619, 0]
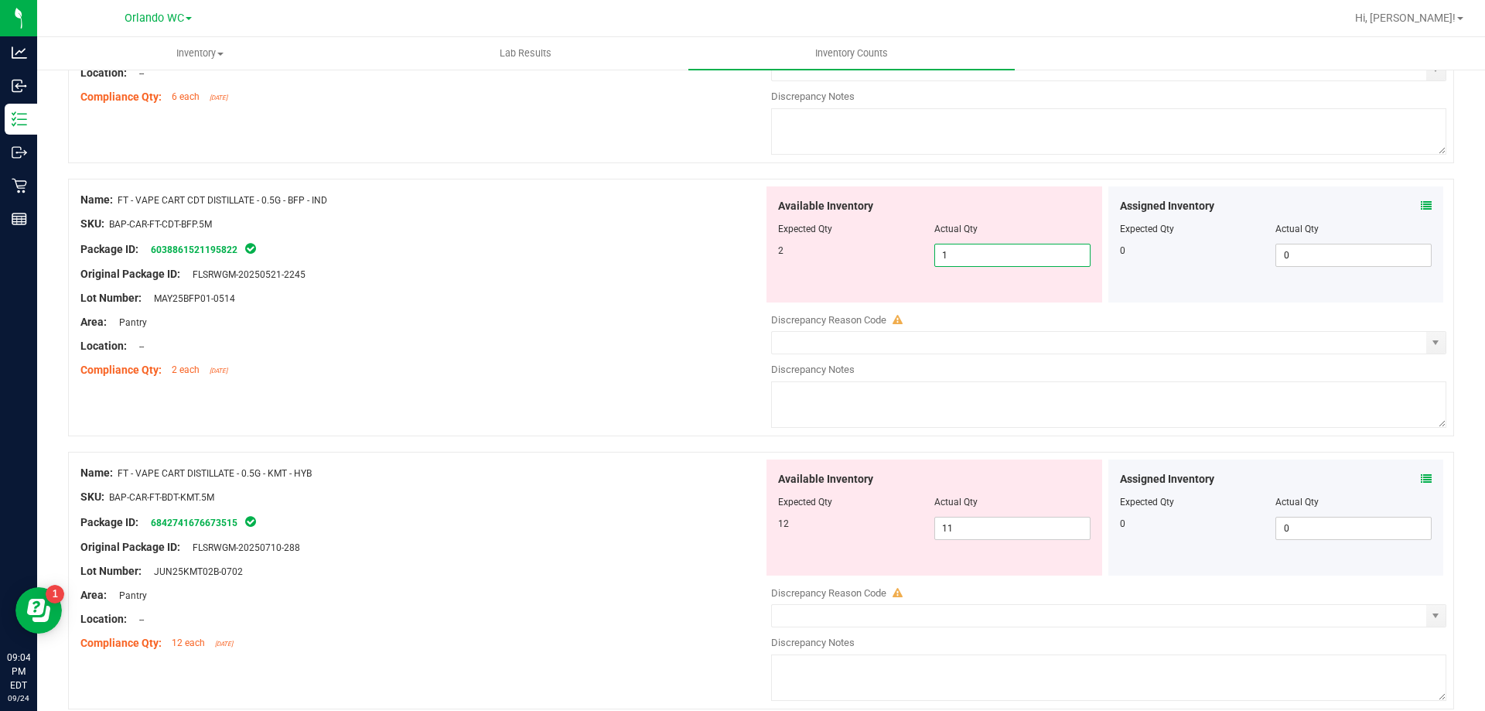
drag, startPoint x: 969, startPoint y: 257, endPoint x: 624, endPoint y: 252, distance: 345.1
click at [643, 252] on div "Name: FT - VAPE CART CDT DISTILLATE - 0.5G - BFP - IND SKU: BAP-CAR-FT-CDT-BFP.…" at bounding box center [761, 308] width 1386 height 258
type input "2"
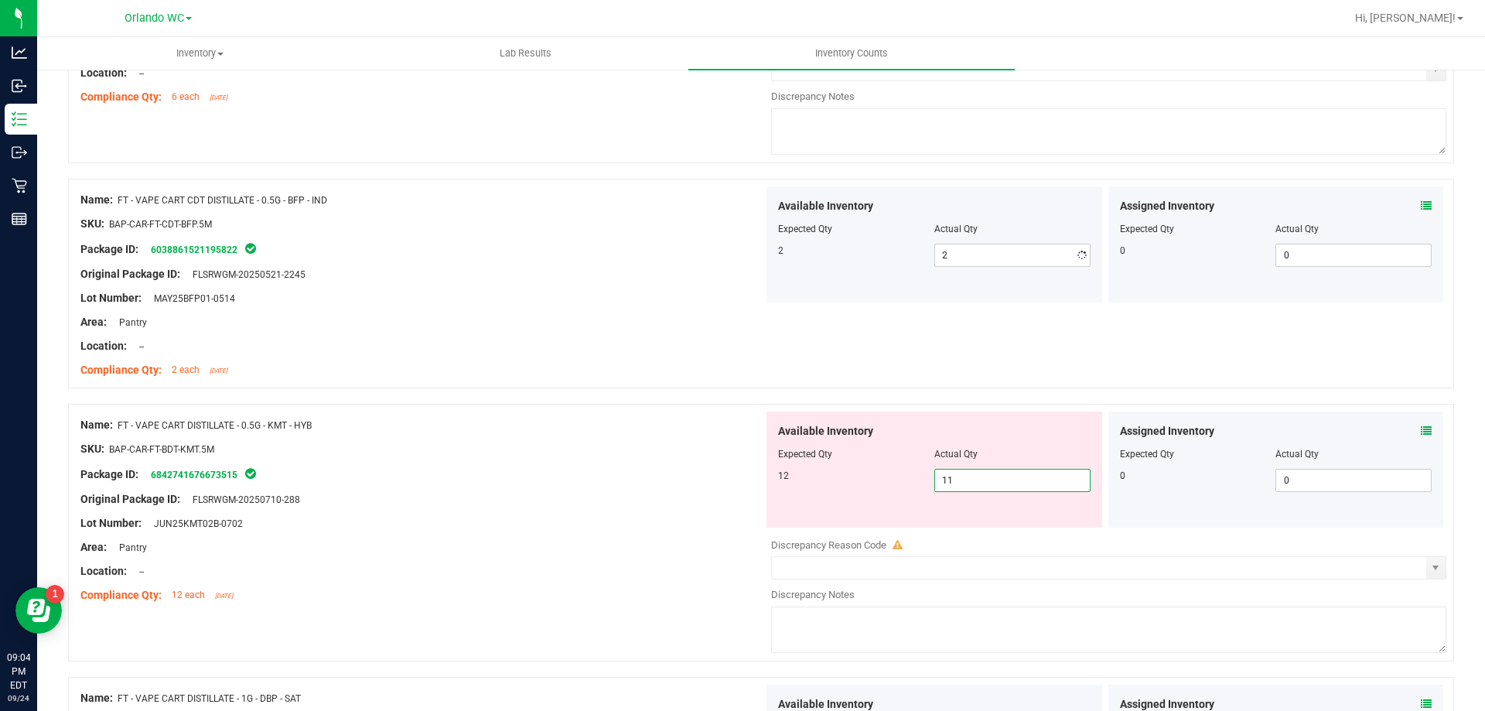
drag, startPoint x: 989, startPoint y: 533, endPoint x: 502, endPoint y: 473, distance: 490.3
click at [533, 479] on div "Name: FT - VAPE CART DISTILLATE - 0.5G - KMT - HYB SKU: BAP-CAR-FT-BDT-KMT.5M P…" at bounding box center [761, 533] width 1386 height 258
type input "12"
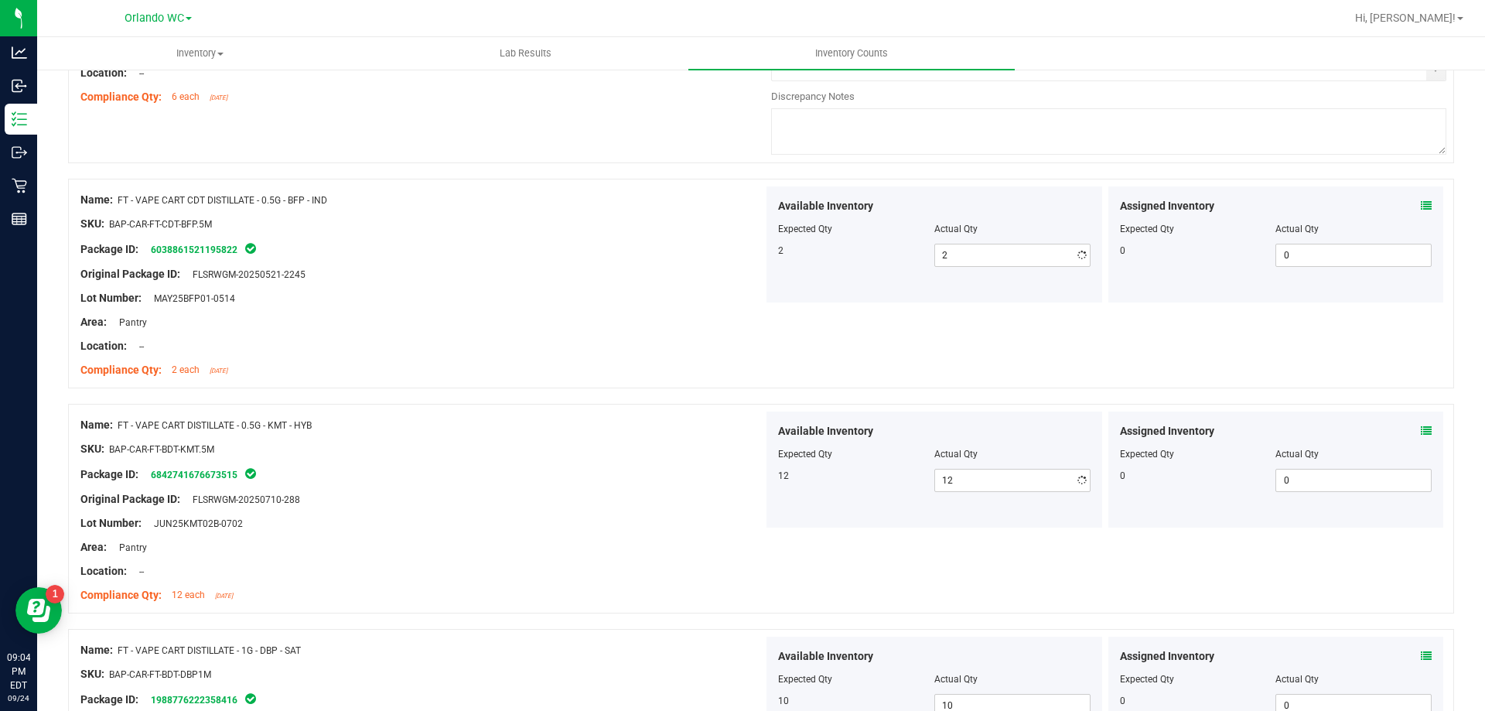
click at [502, 473] on div "Package ID: 6842741676673515" at bounding box center [421, 474] width 683 height 19
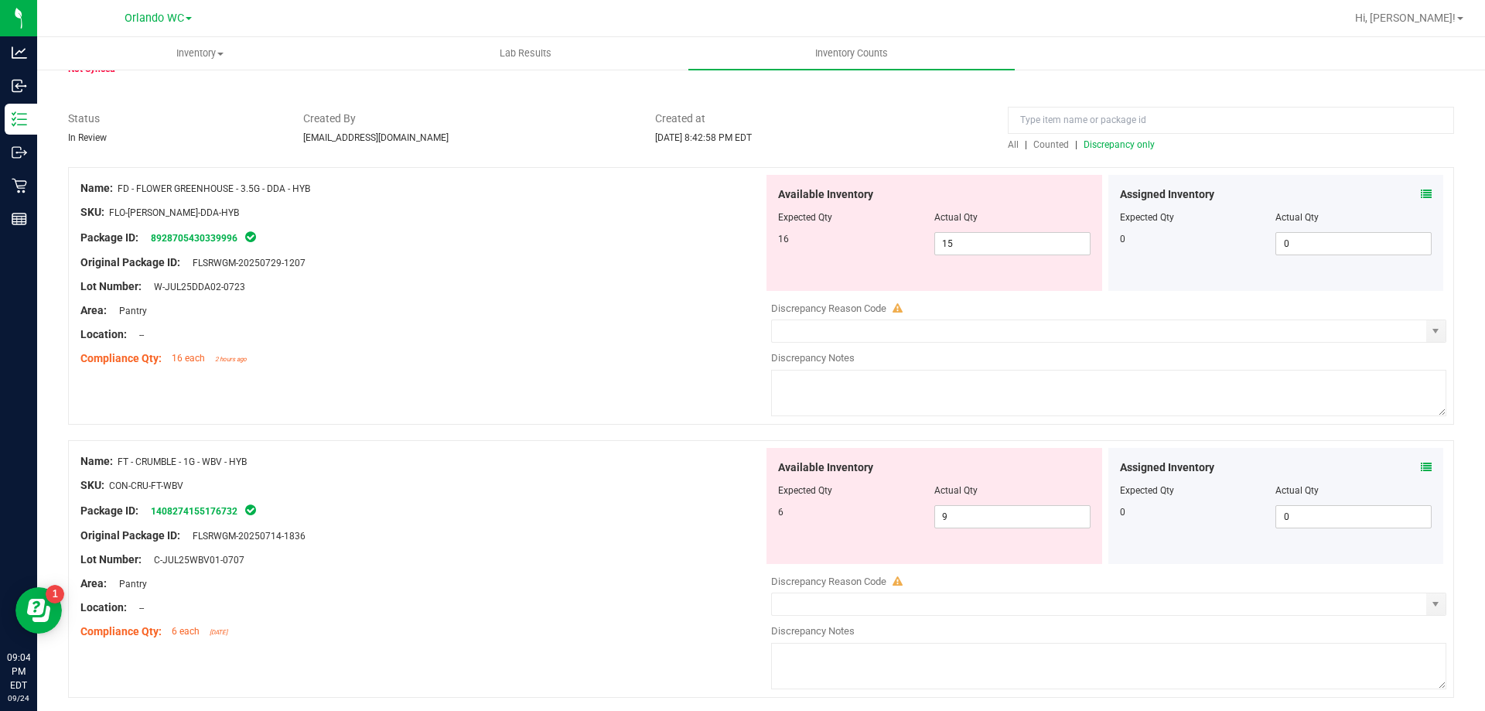
scroll to position [77, 0]
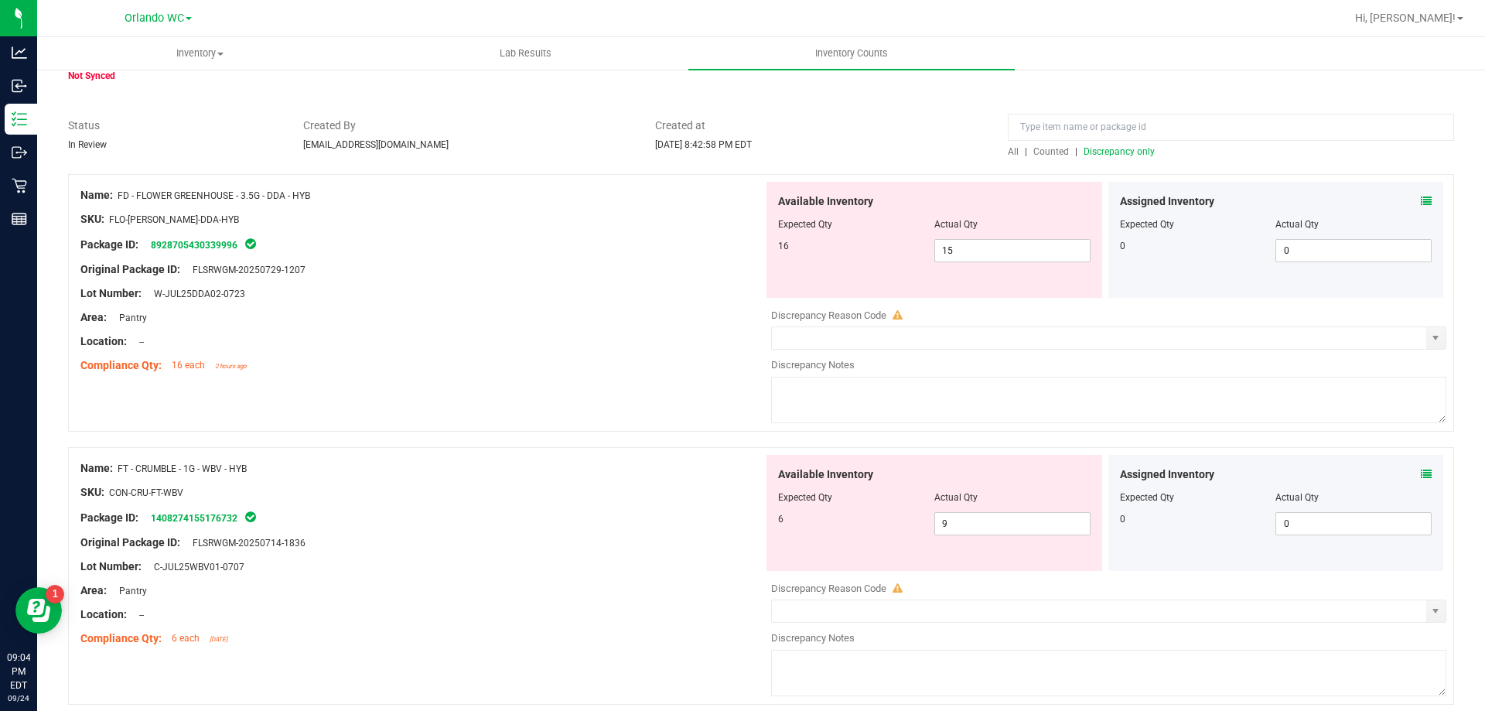
click at [1099, 153] on span "Discrepancy only" at bounding box center [1119, 151] width 71 height 11
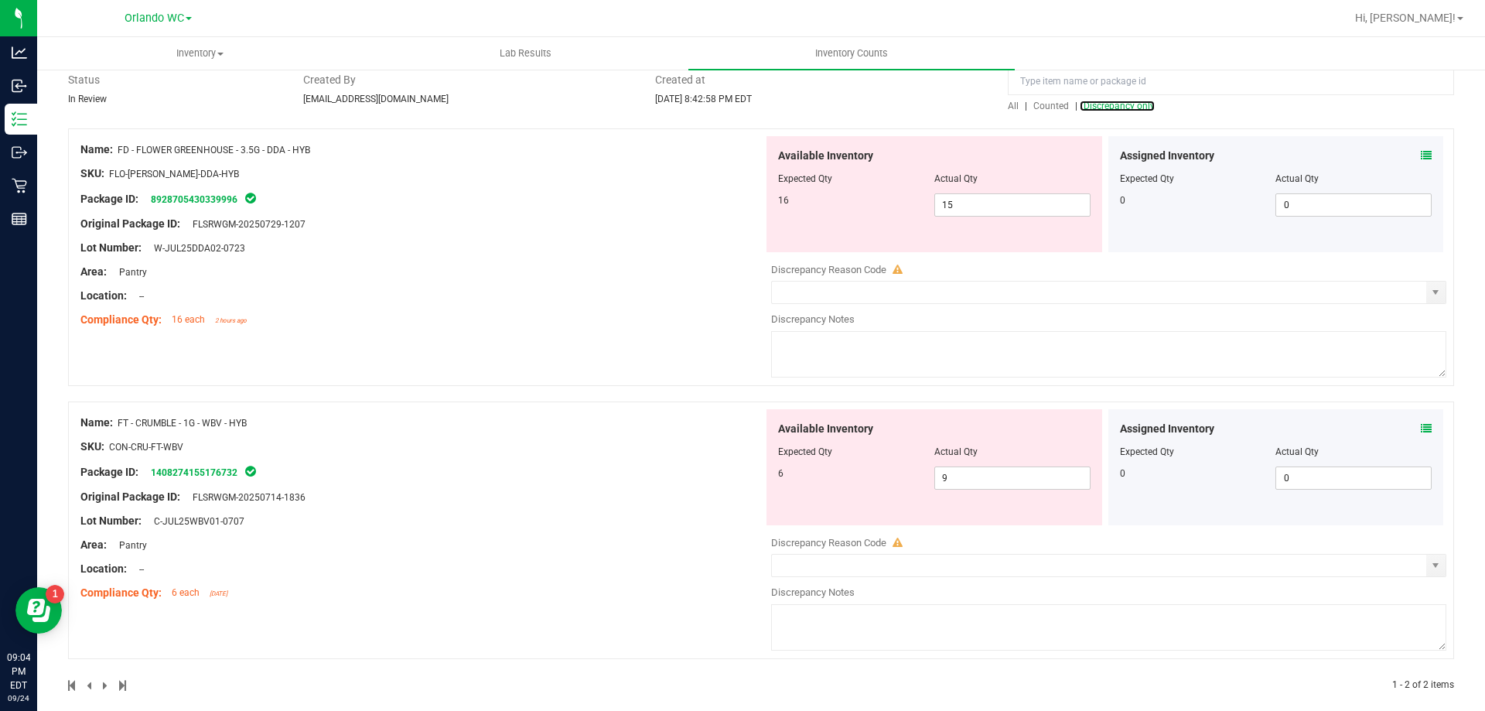
scroll to position [139, 0]
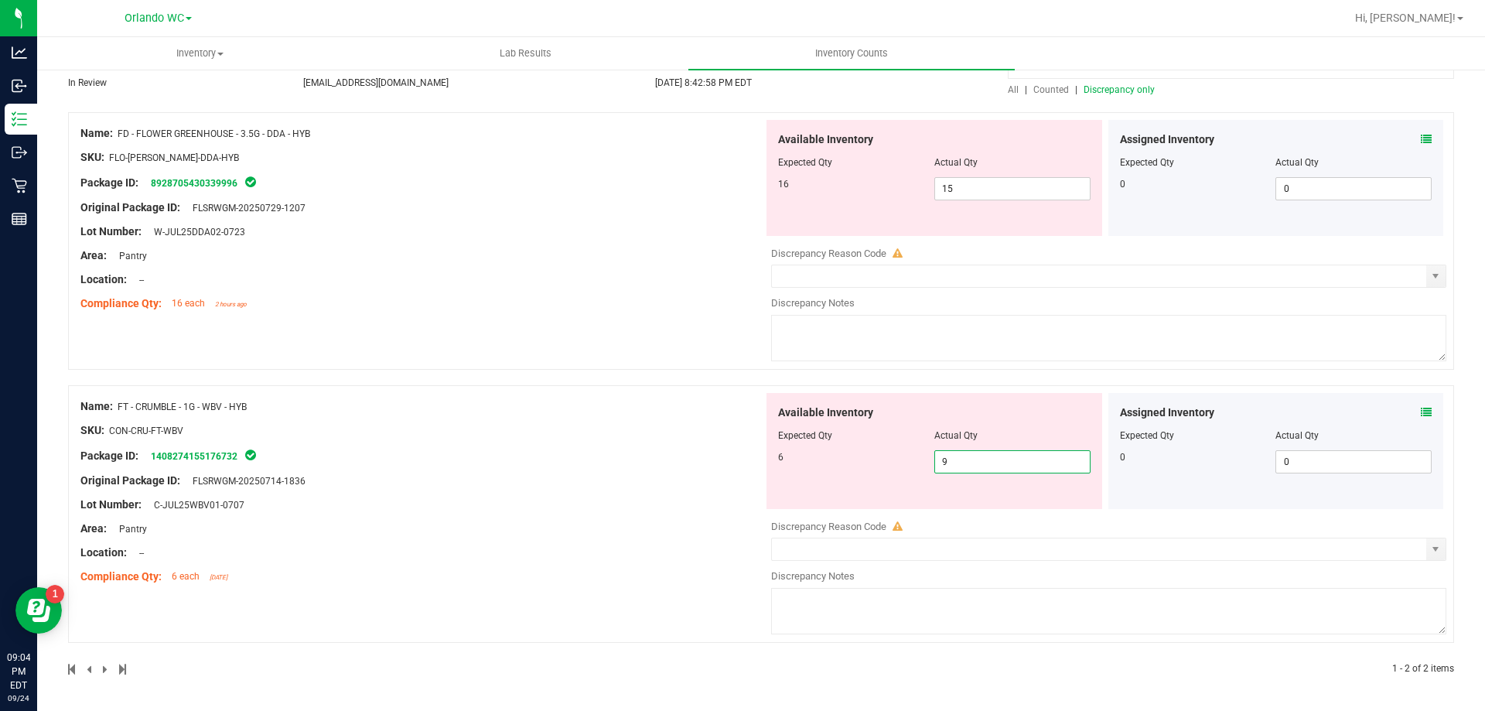
drag, startPoint x: 1041, startPoint y: 458, endPoint x: 764, endPoint y: 420, distance: 279.5
click at [767, 421] on div "Available Inventory Expected Qty Actual Qty 6 9 9" at bounding box center [935, 451] width 336 height 116
type input "6"
click at [764, 420] on div "Name: FD - FLOWER GREENHOUSE - 3.5G - DDA - HYB SKU: FLO-[PERSON_NAME]-DDA-HYB …" at bounding box center [761, 394] width 1386 height 564
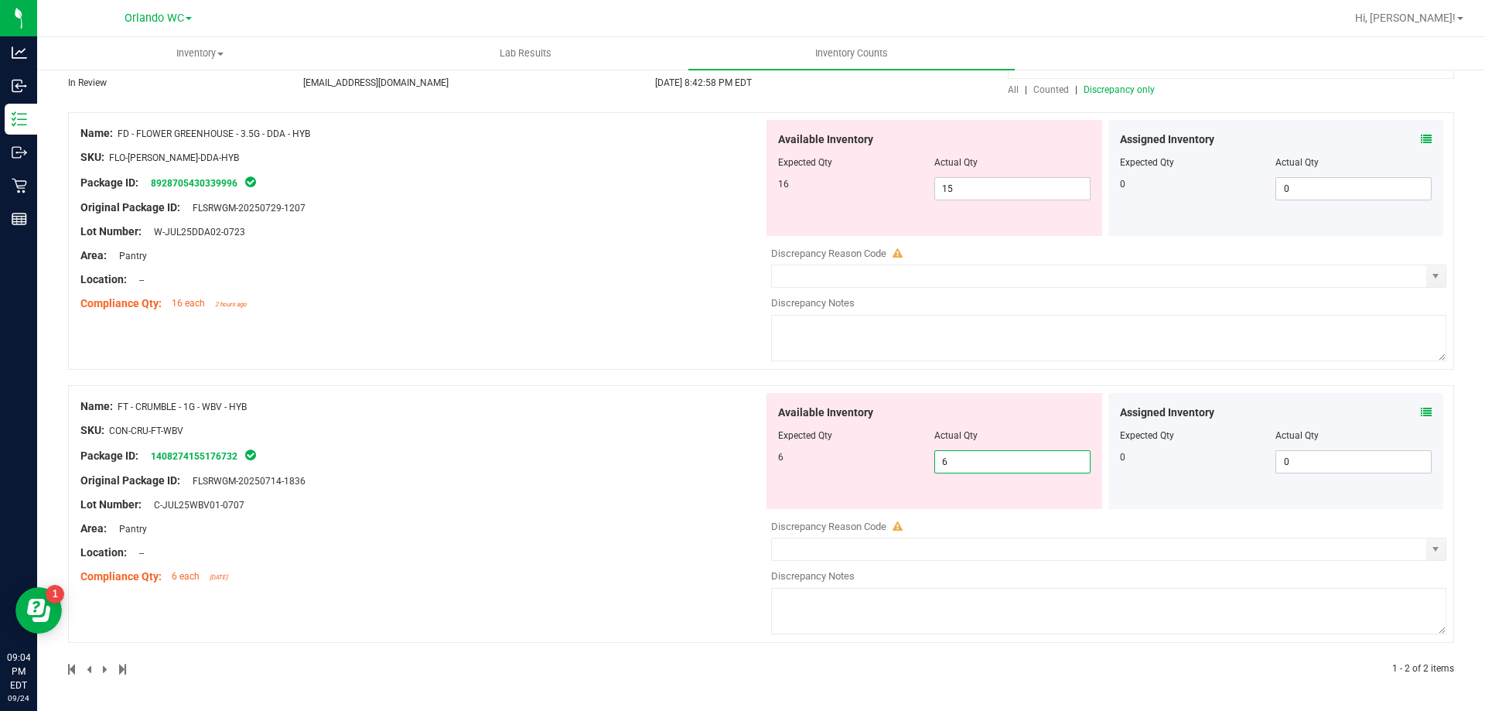
scroll to position [91, 0]
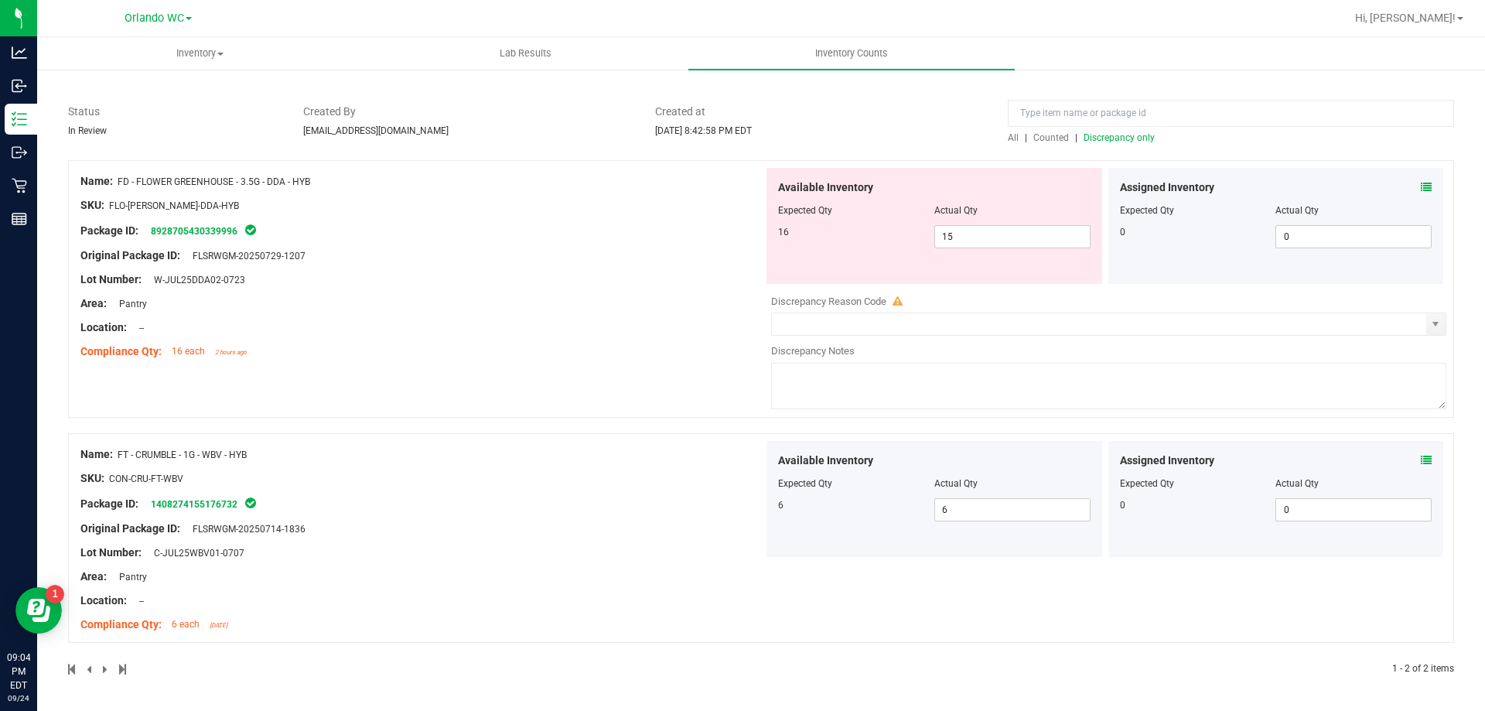
click at [1118, 138] on span "Discrepancy only" at bounding box center [1119, 137] width 71 height 11
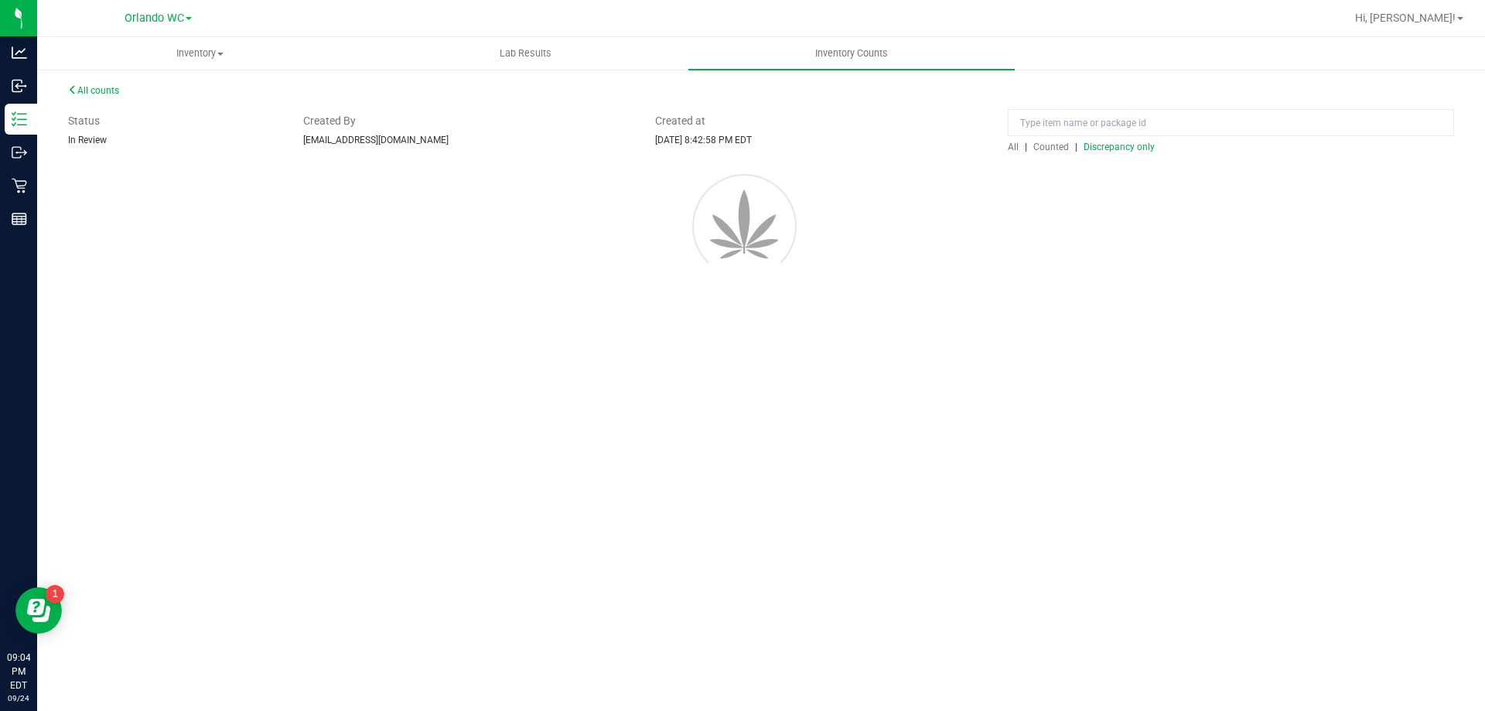
scroll to position [0, 0]
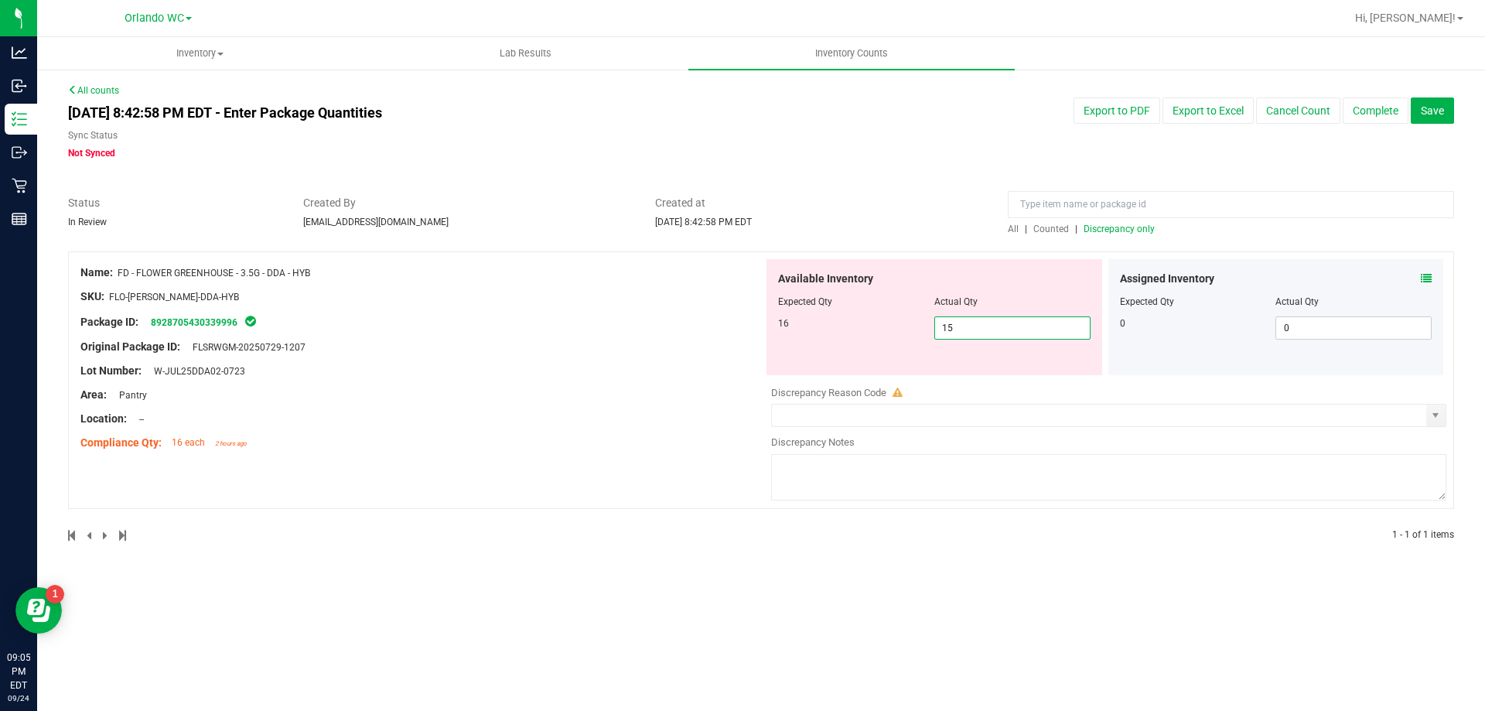
drag, startPoint x: 1075, startPoint y: 332, endPoint x: 899, endPoint y: 326, distance: 175.7
click at [900, 326] on div "16 15 15" at bounding box center [934, 327] width 313 height 23
type input "16"
click at [903, 198] on span "Created at" at bounding box center [820, 203] width 330 height 16
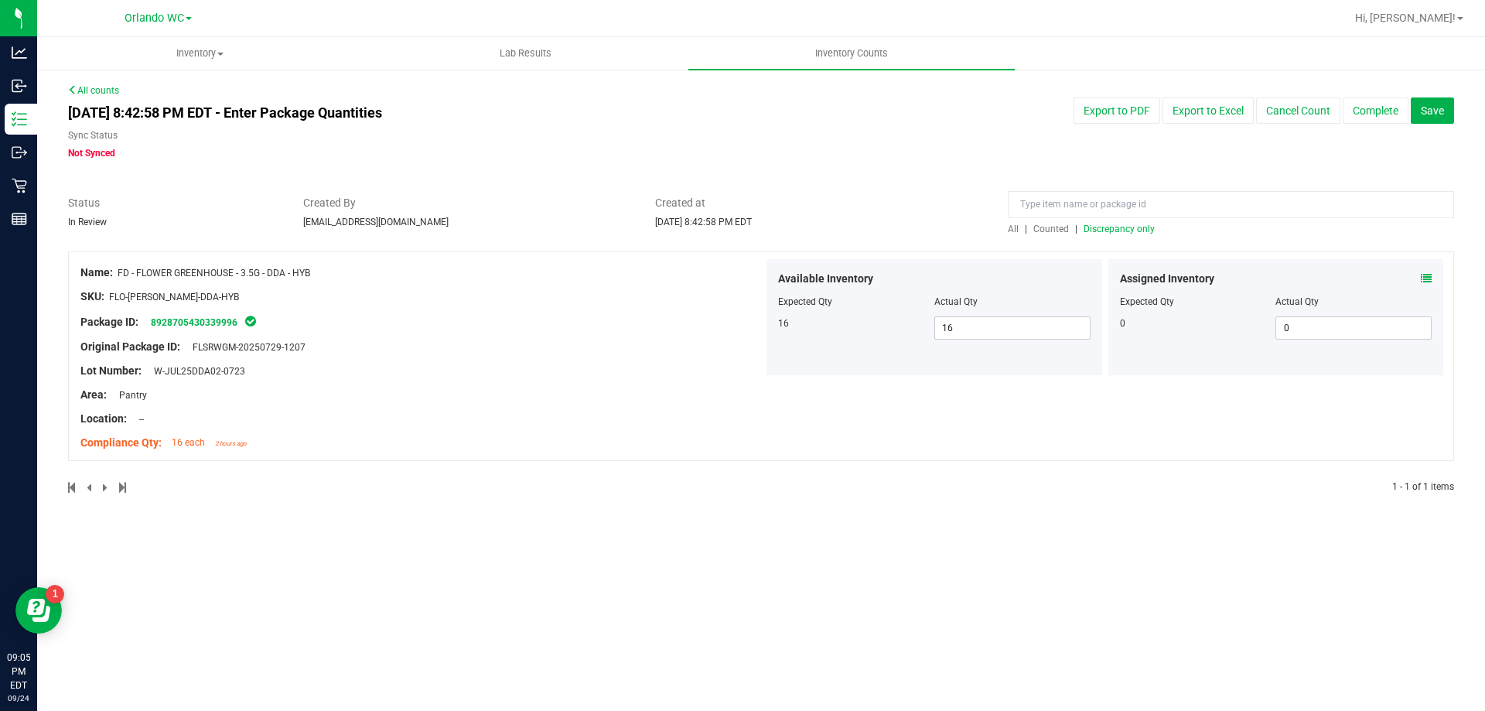
click at [1109, 234] on div "All | Counted | Discrepancy only" at bounding box center [1231, 229] width 446 height 14
click at [1111, 227] on span "Discrepancy only" at bounding box center [1119, 229] width 71 height 11
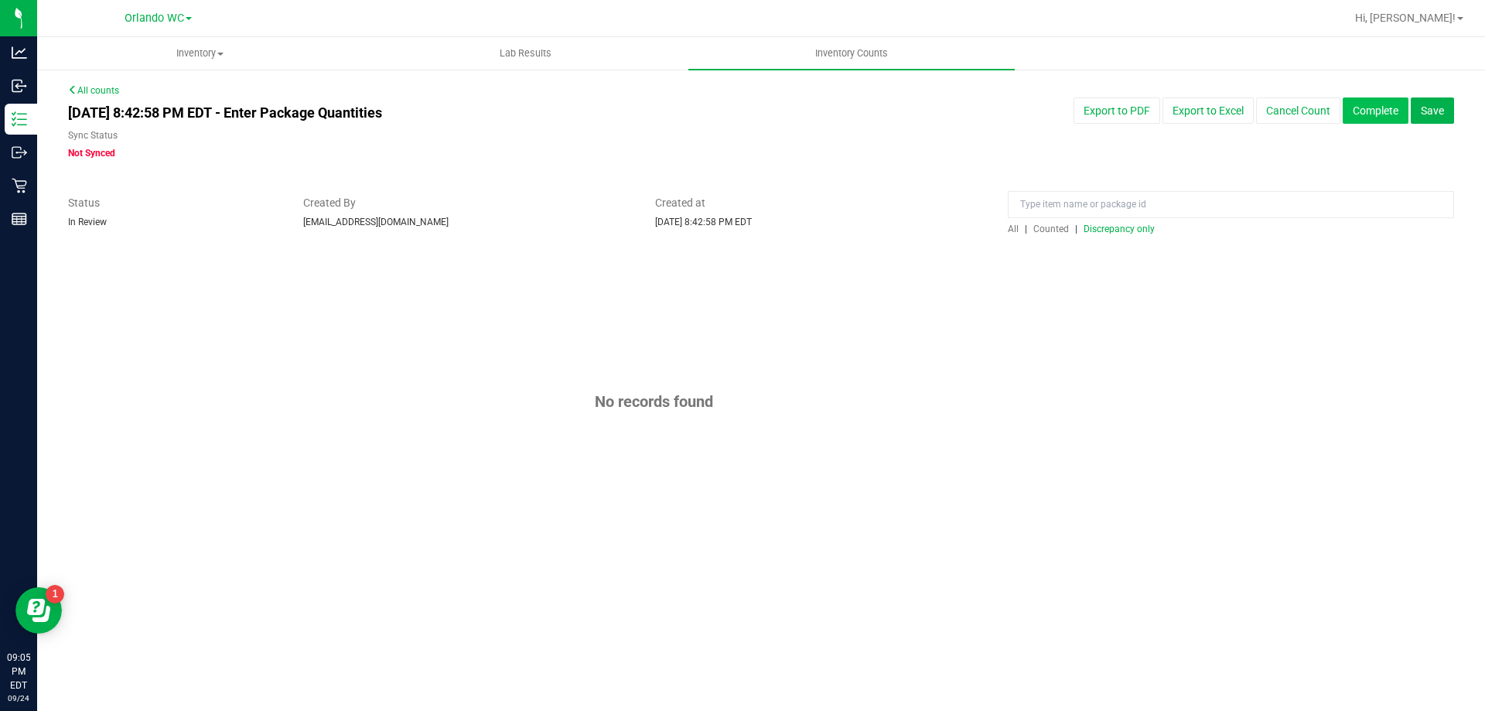
click at [1393, 104] on button "Complete" at bounding box center [1376, 110] width 66 height 26
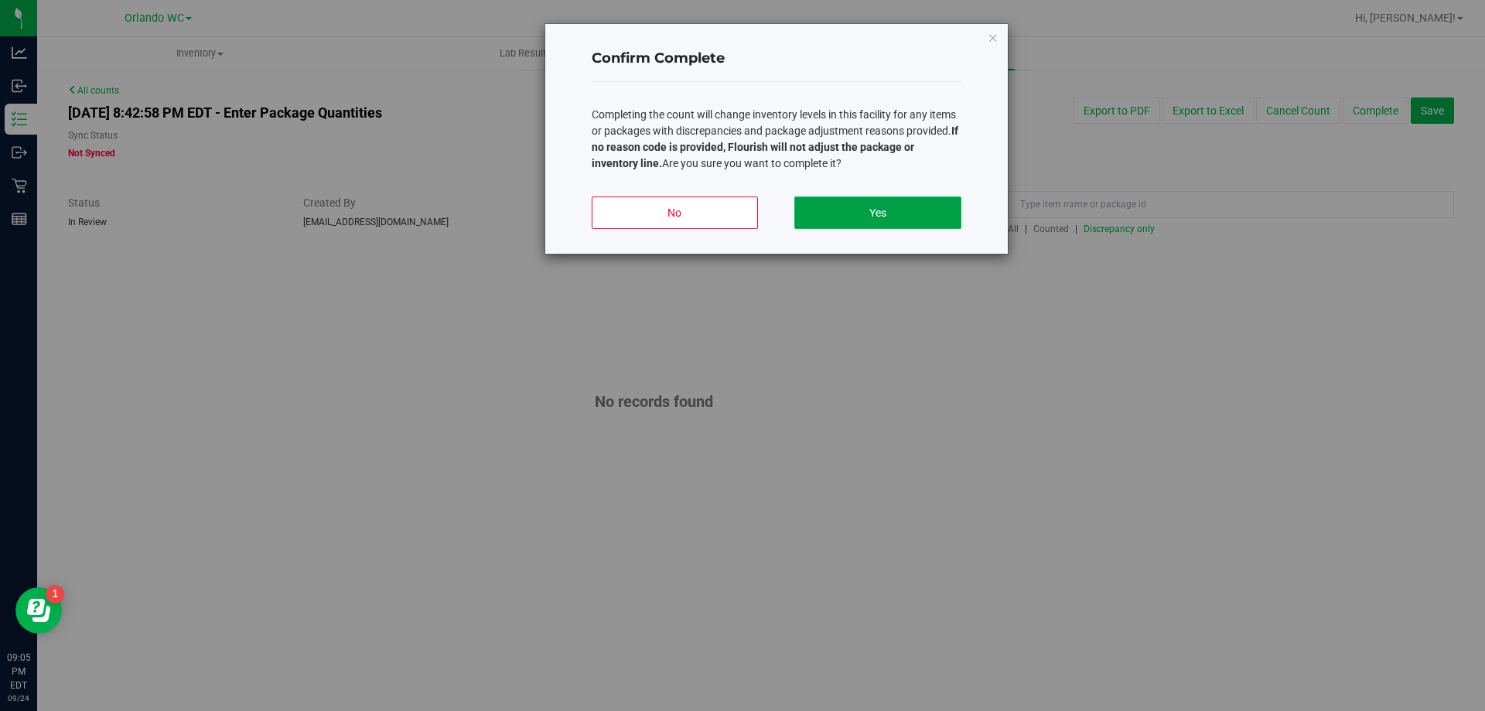
click at [901, 217] on button "Yes" at bounding box center [877, 212] width 166 height 32
